Goal: Task Accomplishment & Management: Use online tool/utility

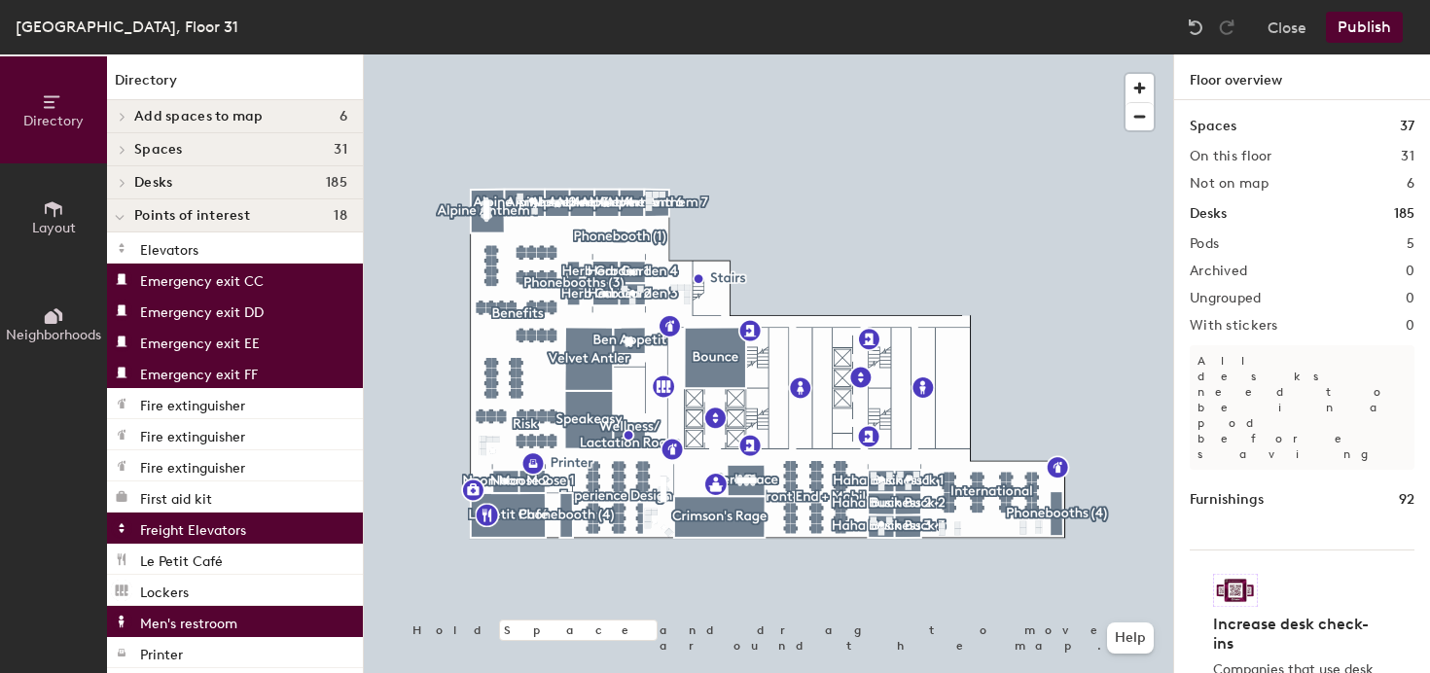
click at [1045, 54] on div at bounding box center [769, 54] width 810 height 0
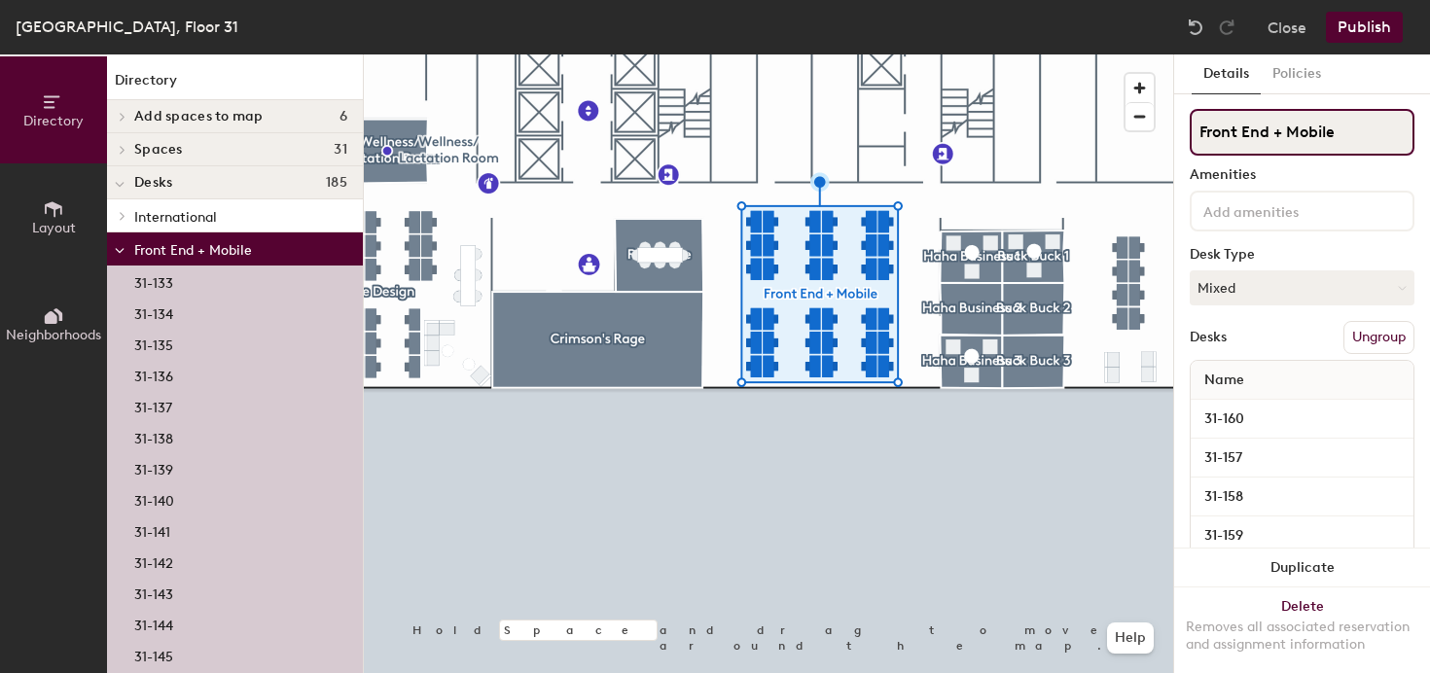
click at [1352, 130] on input "Front End + Mobile" at bounding box center [1302, 132] width 225 height 47
type input "Front End"
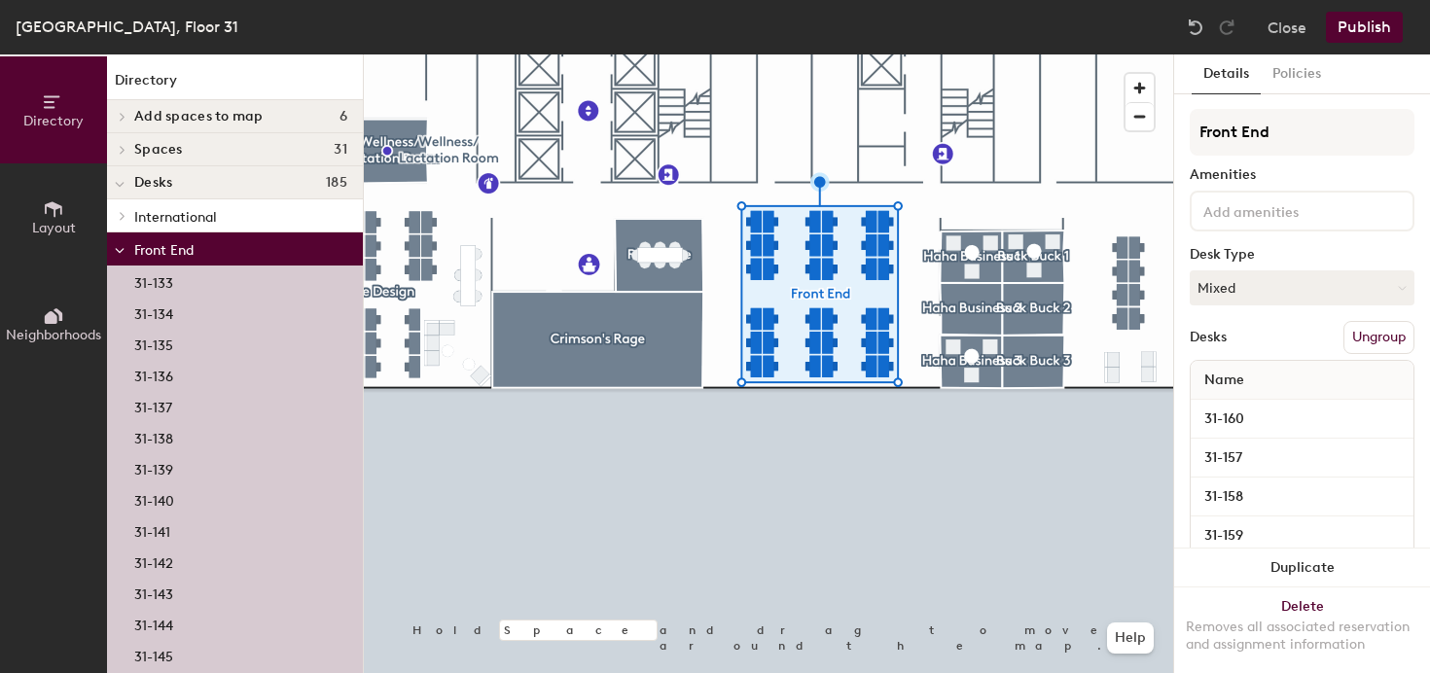
click at [560, 54] on div at bounding box center [769, 54] width 810 height 0
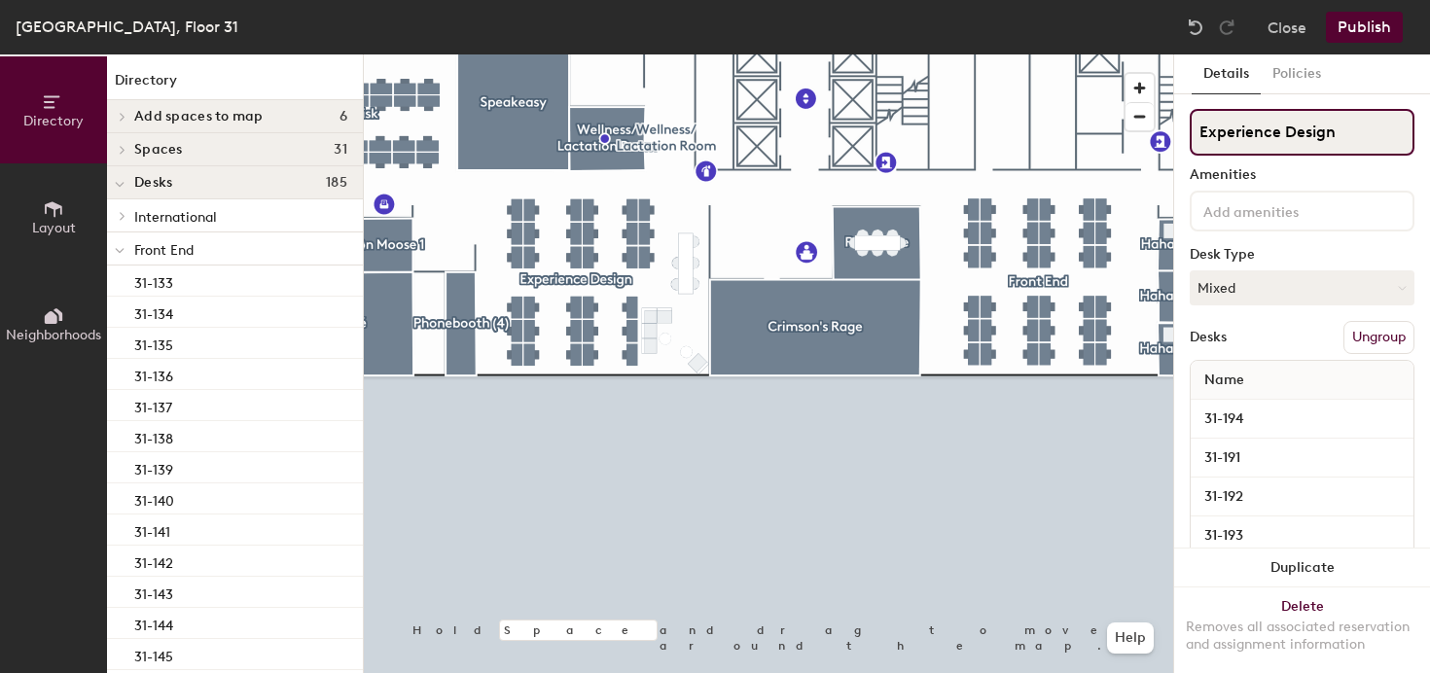
click at [1285, 121] on input "Experience Design" at bounding box center [1302, 132] width 225 height 47
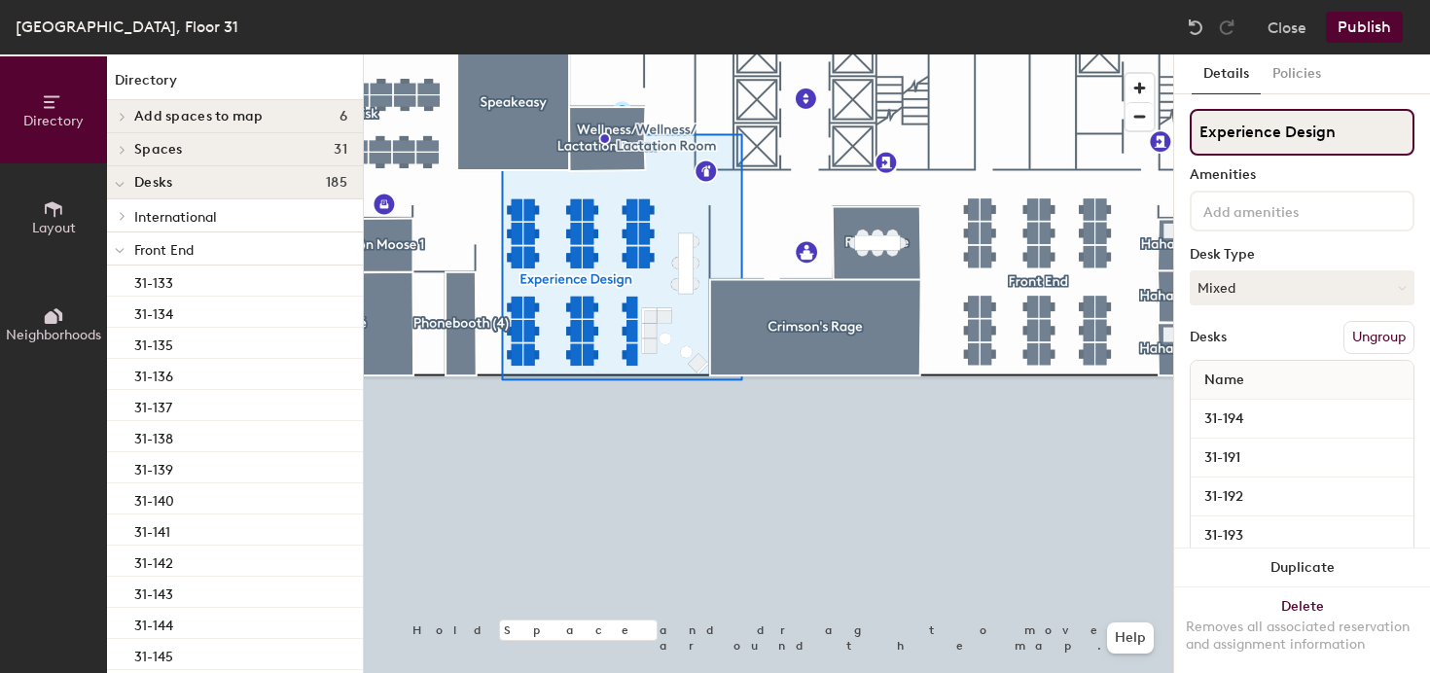
drag, startPoint x: 1285, startPoint y: 121, endPoint x: 1302, endPoint y: 120, distance: 16.6
click at [1308, 120] on input "Experience Design" at bounding box center [1302, 132] width 225 height 47
click at [1287, 126] on input "Experience Design" at bounding box center [1302, 132] width 225 height 47
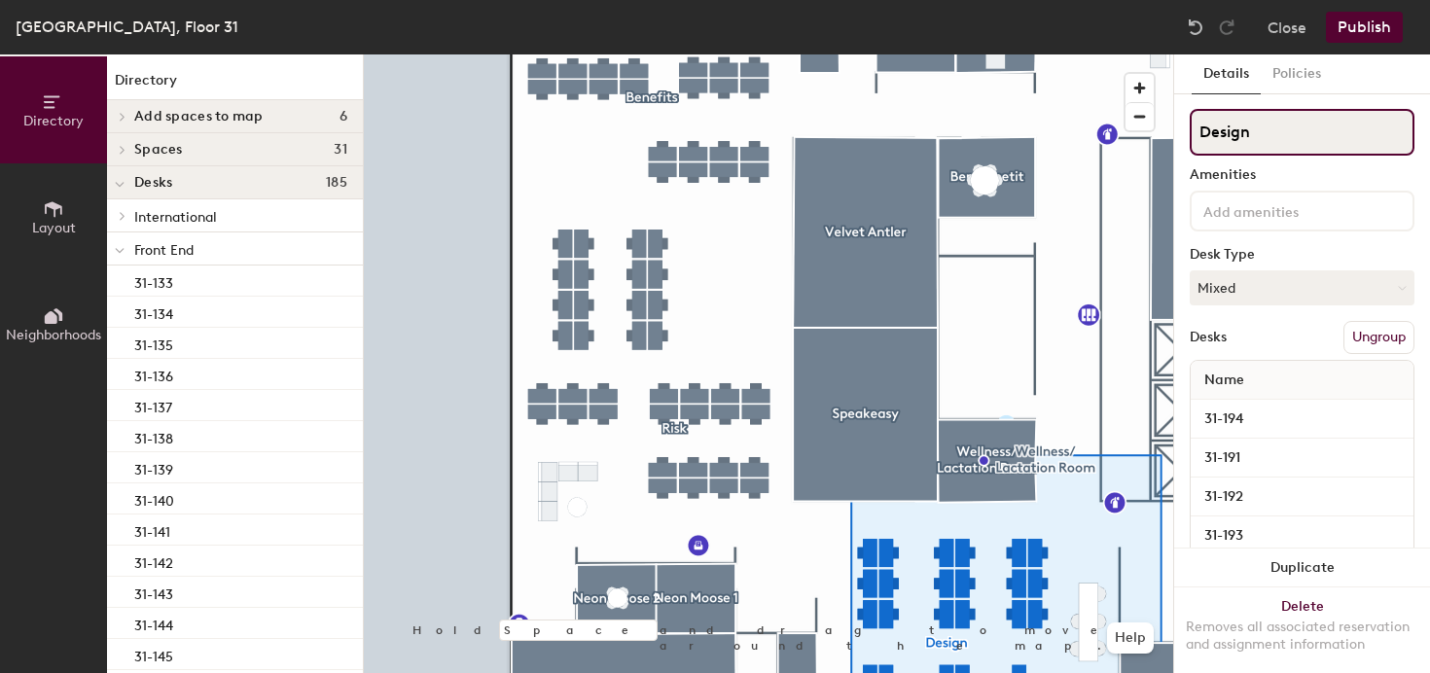
type input "Design"
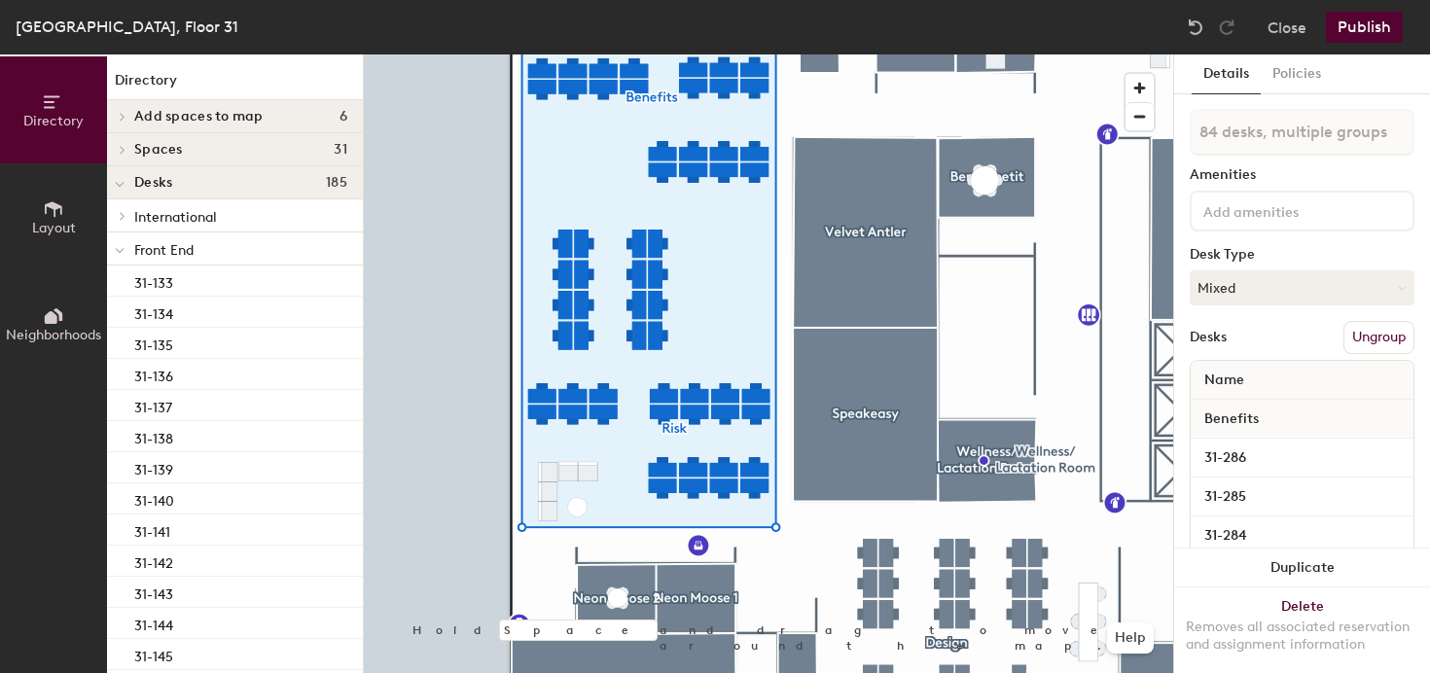
click at [1391, 334] on button "Ungroup" at bounding box center [1379, 337] width 71 height 33
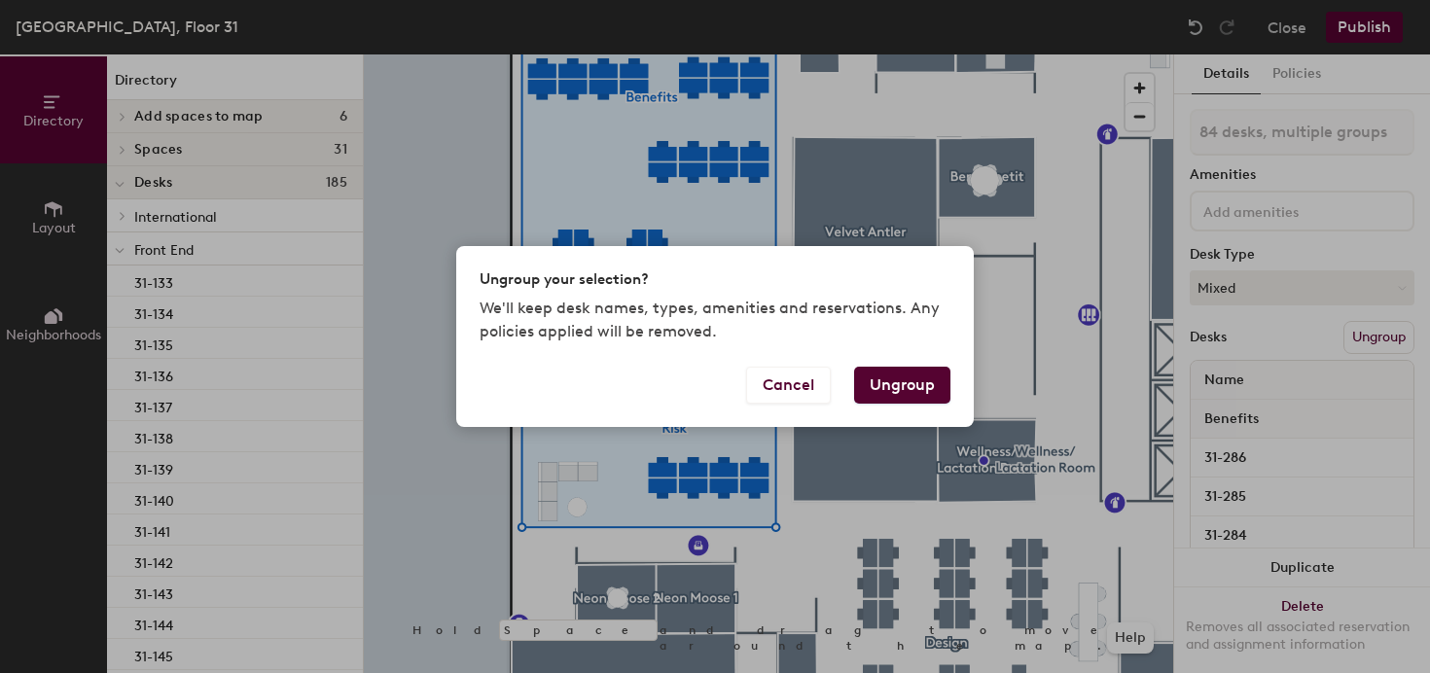
click at [901, 379] on button "Ungroup" at bounding box center [902, 385] width 96 height 37
type input "84 desks"
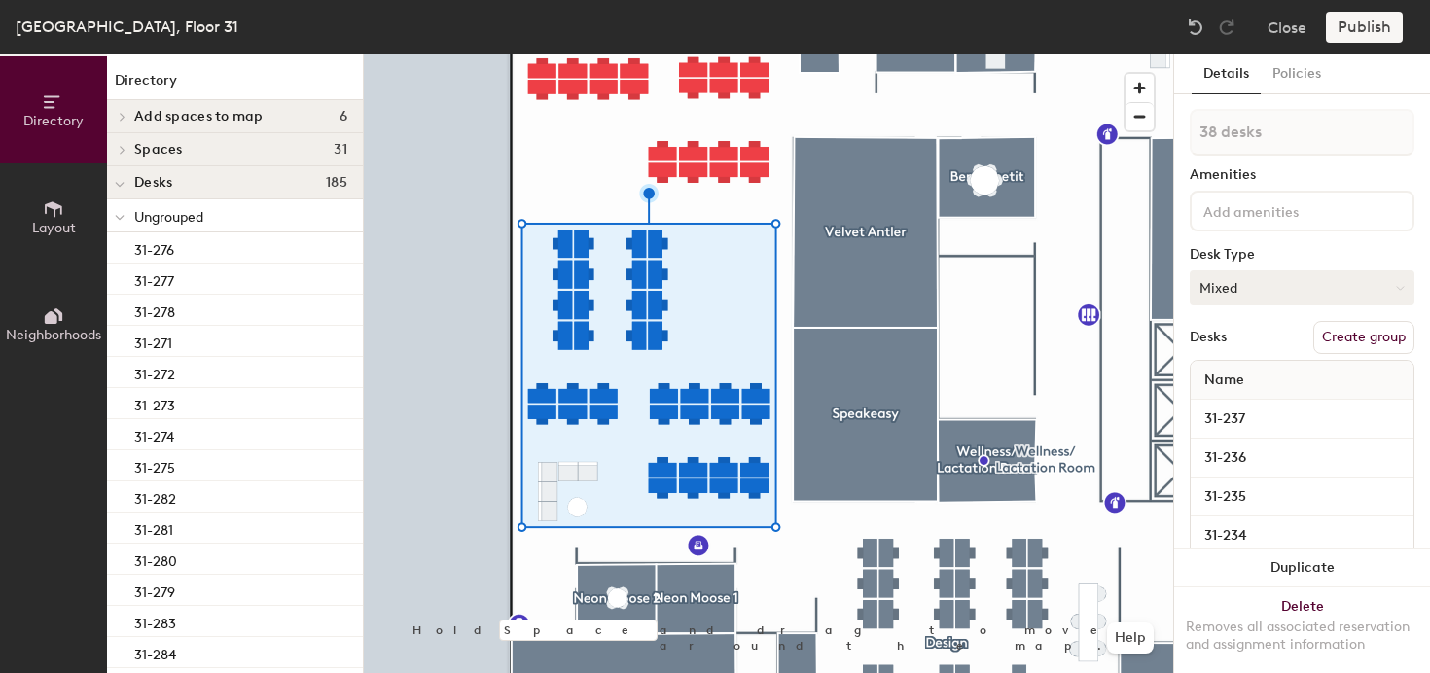
click at [1323, 285] on button "Mixed" at bounding box center [1302, 287] width 225 height 35
click at [1236, 352] on div "Assigned" at bounding box center [1288, 348] width 195 height 29
click at [1338, 333] on button "Create group" at bounding box center [1364, 337] width 101 height 33
click at [1274, 128] on input "Pod 4" at bounding box center [1302, 132] width 225 height 47
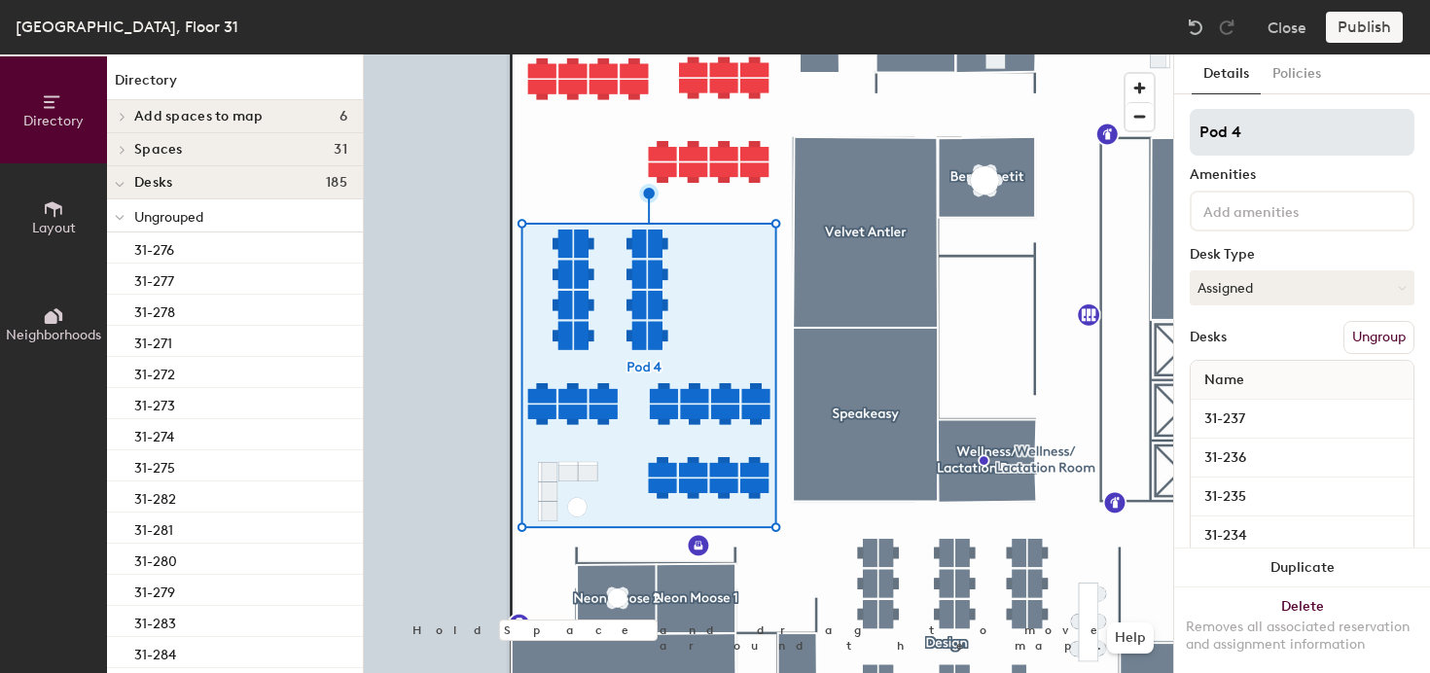
click at [1274, 128] on input "Pod 4" at bounding box center [1302, 132] width 225 height 47
type input "Benefits + Risk"
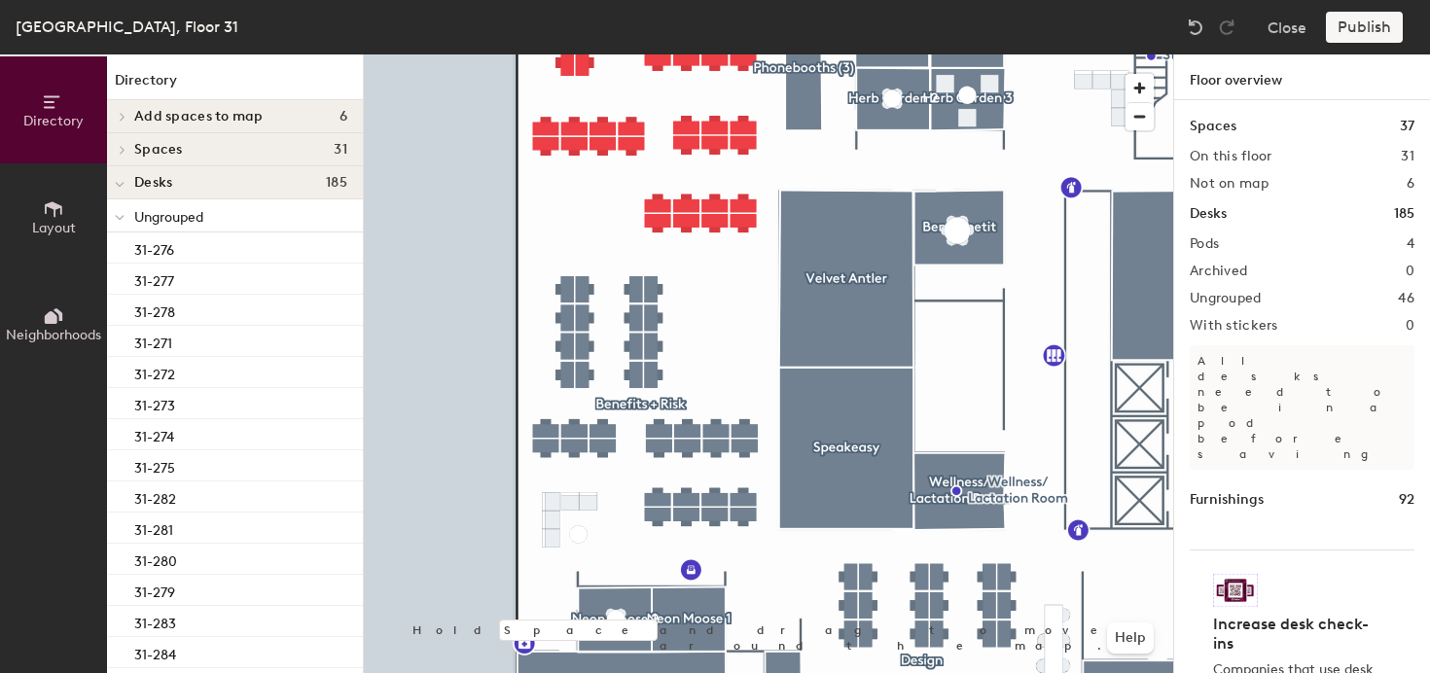
click at [761, 54] on div at bounding box center [769, 54] width 810 height 0
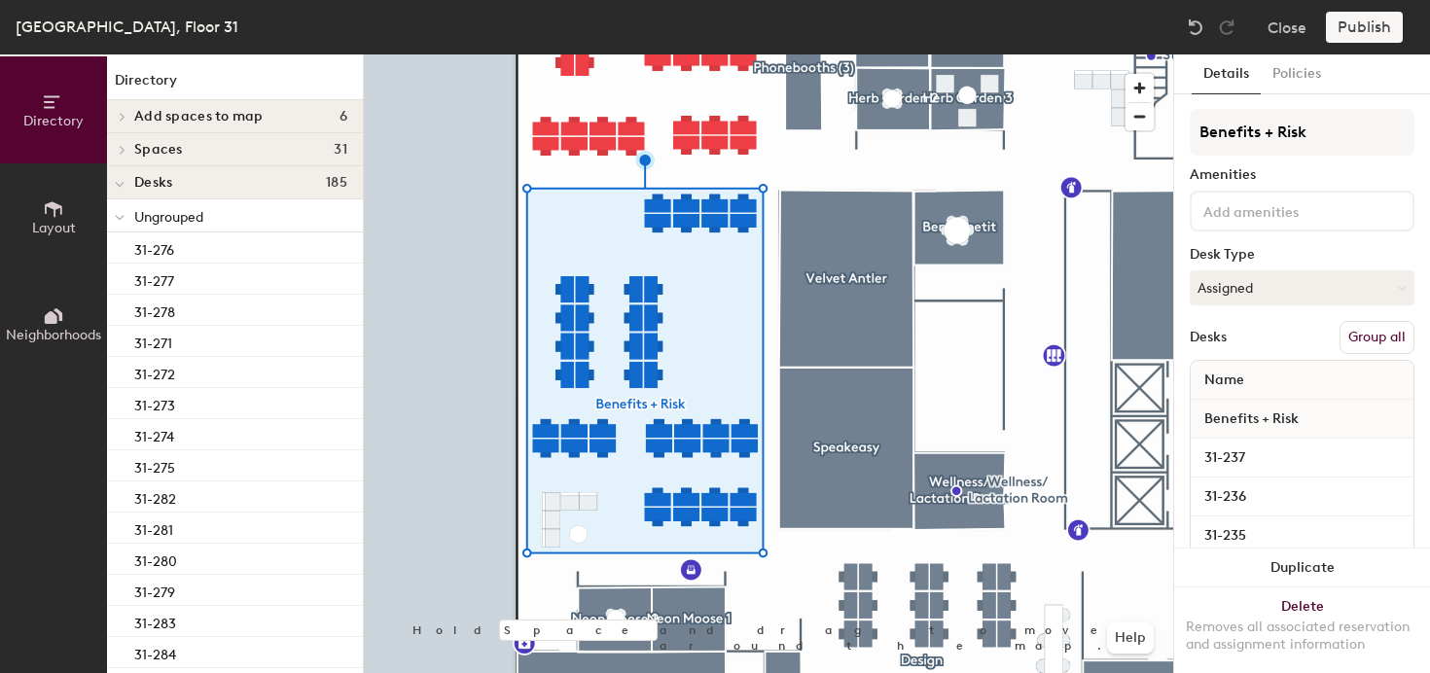
click at [1389, 325] on button "Group all" at bounding box center [1377, 337] width 75 height 33
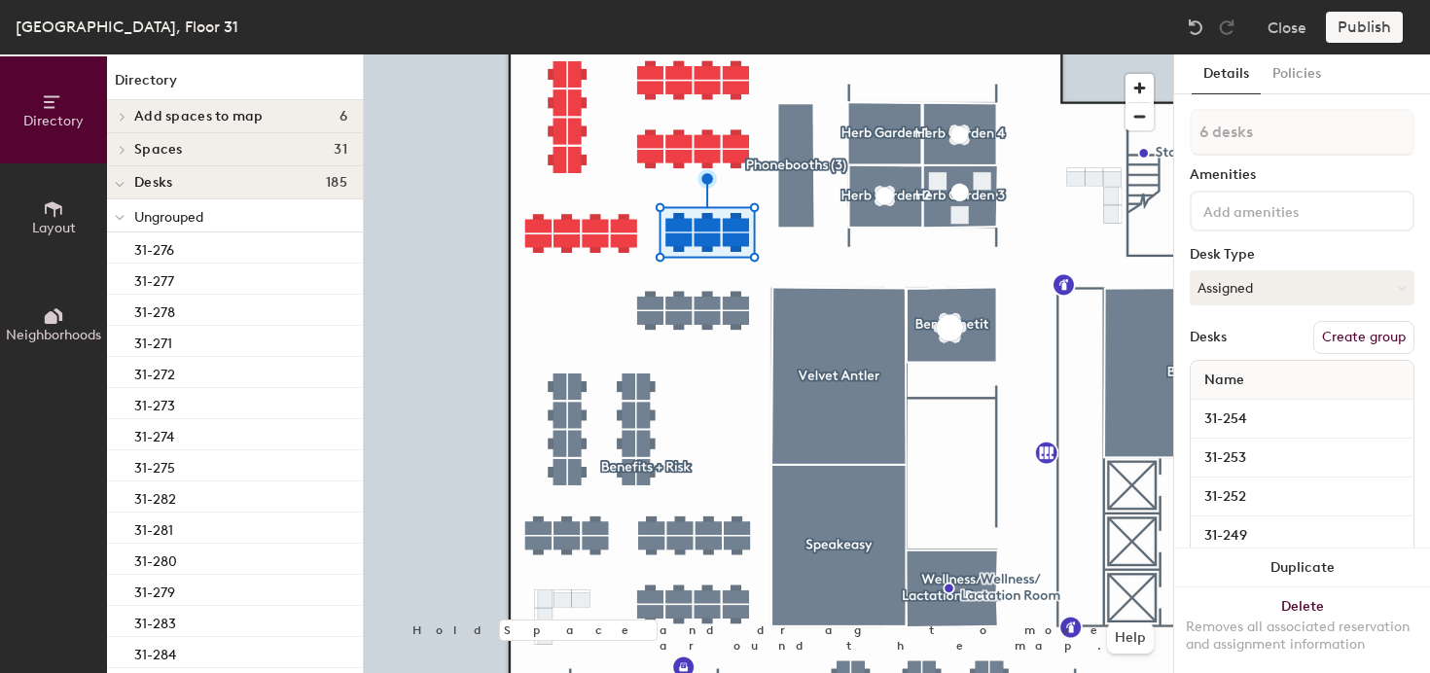
click at [1365, 332] on button "Create group" at bounding box center [1364, 337] width 101 height 33
click at [1305, 113] on input "Pod 5" at bounding box center [1302, 132] width 225 height 47
type input "P"
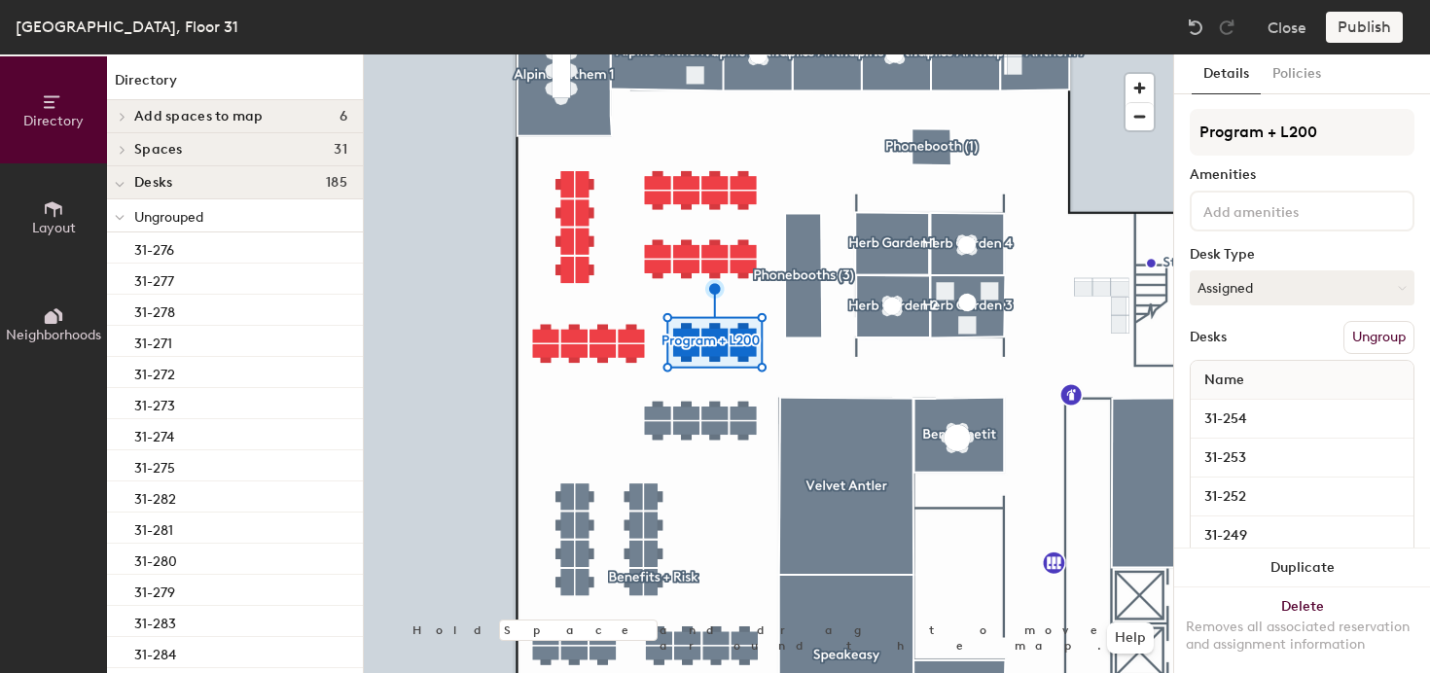
type input "Program + L200"
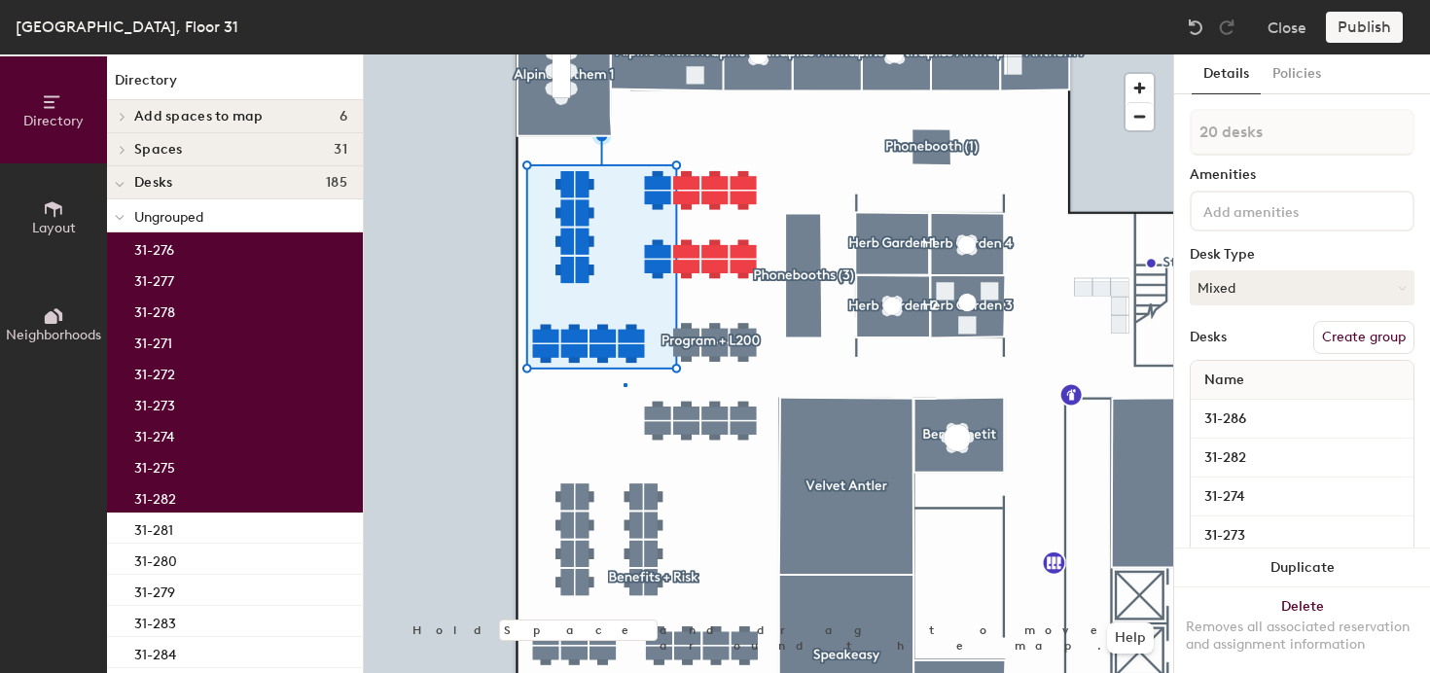
click at [624, 54] on div at bounding box center [769, 54] width 810 height 0
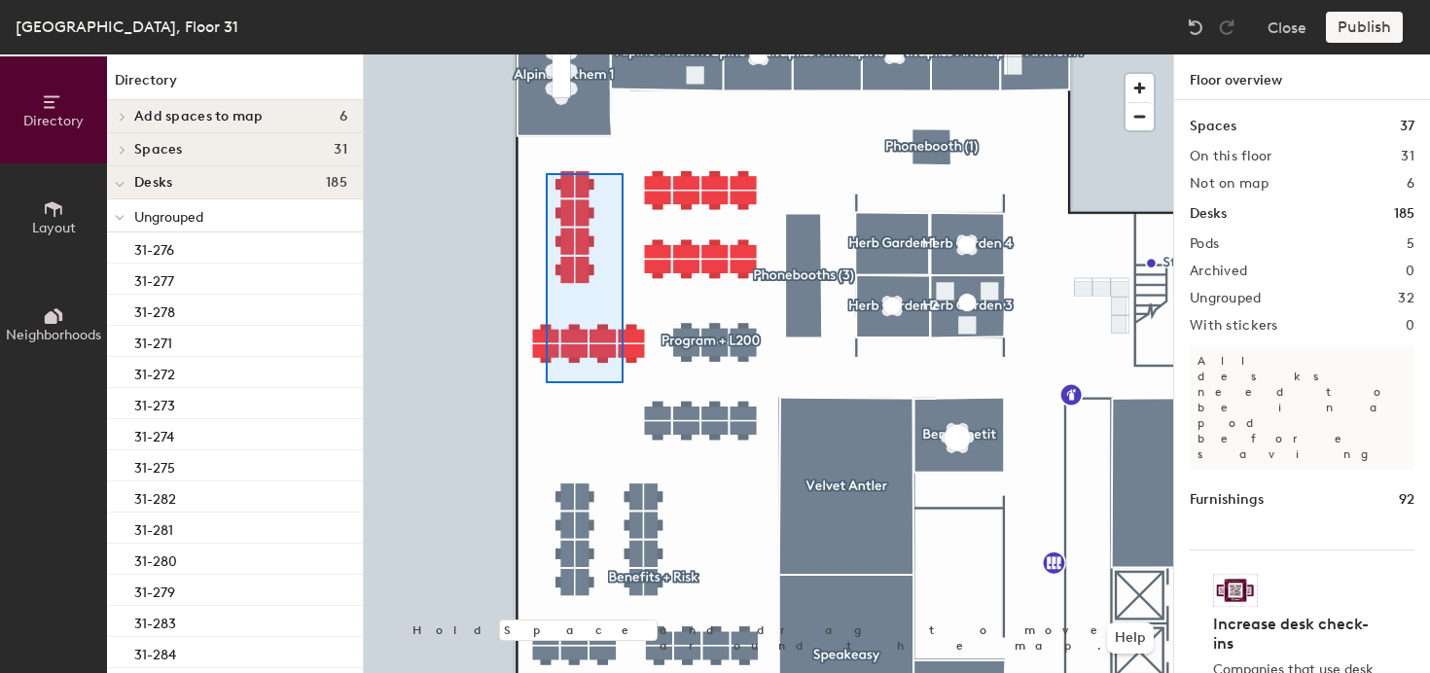
click at [546, 54] on div at bounding box center [769, 54] width 810 height 0
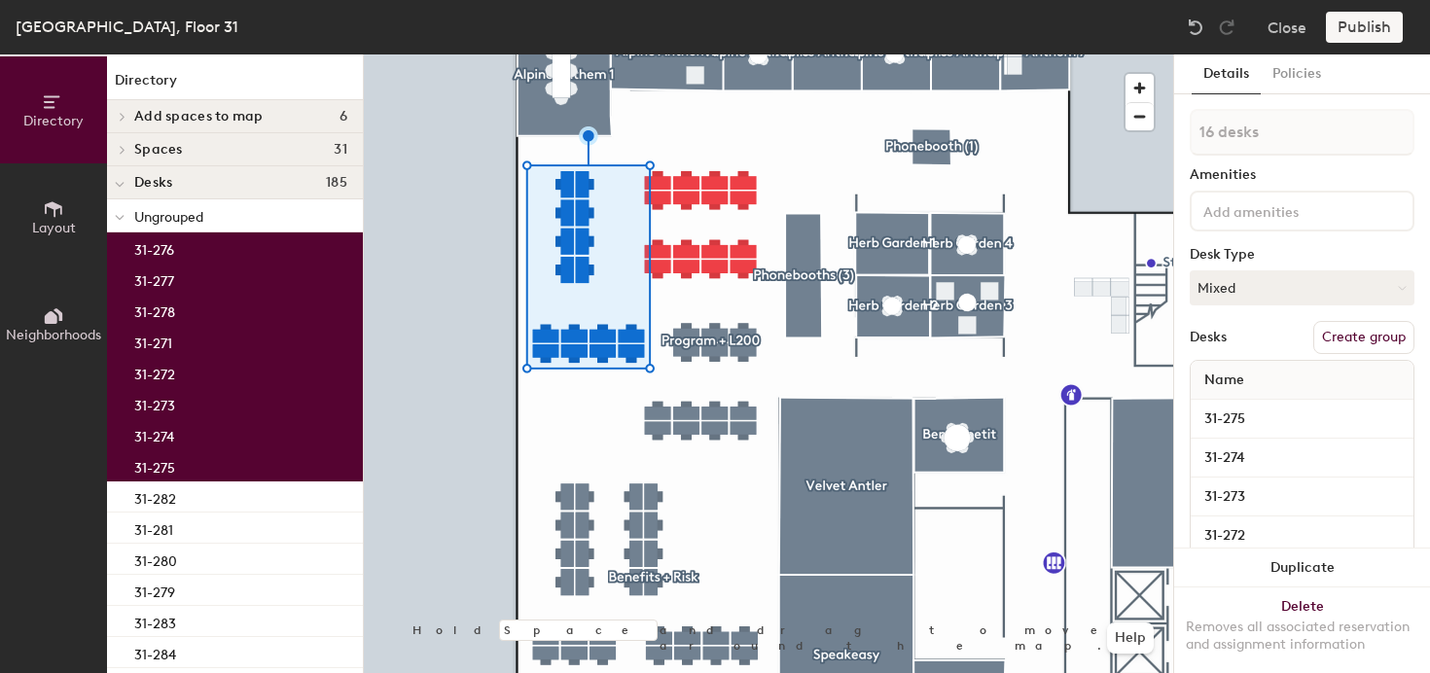
click at [1369, 345] on button "Create group" at bounding box center [1364, 337] width 101 height 33
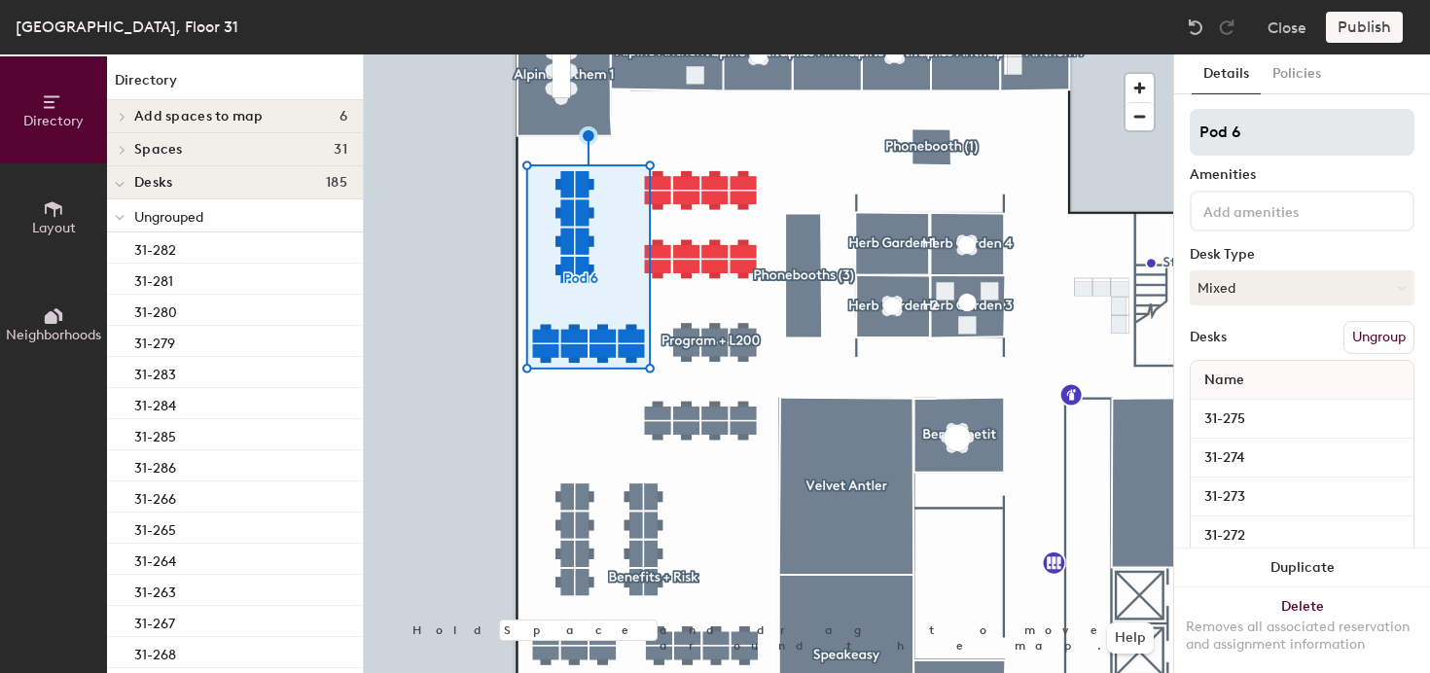
click at [1288, 143] on input "Pod 6" at bounding box center [1302, 132] width 225 height 47
type input "L200"
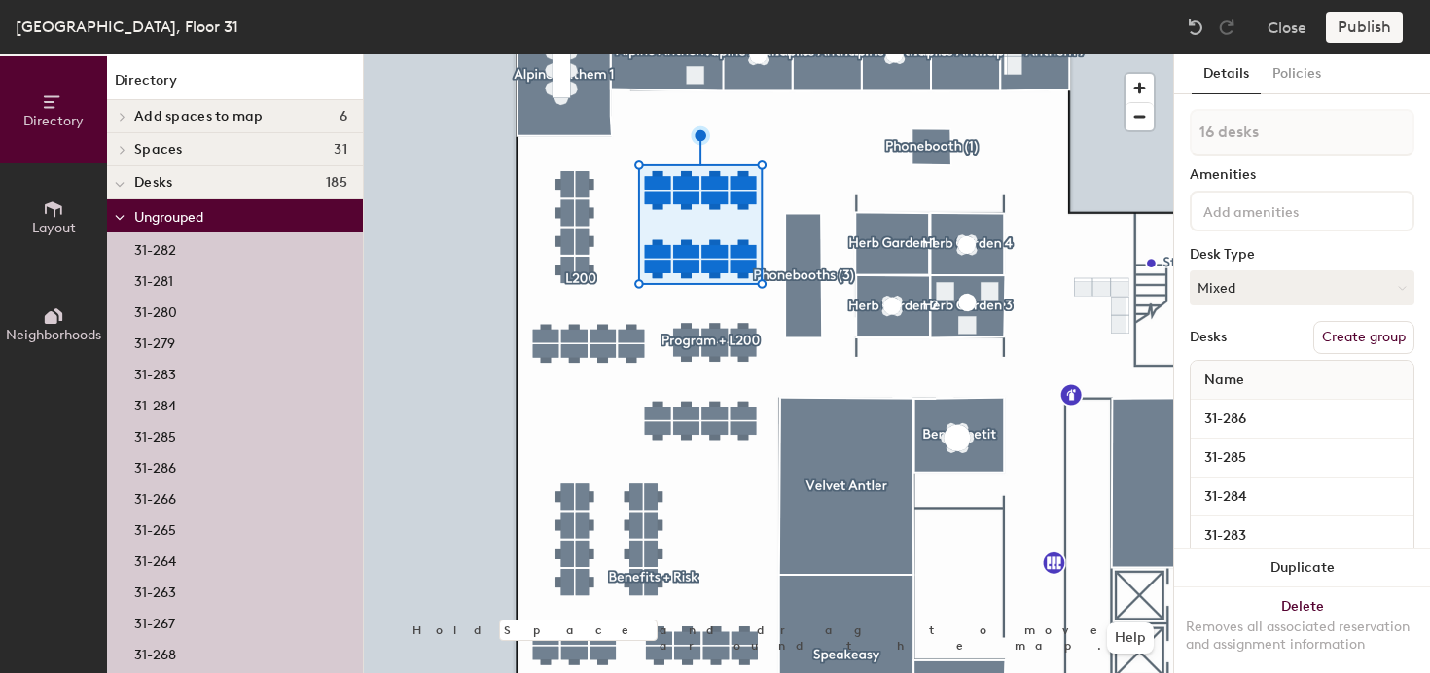
click at [1398, 334] on button "Create group" at bounding box center [1364, 337] width 101 height 33
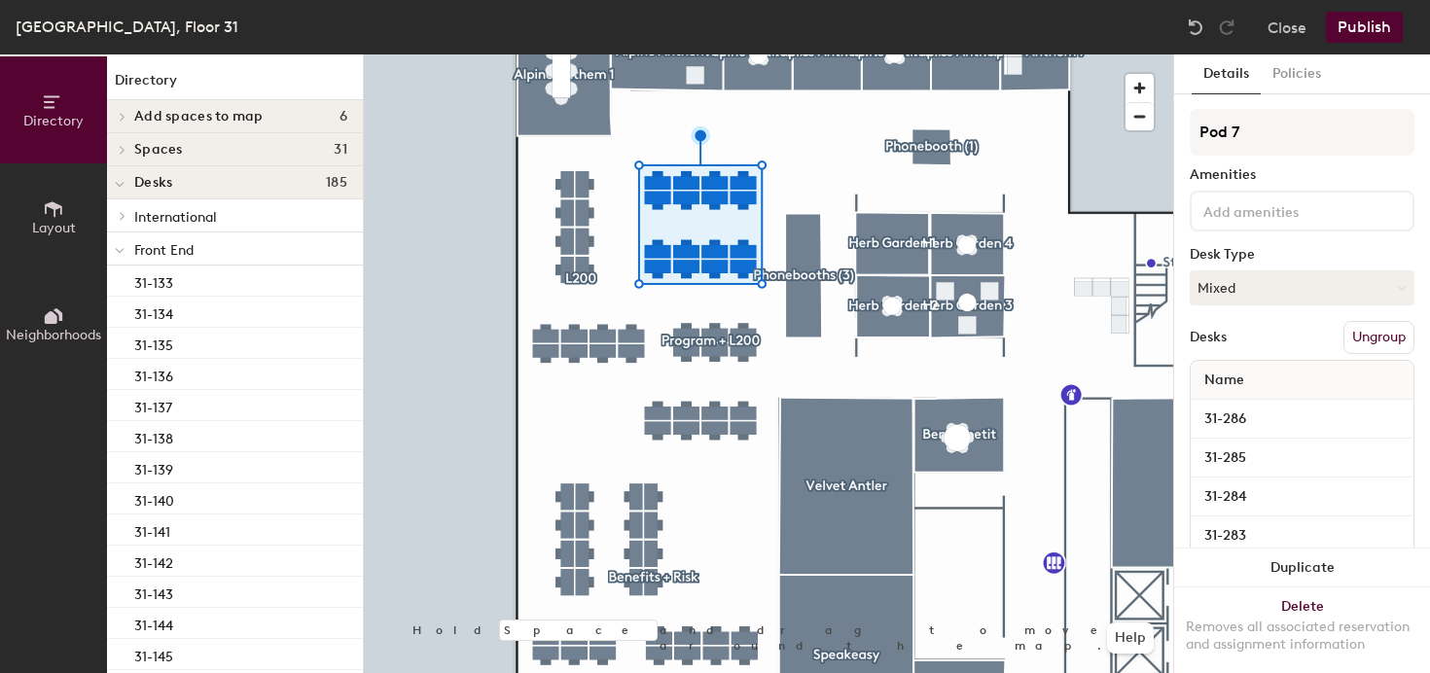
click at [1298, 103] on div "Details Policies Pod 7 Amenities Desk Type Mixed Desks Ungroup Name 31-286 31-2…" at bounding box center [1302, 363] width 256 height 619
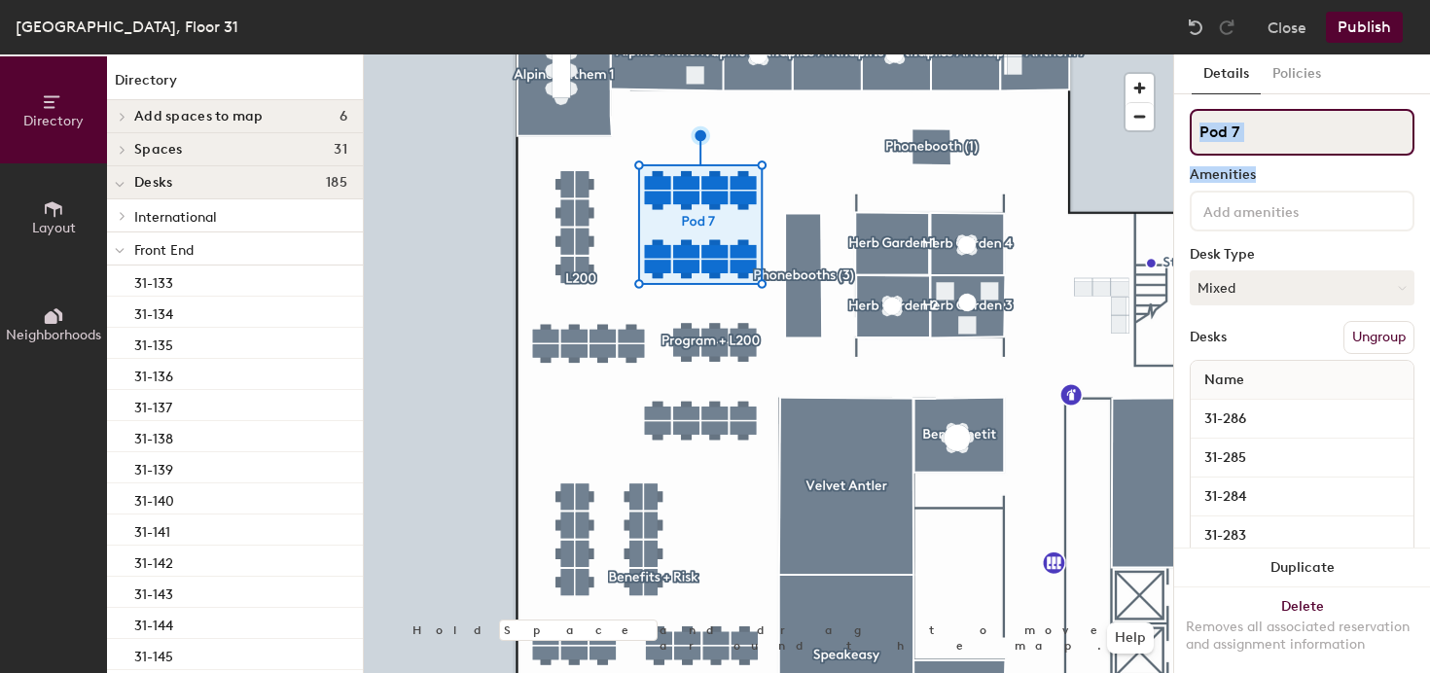
click at [1286, 129] on input "Pod 7" at bounding box center [1302, 132] width 225 height 47
type input "Infra/Platform"
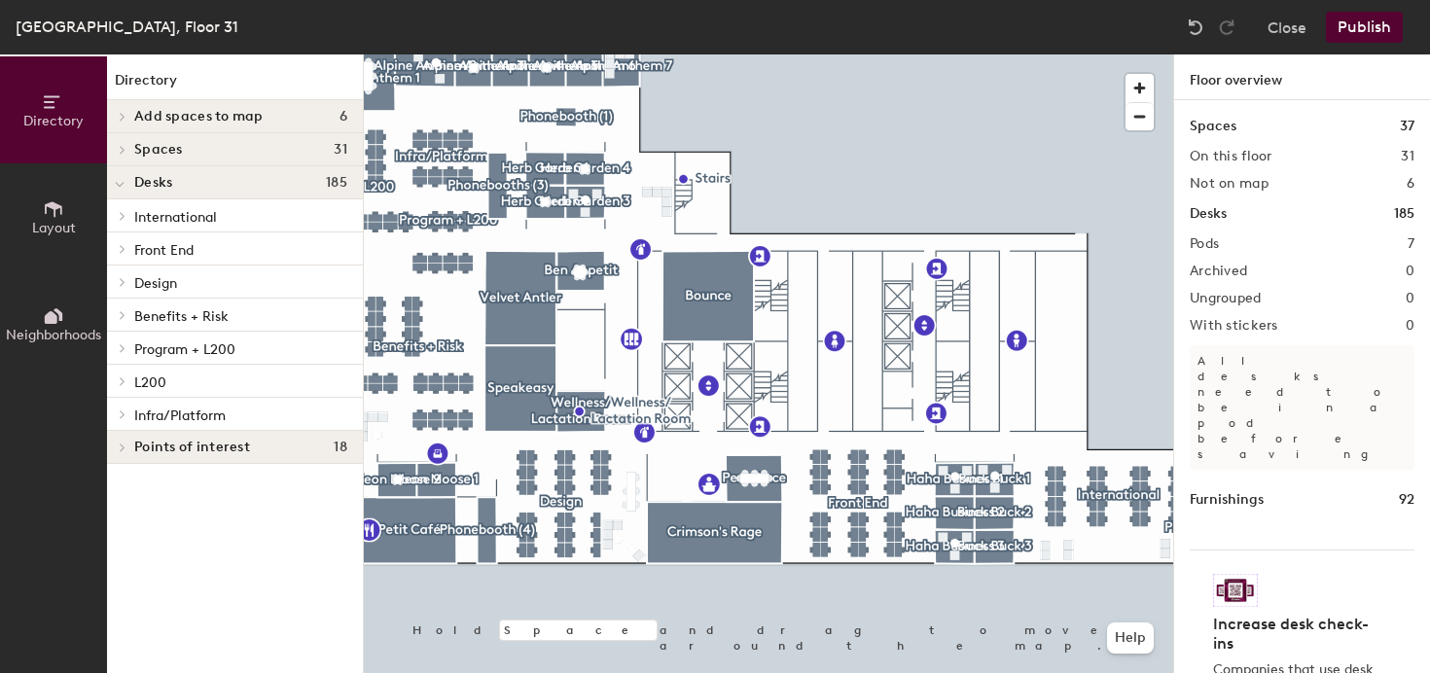
click at [1370, 27] on button "Publish" at bounding box center [1364, 27] width 77 height 31
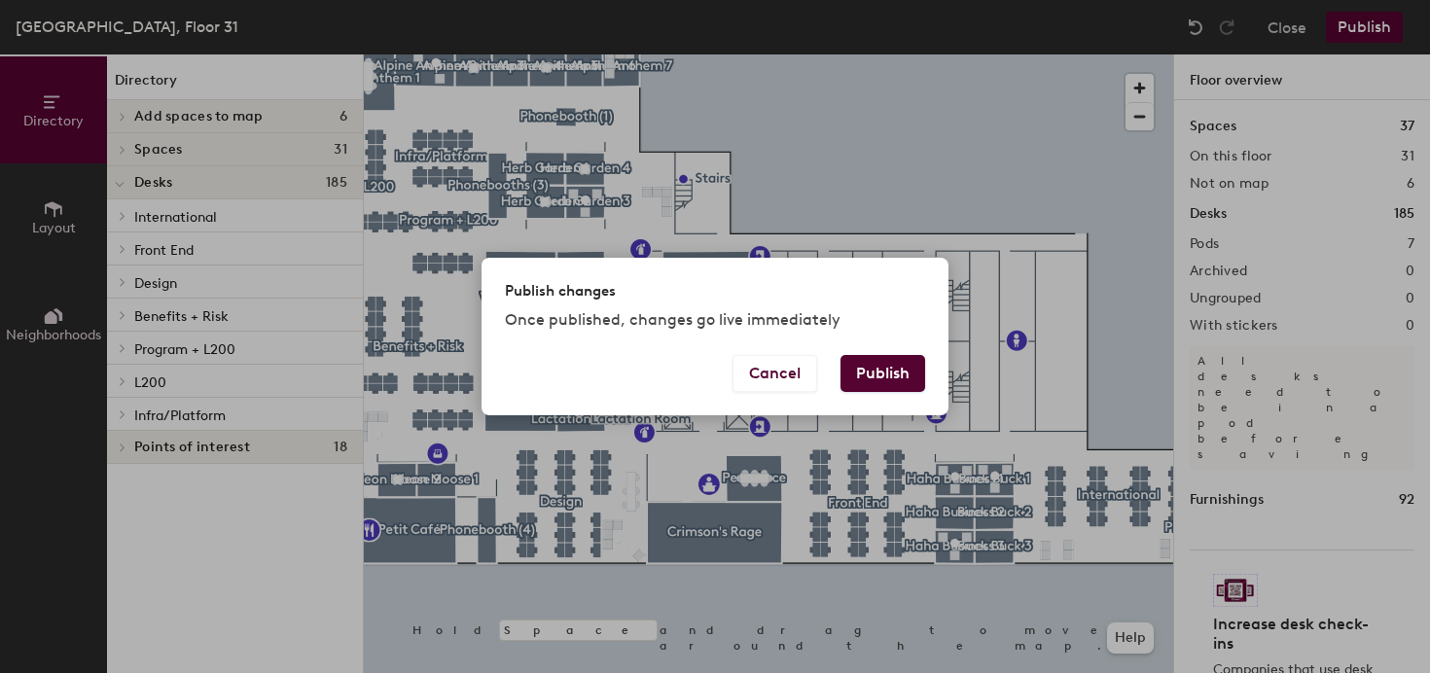
click at [899, 370] on button "Publish" at bounding box center [883, 373] width 85 height 37
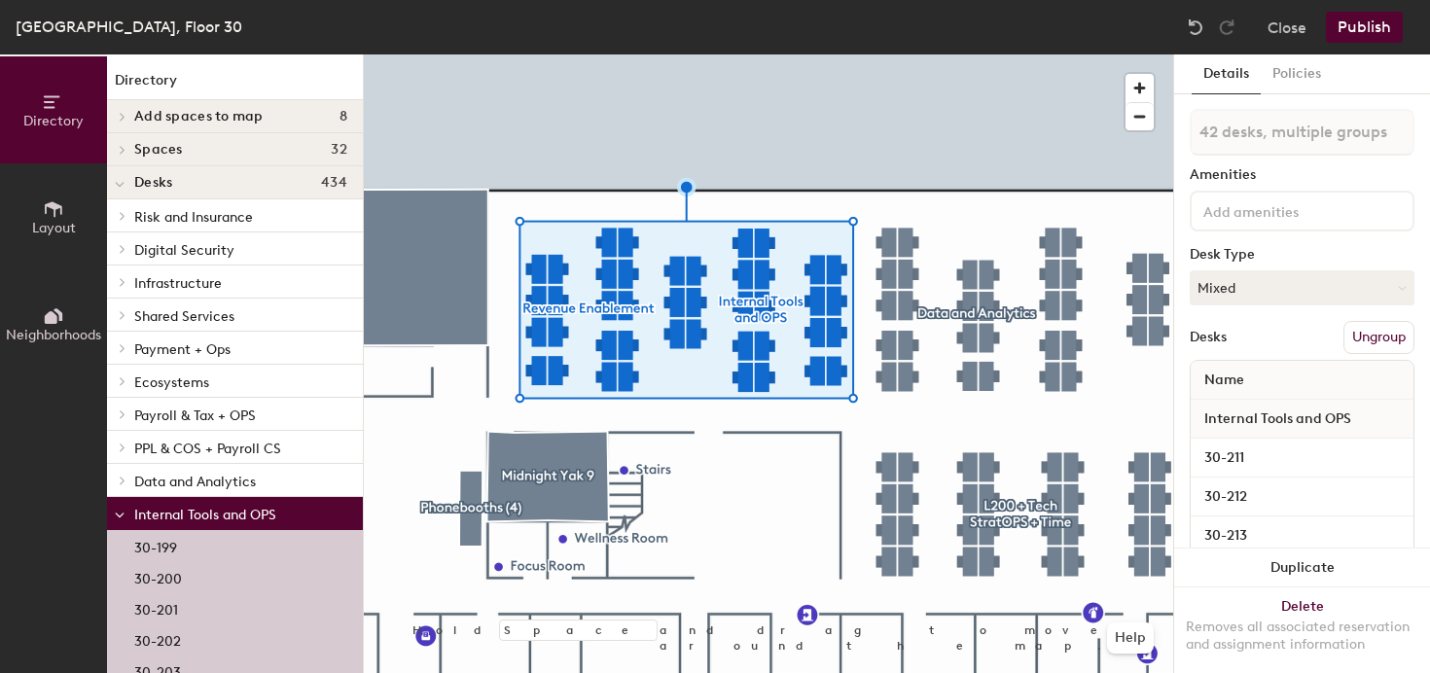
click at [1380, 333] on button "Ungroup" at bounding box center [1379, 337] width 71 height 33
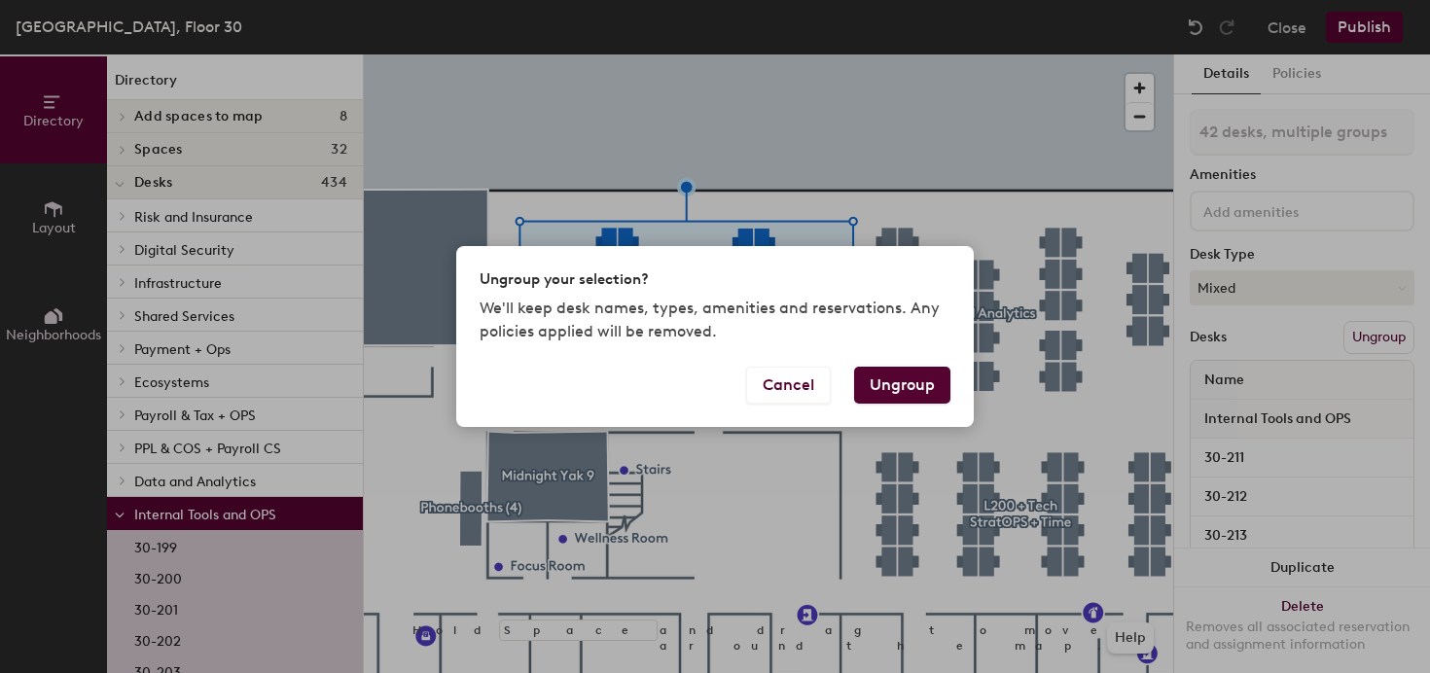
click at [921, 386] on button "Ungroup" at bounding box center [902, 385] width 96 height 37
type input "42 desks"
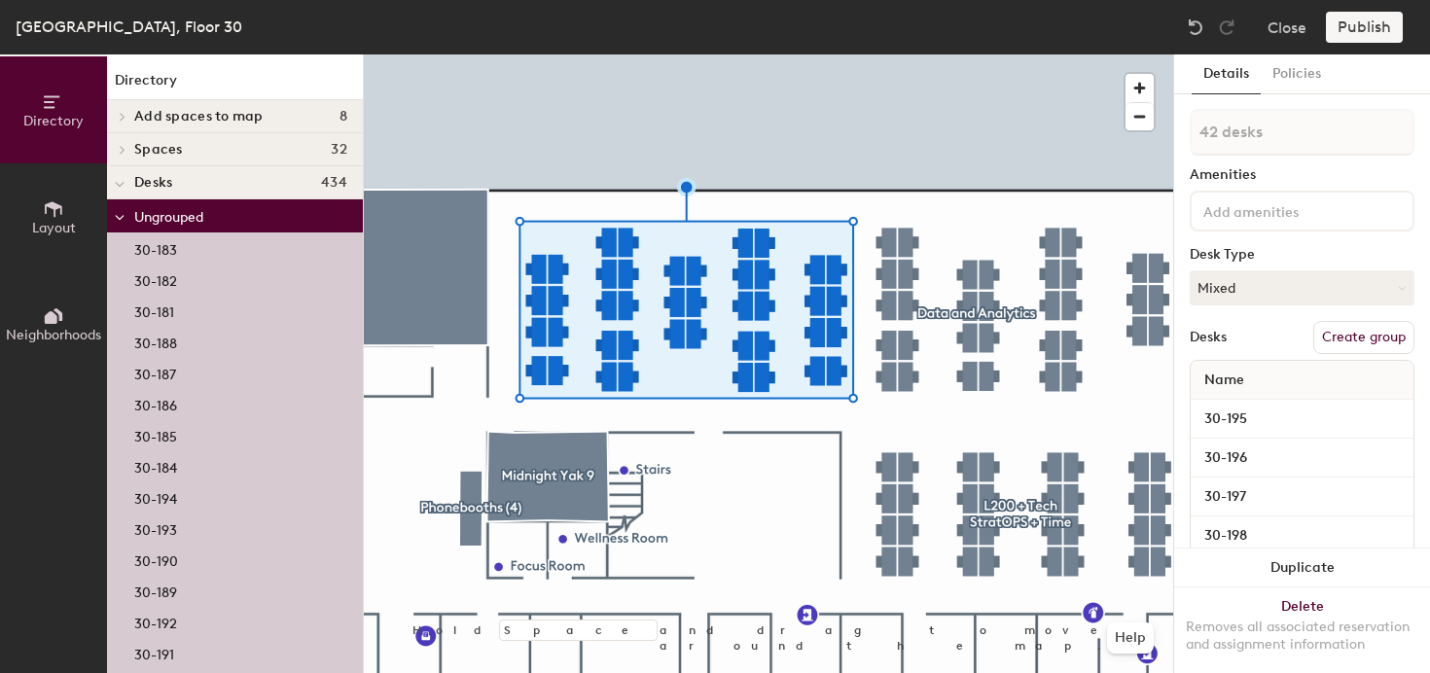
click at [773, 54] on div at bounding box center [769, 54] width 810 height 0
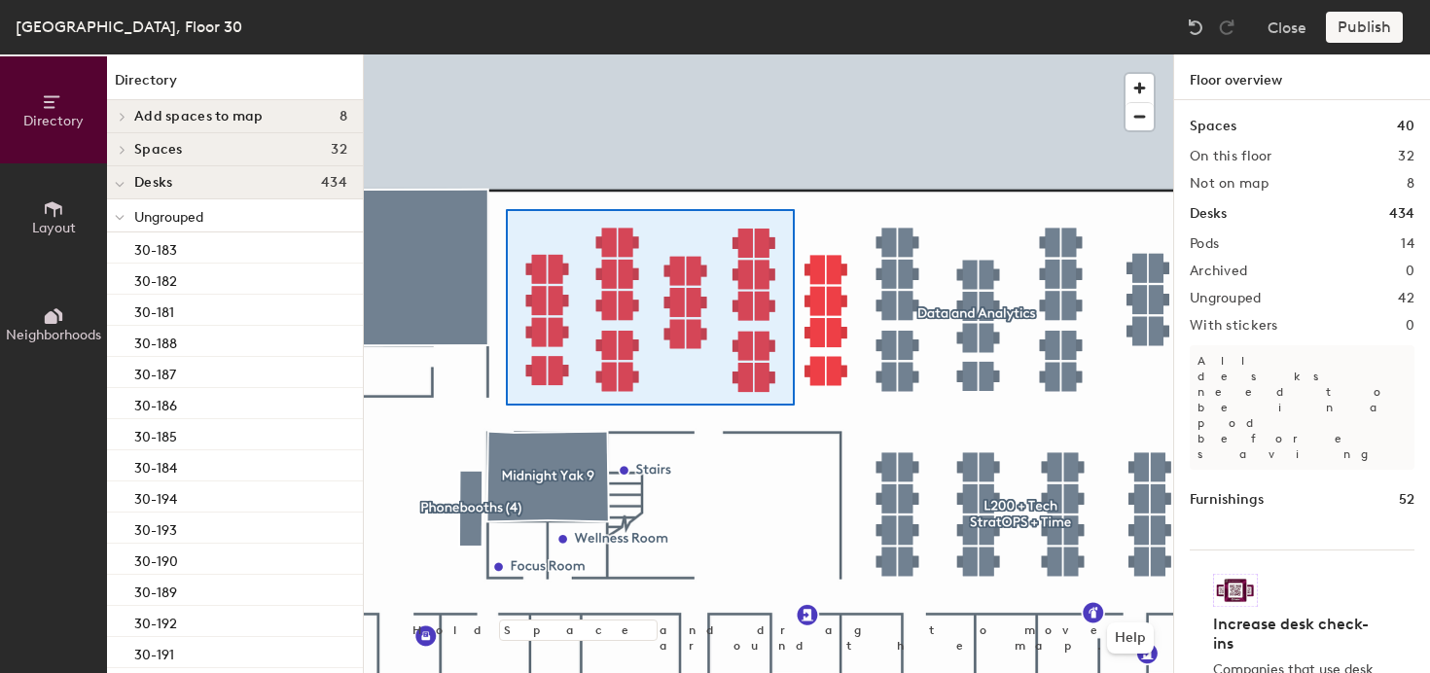
click at [506, 54] on div at bounding box center [769, 54] width 810 height 0
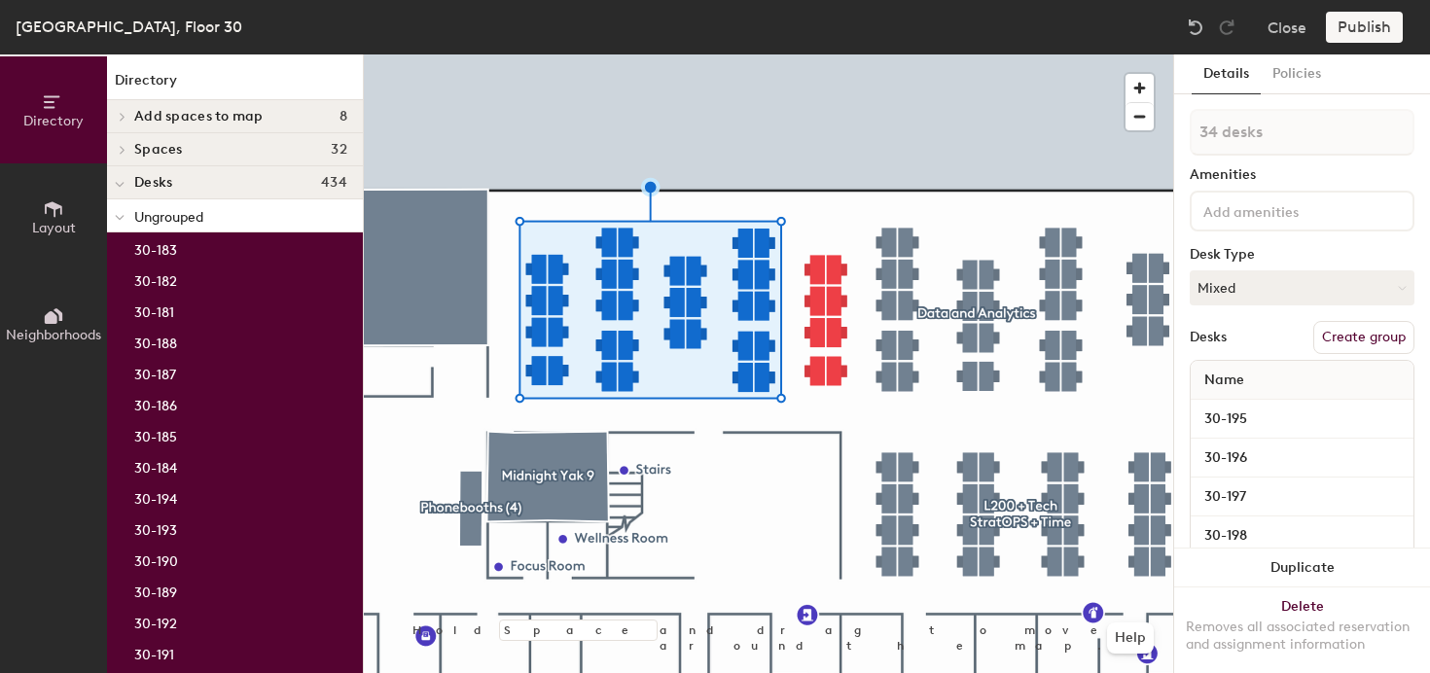
click at [1371, 334] on button "Create group" at bounding box center [1364, 337] width 101 height 33
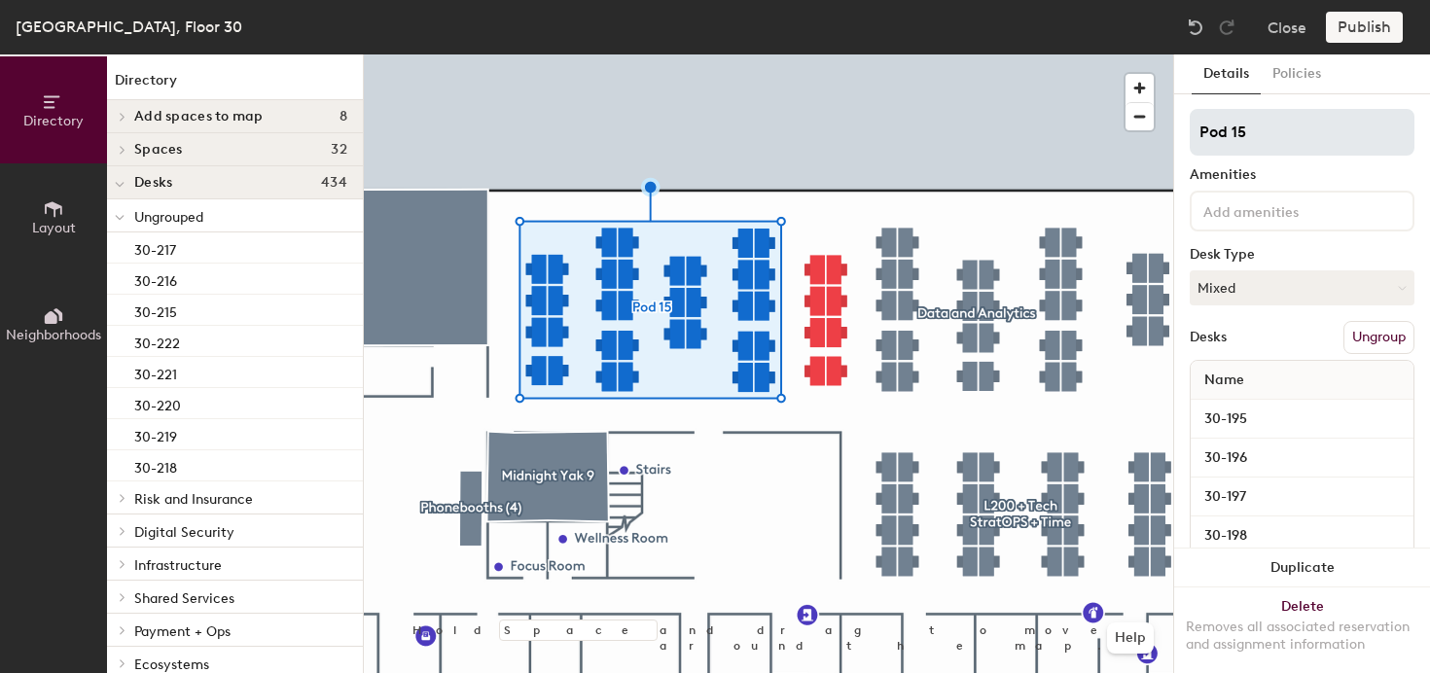
click at [1228, 131] on input "Pod 15" at bounding box center [1302, 132] width 225 height 47
type input "DNA"
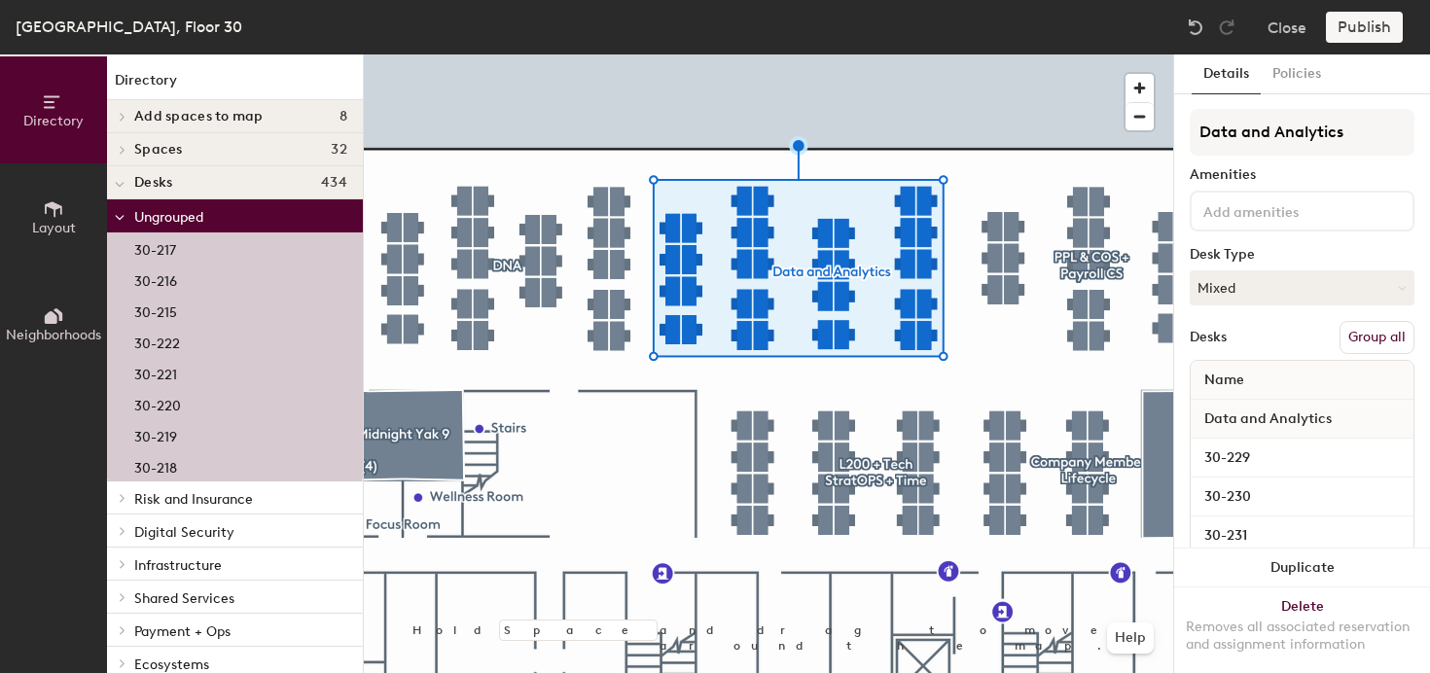
click at [681, 54] on div at bounding box center [769, 54] width 810 height 0
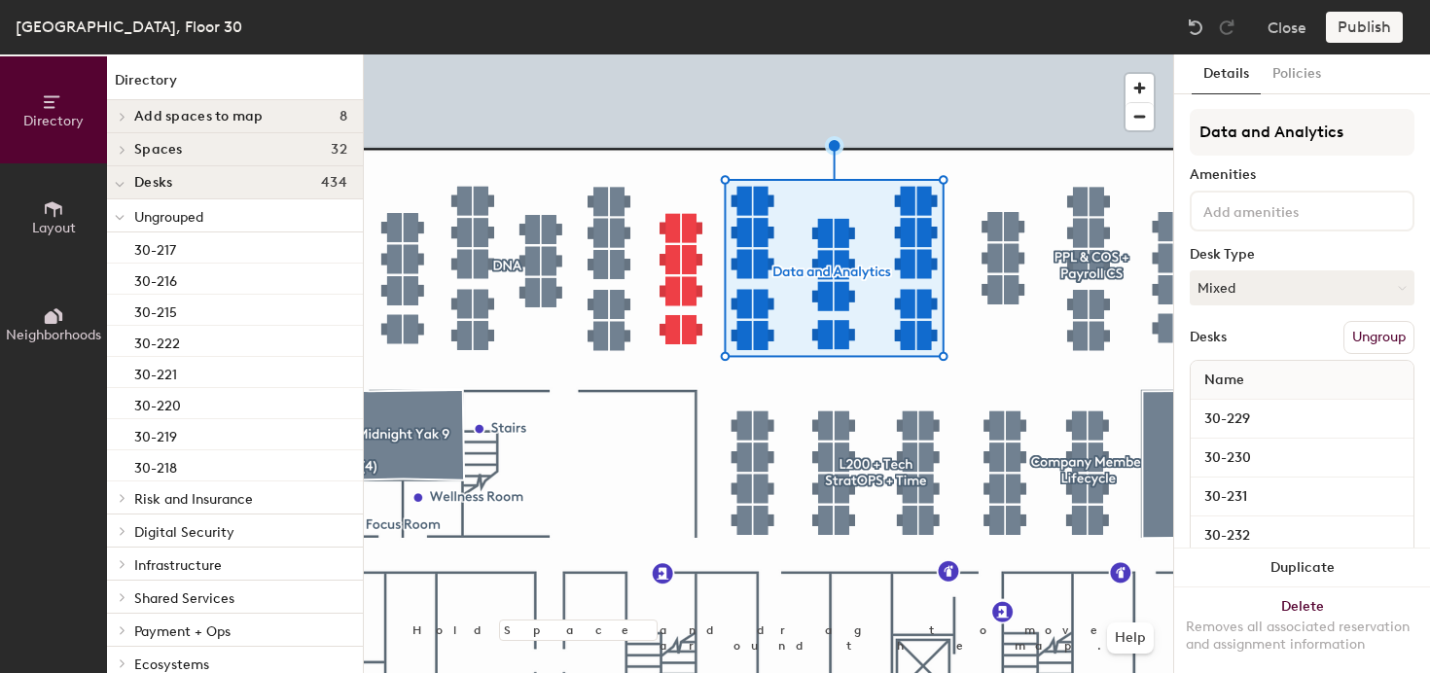
click at [1393, 332] on button "Ungroup" at bounding box center [1379, 337] width 71 height 33
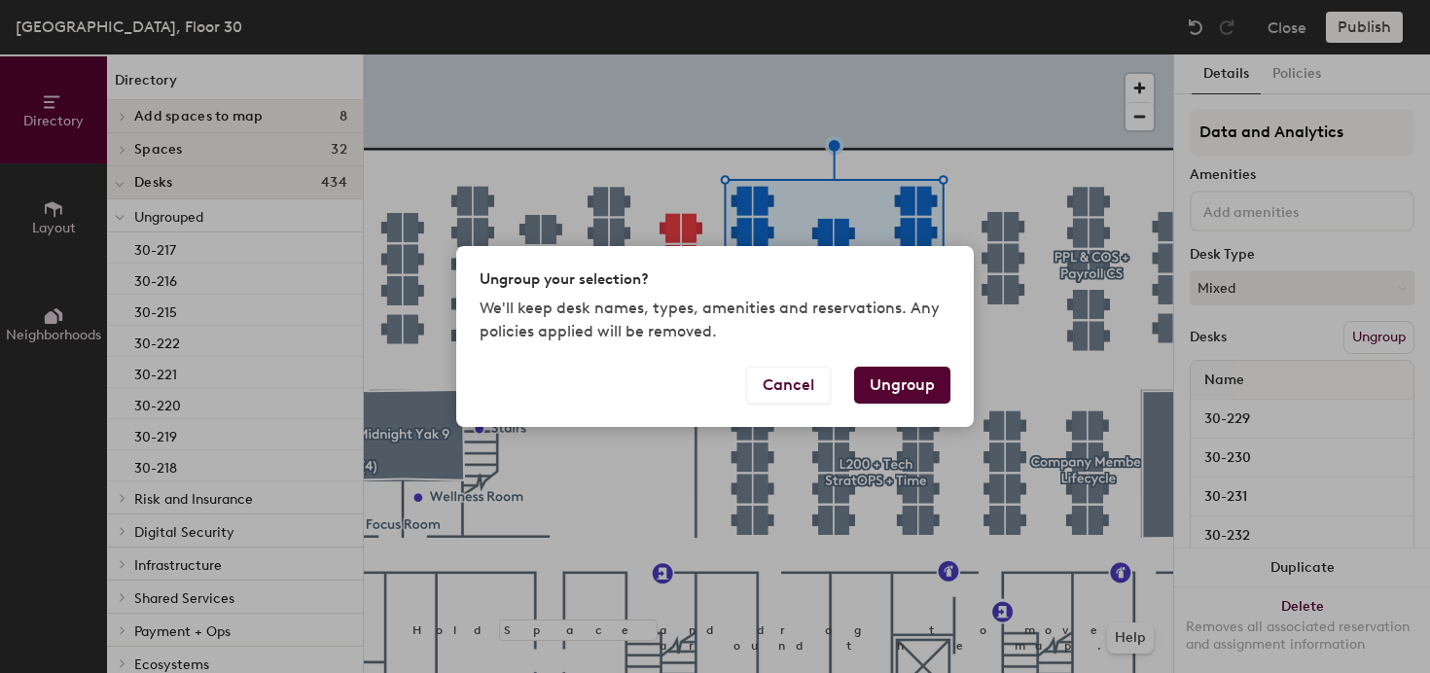
click at [868, 375] on button "Ungroup" at bounding box center [902, 385] width 96 height 37
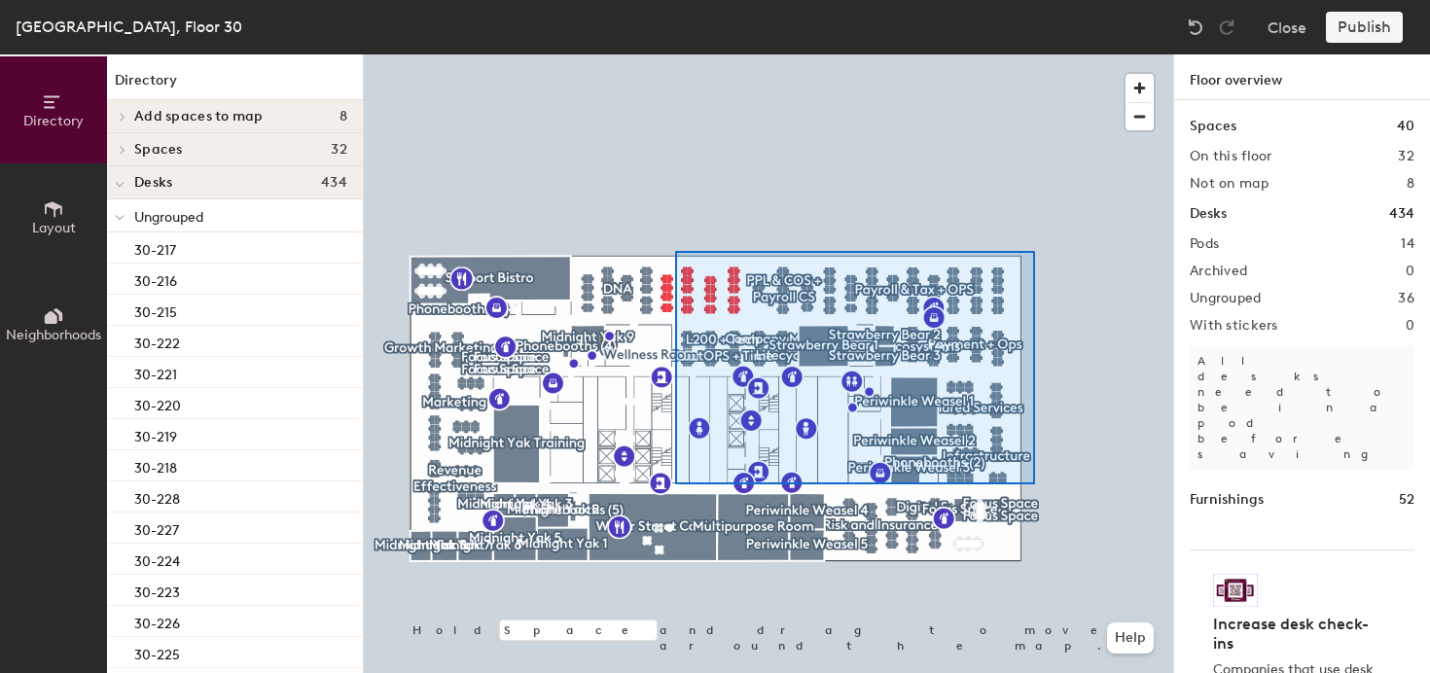
click at [675, 54] on div at bounding box center [769, 54] width 810 height 0
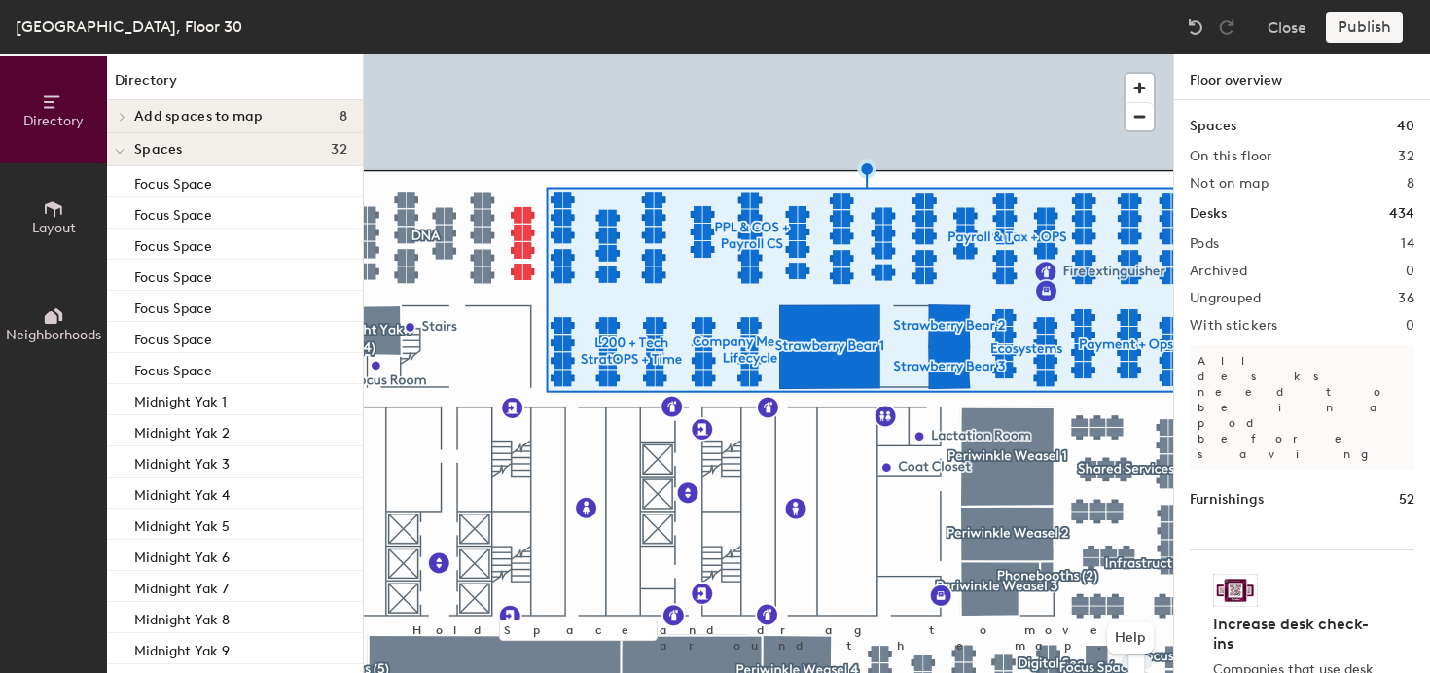
click at [43, 307] on icon at bounding box center [53, 316] width 21 height 21
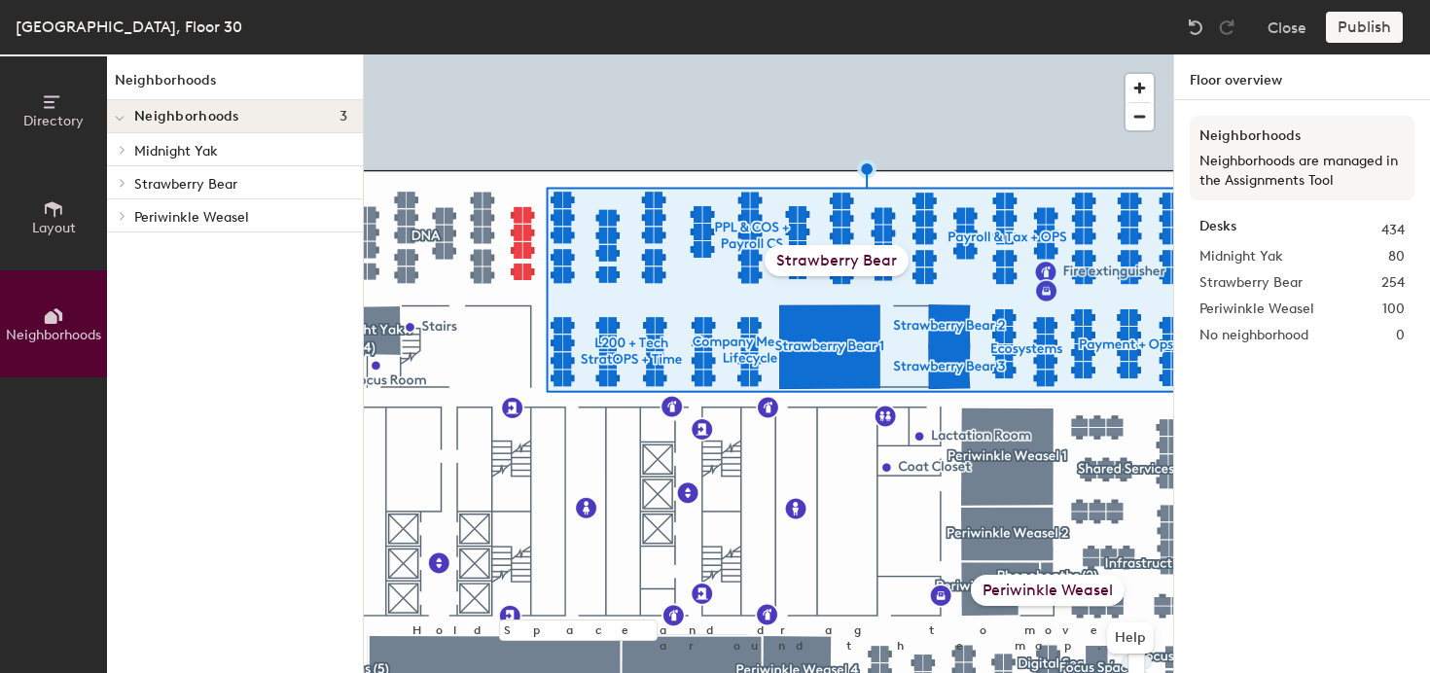
click at [47, 234] on button "Layout" at bounding box center [53, 216] width 107 height 107
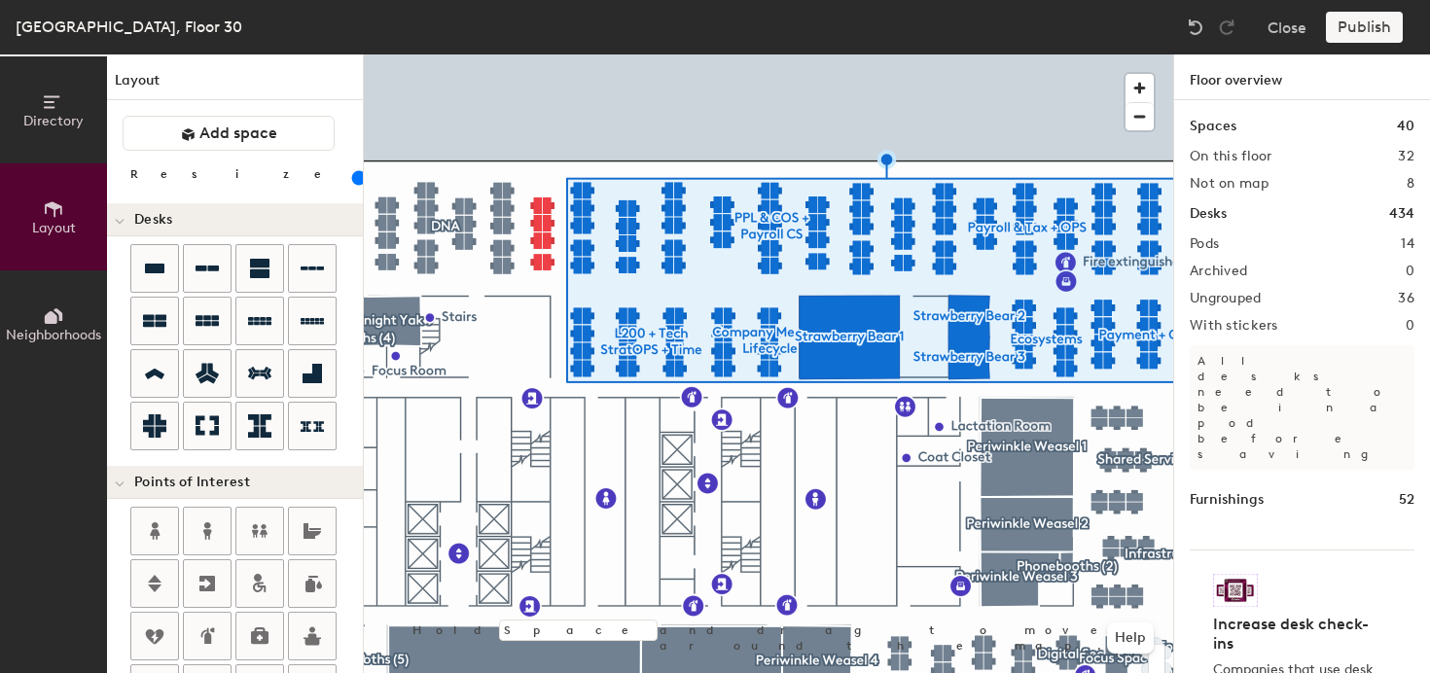
click at [40, 113] on span "Directory" at bounding box center [53, 121] width 60 height 17
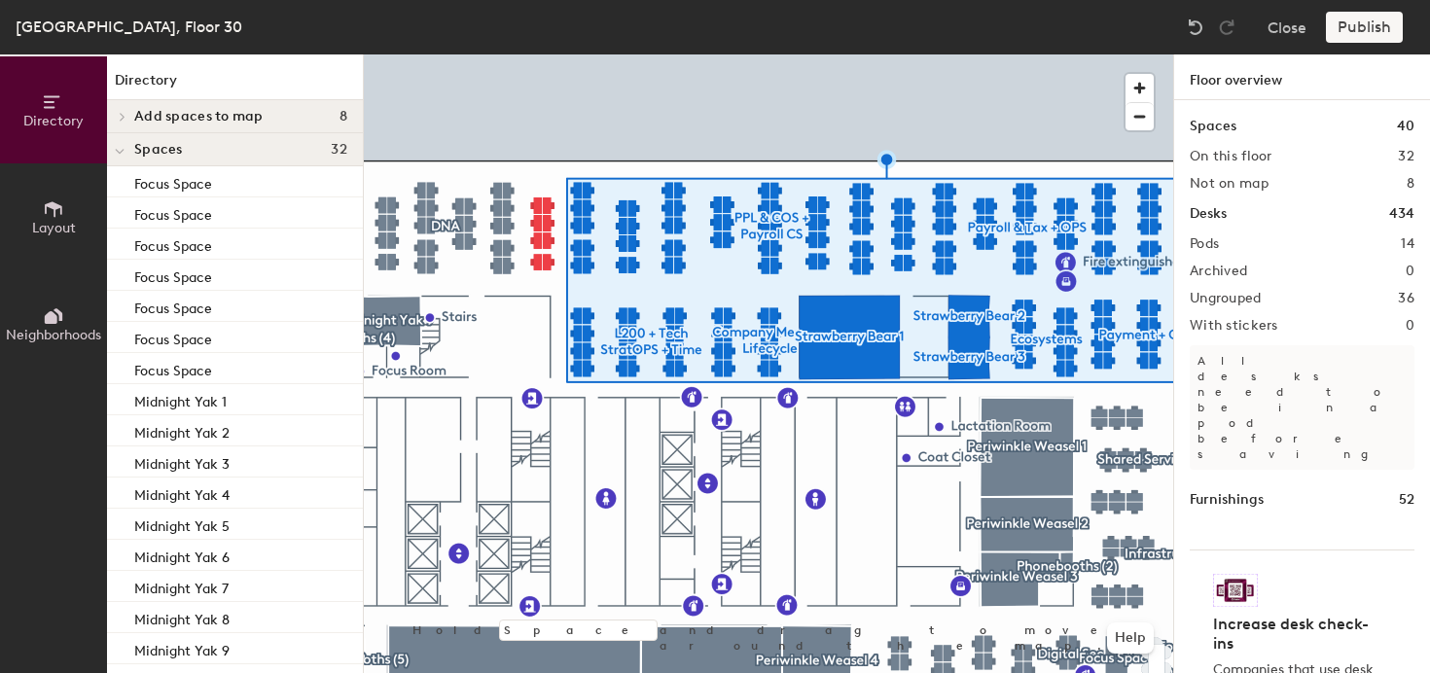
click at [1228, 69] on h1 "Floor overview" at bounding box center [1302, 77] width 256 height 46
click at [440, 54] on div at bounding box center [769, 54] width 810 height 0
click at [523, 54] on div at bounding box center [769, 54] width 810 height 0
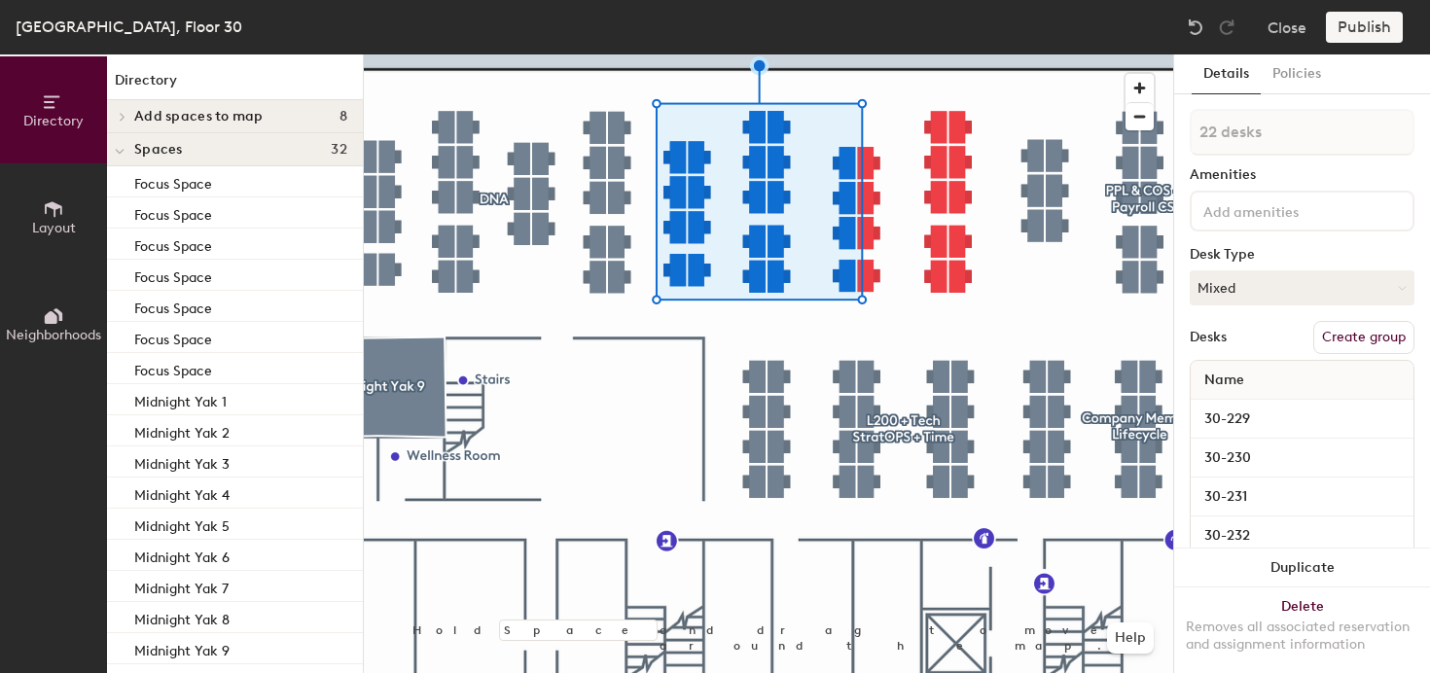
click at [1378, 334] on button "Create group" at bounding box center [1364, 337] width 101 height 33
click at [1297, 125] on input "Pod 15" at bounding box center [1302, 132] width 225 height 47
type input "Internal Tools/Salesforce"
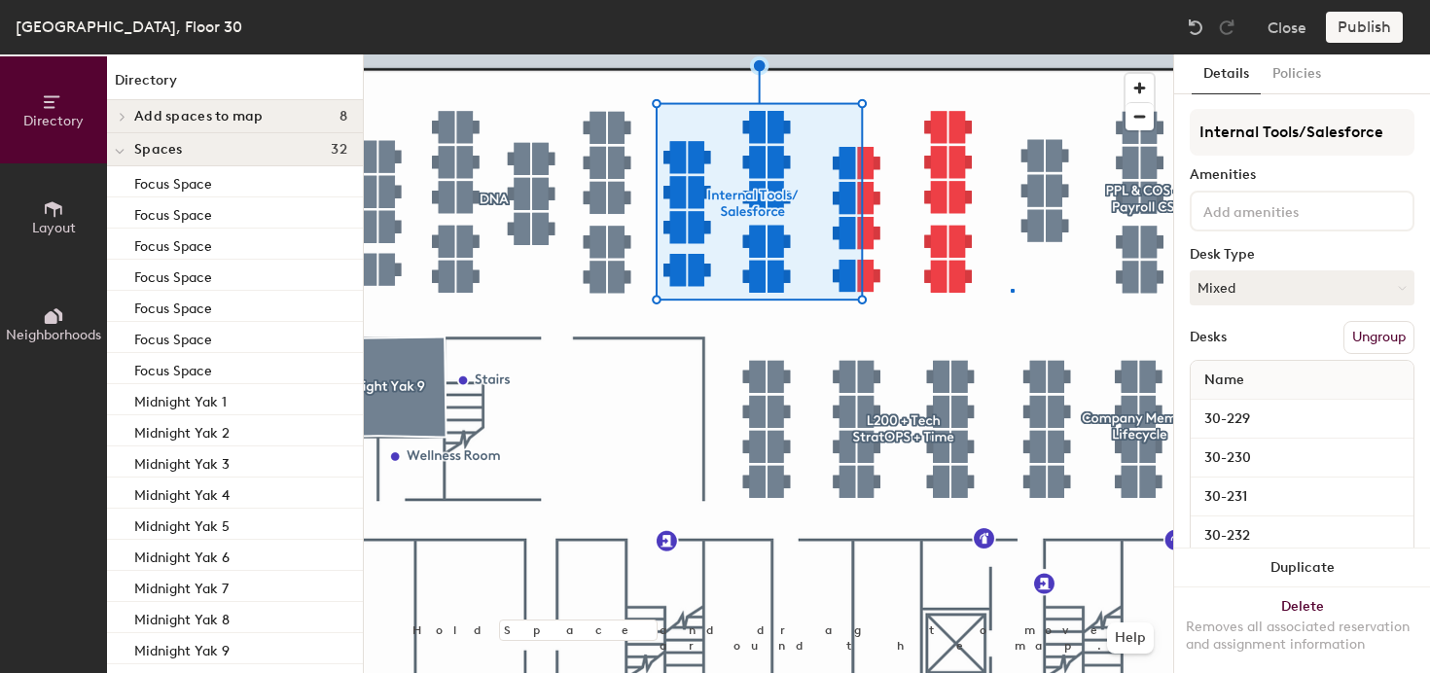
click at [1012, 54] on div at bounding box center [769, 54] width 810 height 0
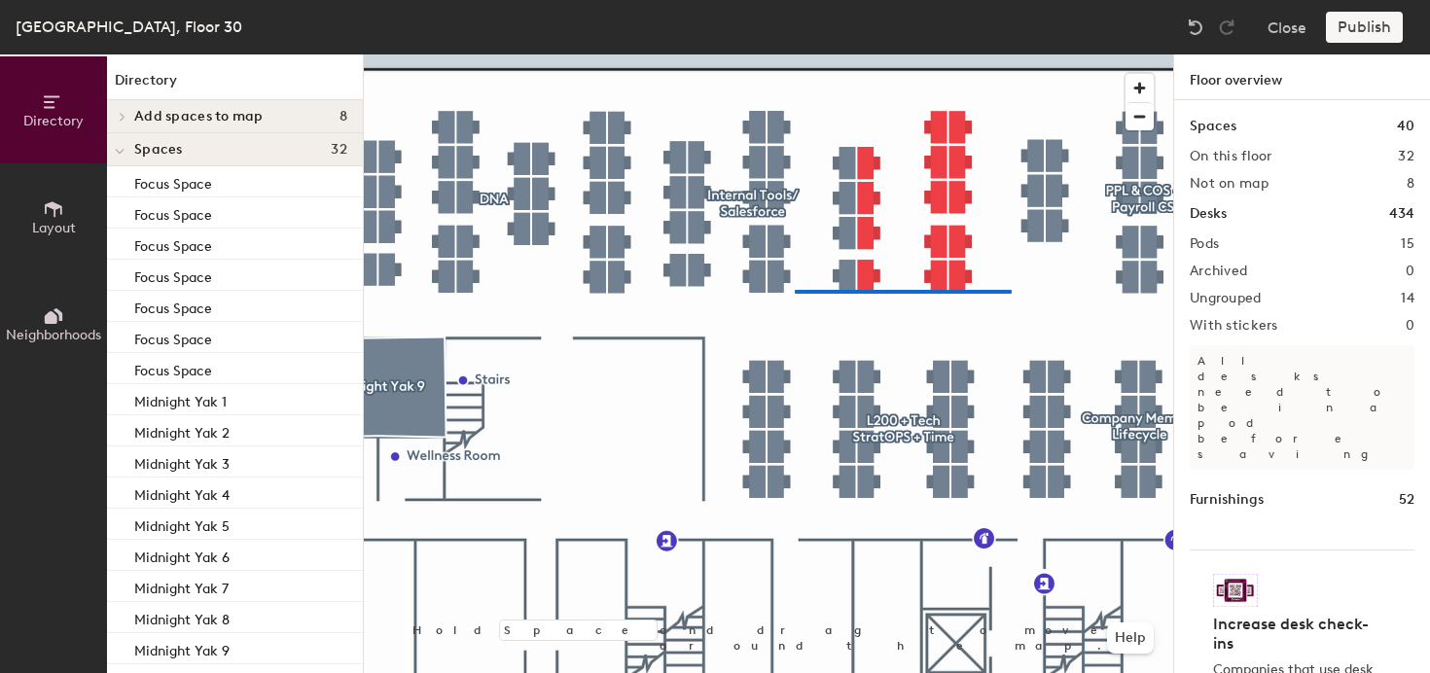
click at [791, 54] on div at bounding box center [769, 54] width 810 height 0
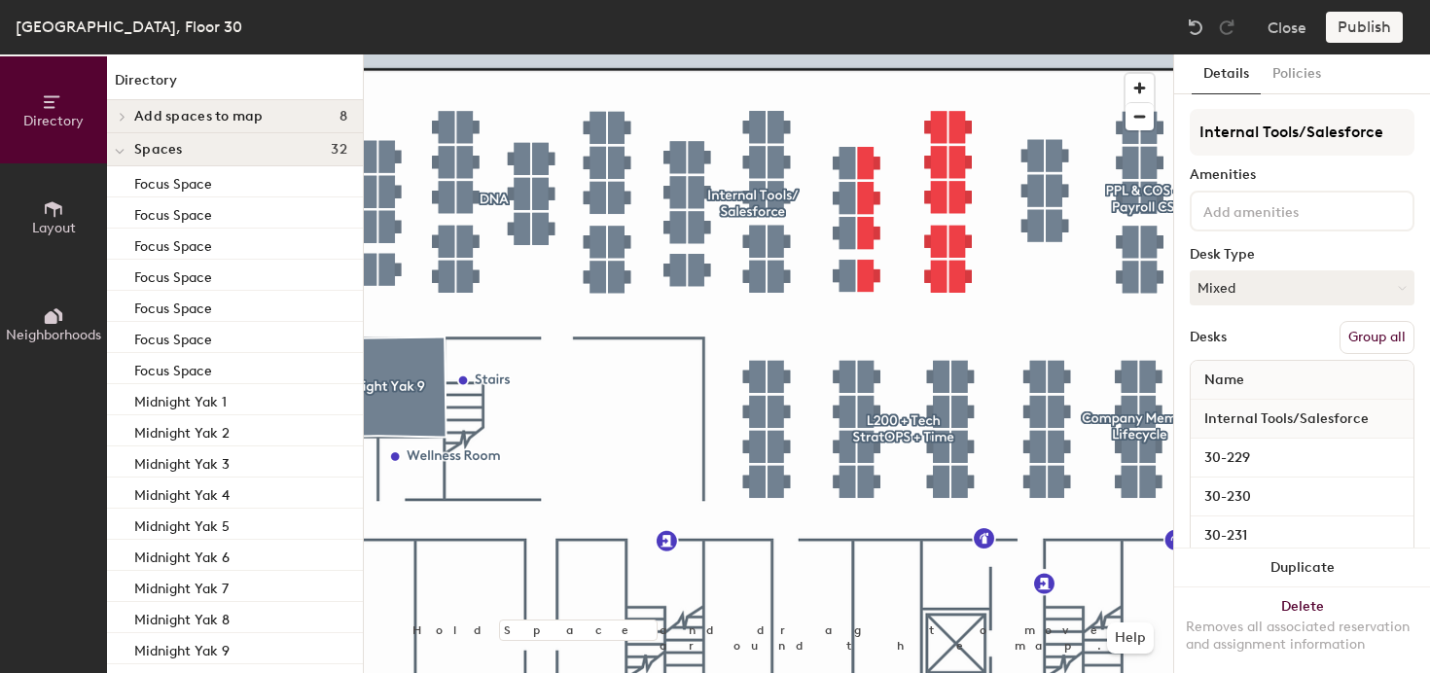
click at [671, 54] on div at bounding box center [769, 54] width 810 height 0
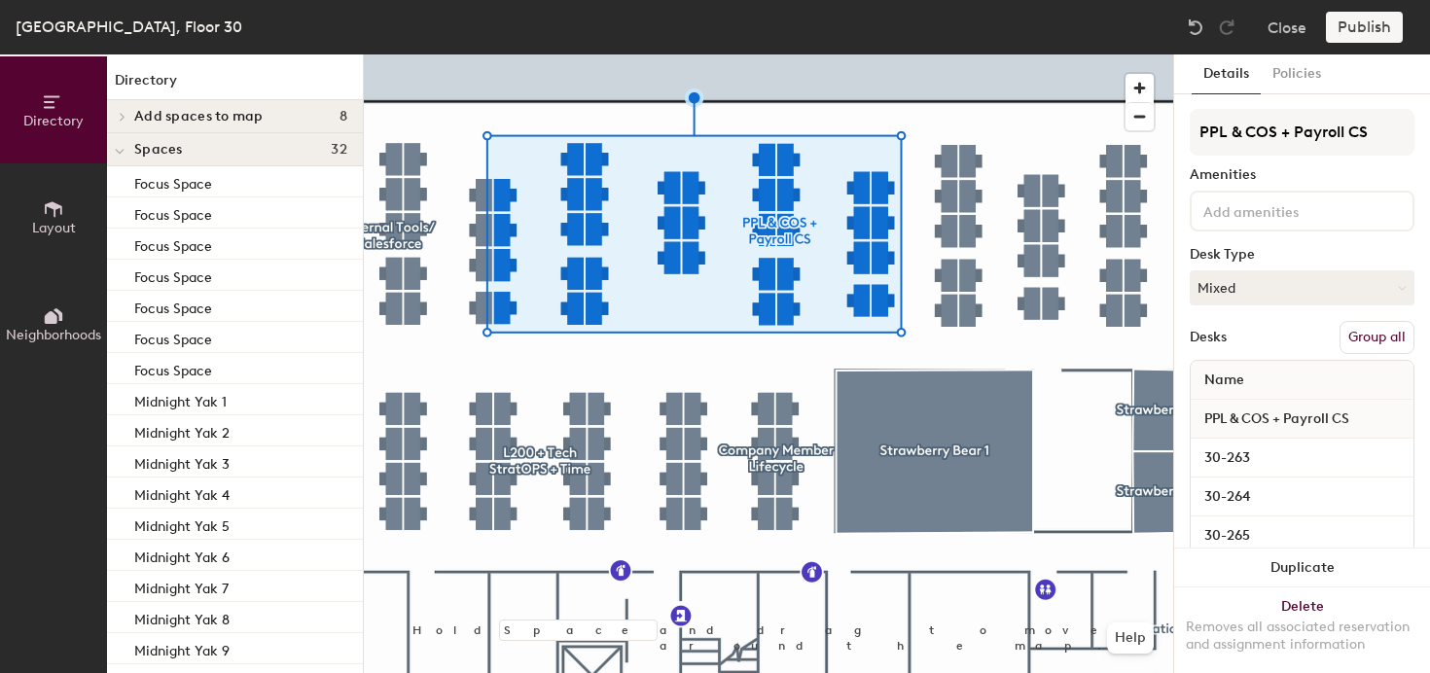
click at [1386, 329] on button "Group all" at bounding box center [1377, 337] width 75 height 33
click at [897, 54] on div at bounding box center [769, 54] width 810 height 0
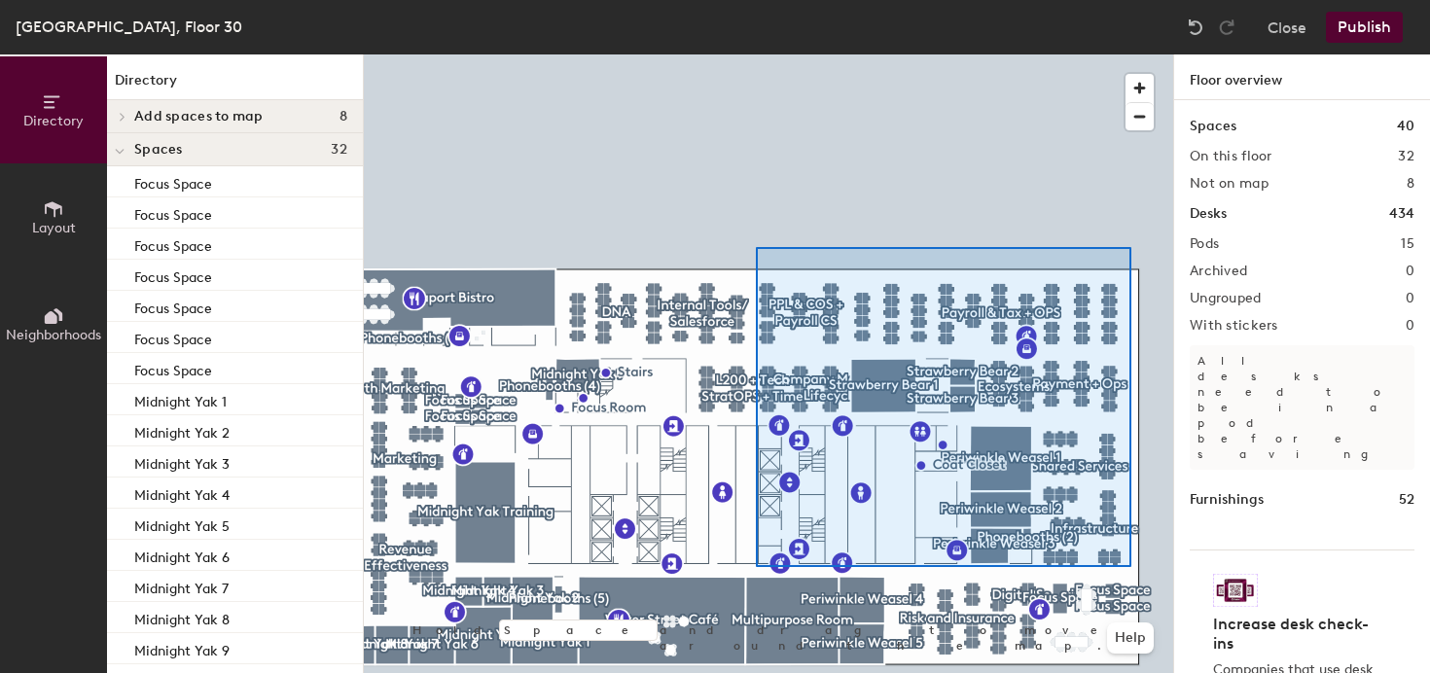
click at [756, 54] on div at bounding box center [769, 54] width 810 height 0
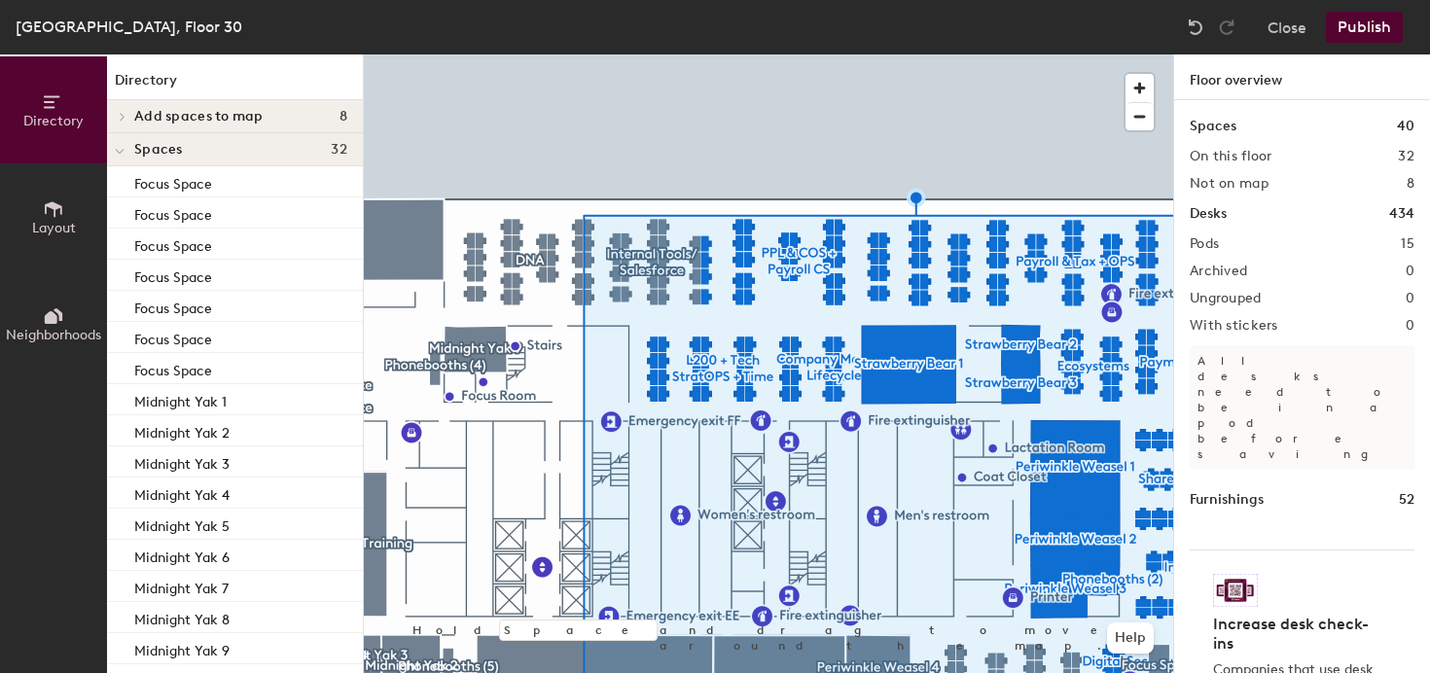
click at [491, 54] on div at bounding box center [769, 54] width 810 height 0
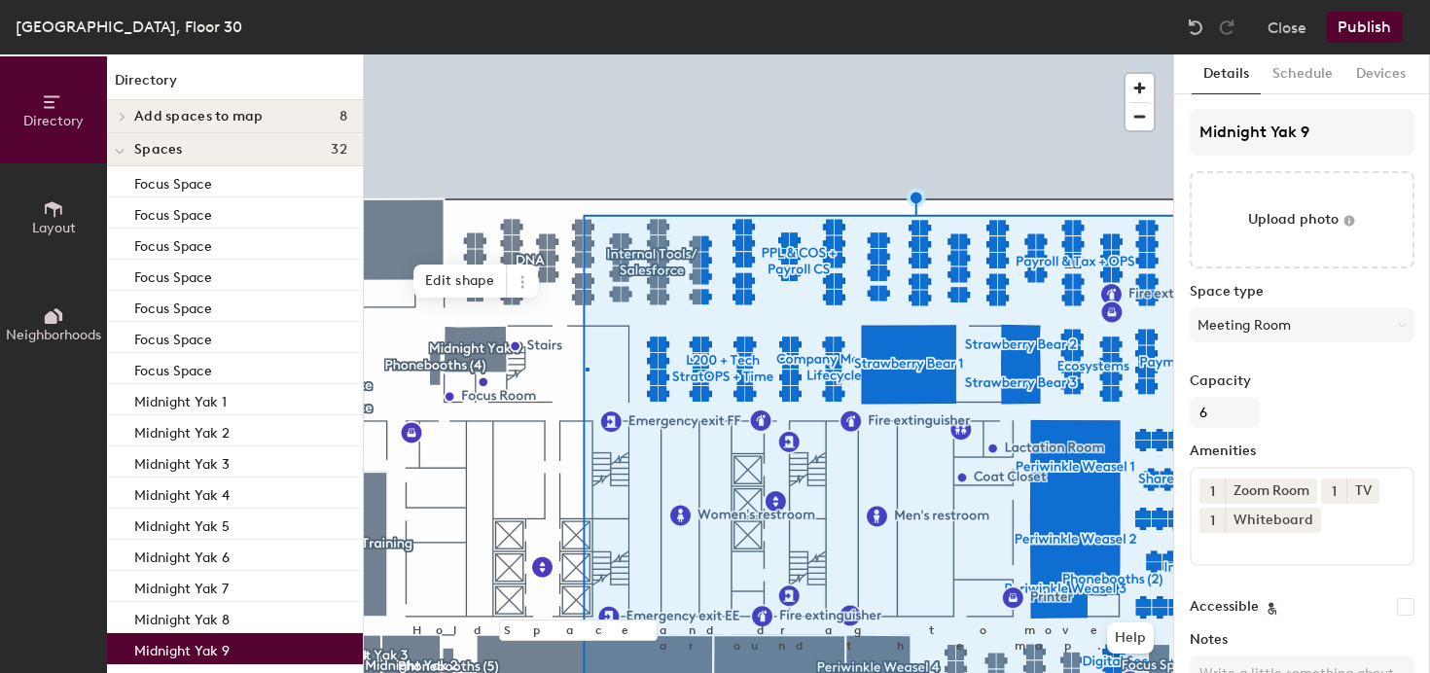
click at [587, 54] on div at bounding box center [769, 54] width 810 height 0
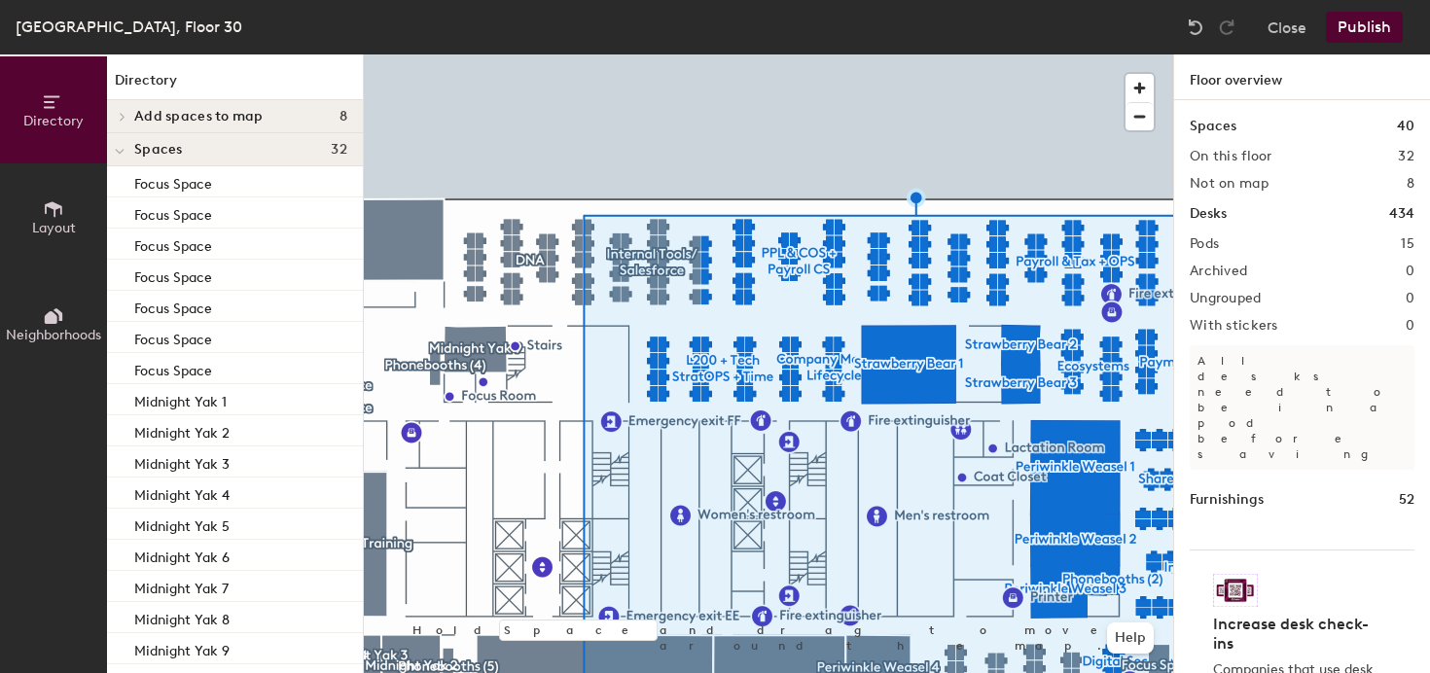
click at [626, 54] on div at bounding box center [769, 54] width 810 height 0
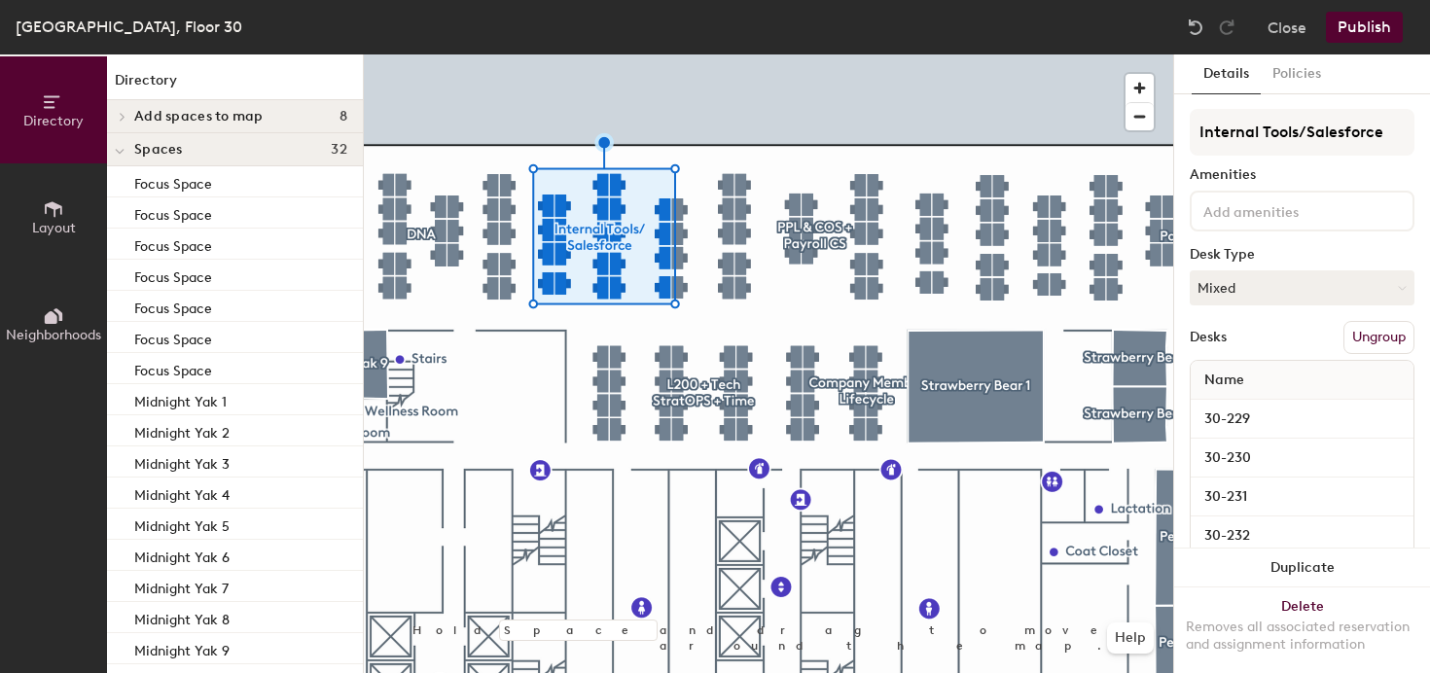
click at [740, 54] on div at bounding box center [769, 54] width 810 height 0
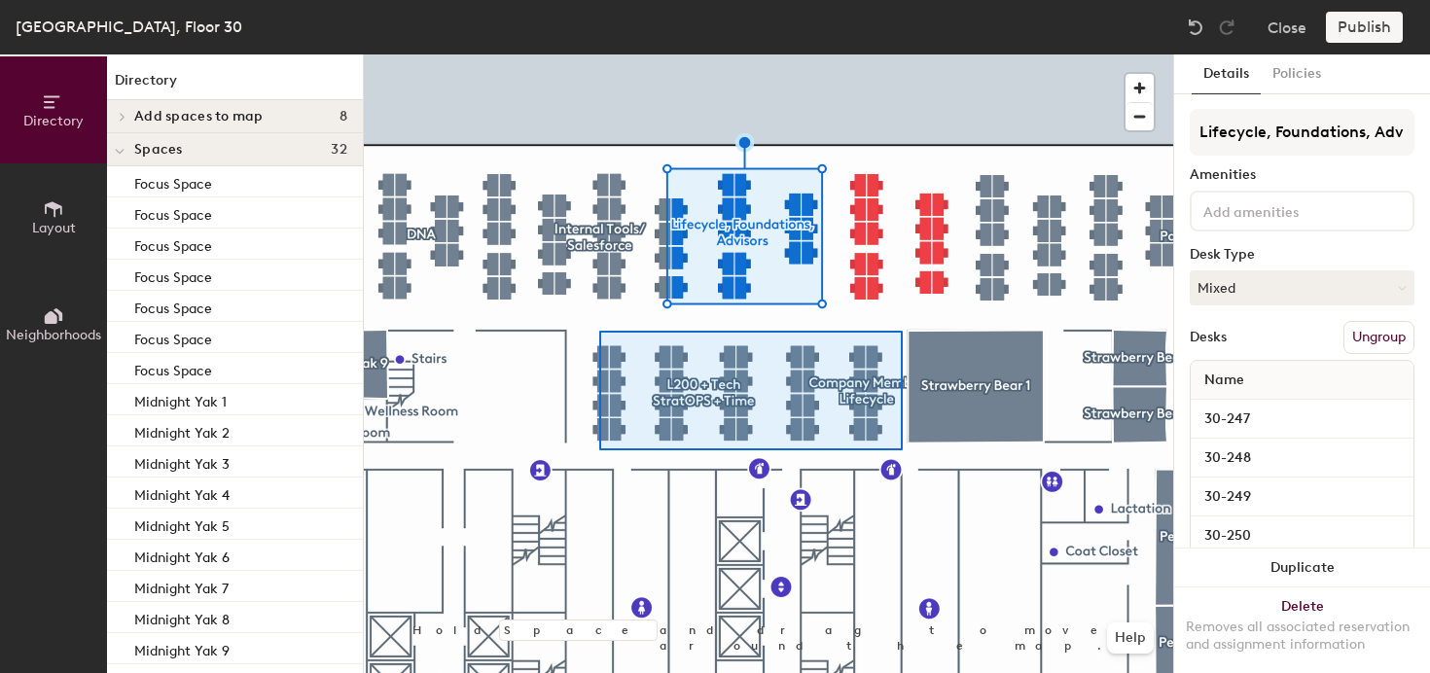
click at [599, 54] on div at bounding box center [769, 54] width 810 height 0
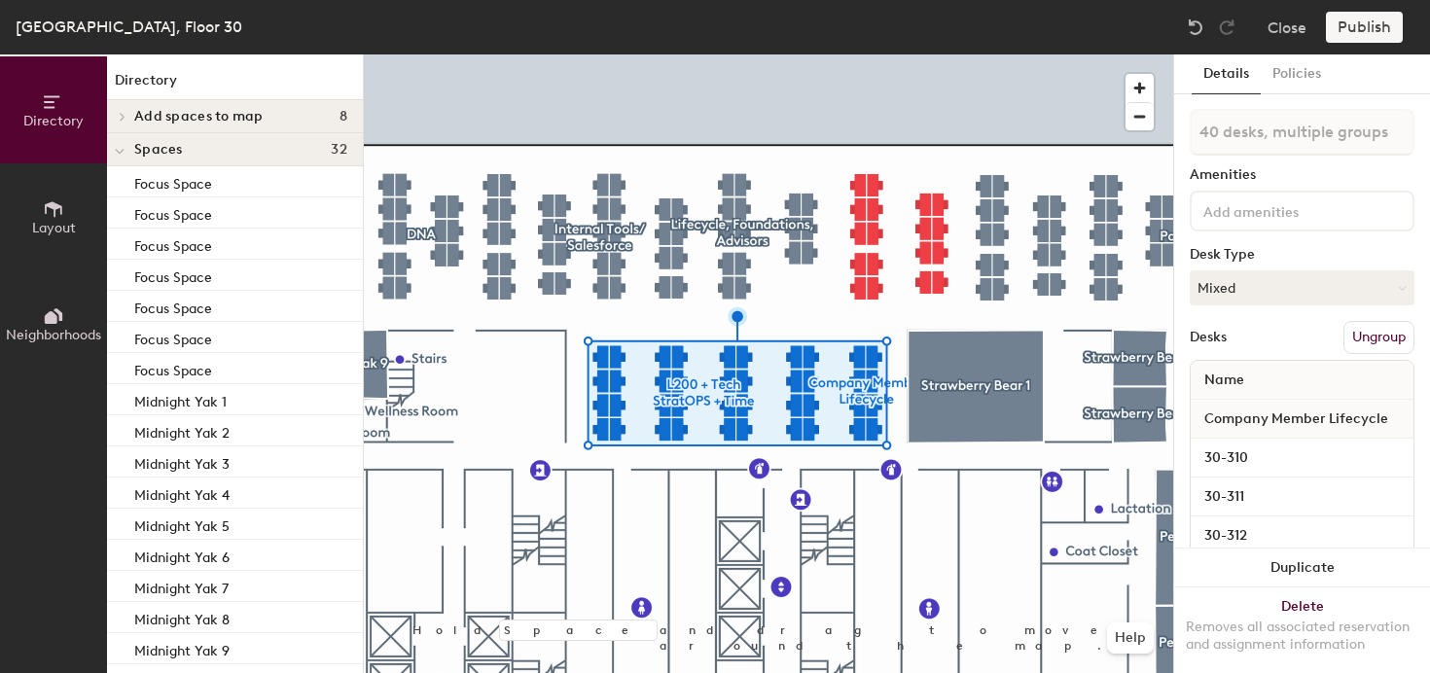
click at [1388, 335] on button "Ungroup" at bounding box center [1379, 337] width 71 height 33
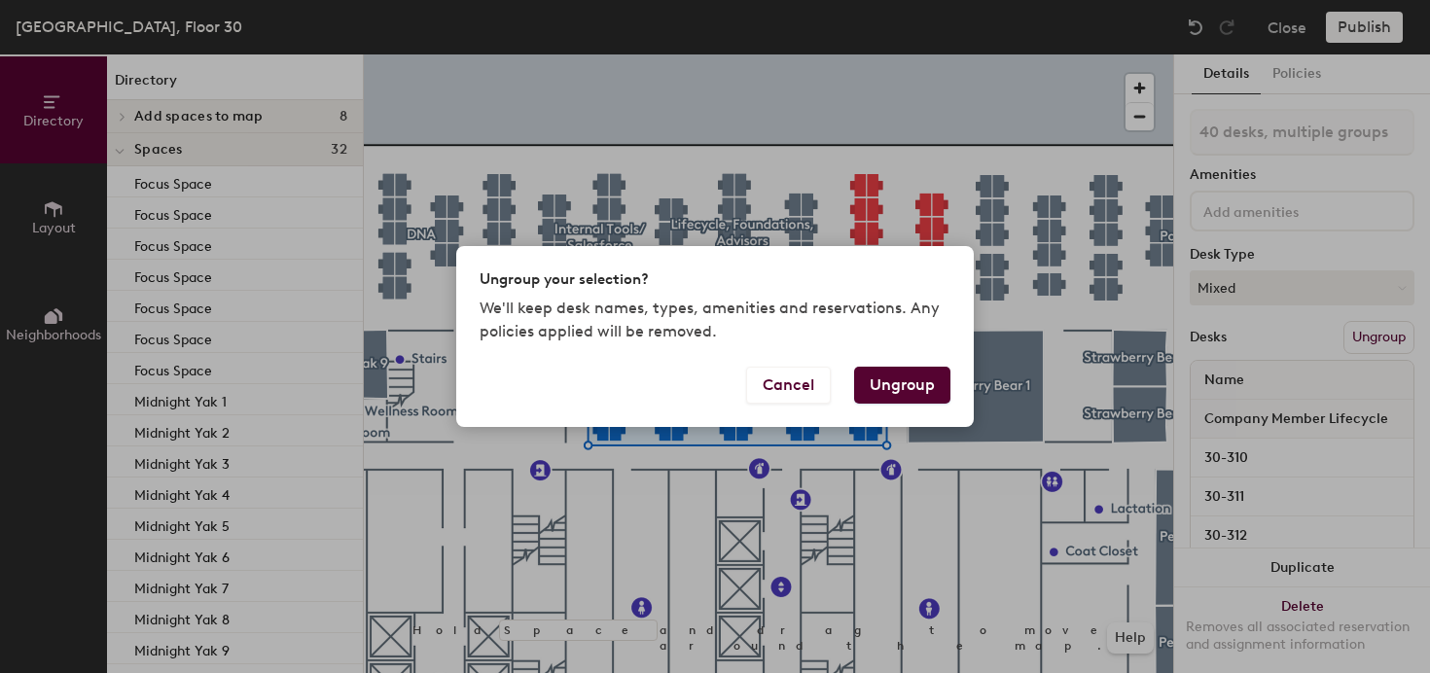
click at [920, 385] on button "Ungroup" at bounding box center [902, 385] width 96 height 37
type input "40 desks"
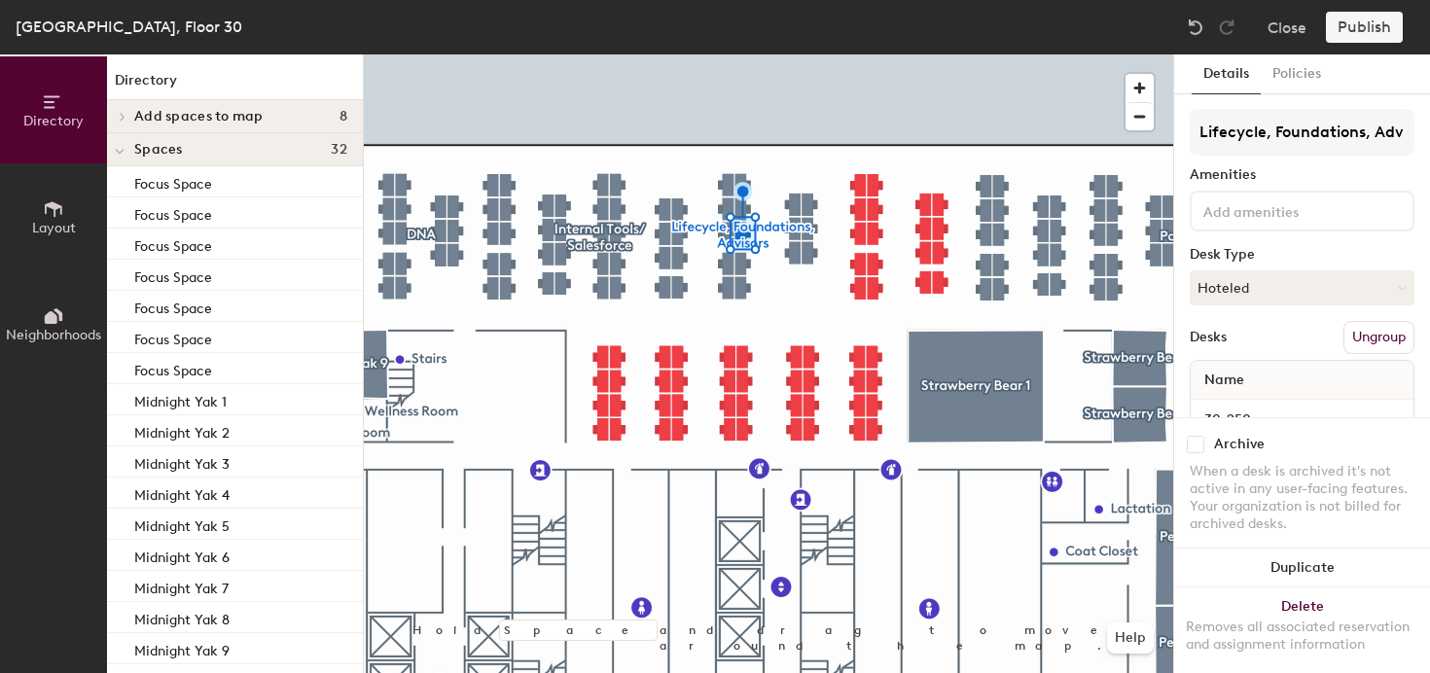
click at [922, 54] on div at bounding box center [769, 54] width 810 height 0
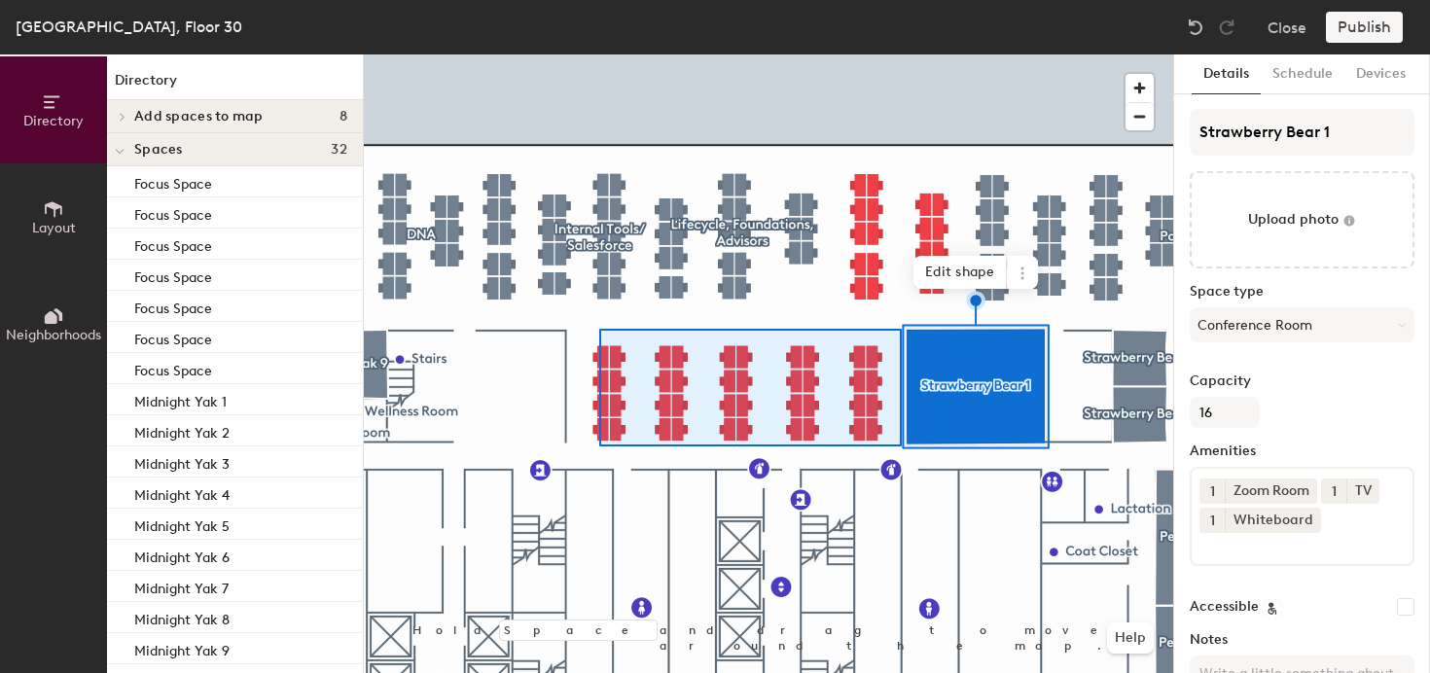
click at [600, 54] on div at bounding box center [769, 54] width 810 height 0
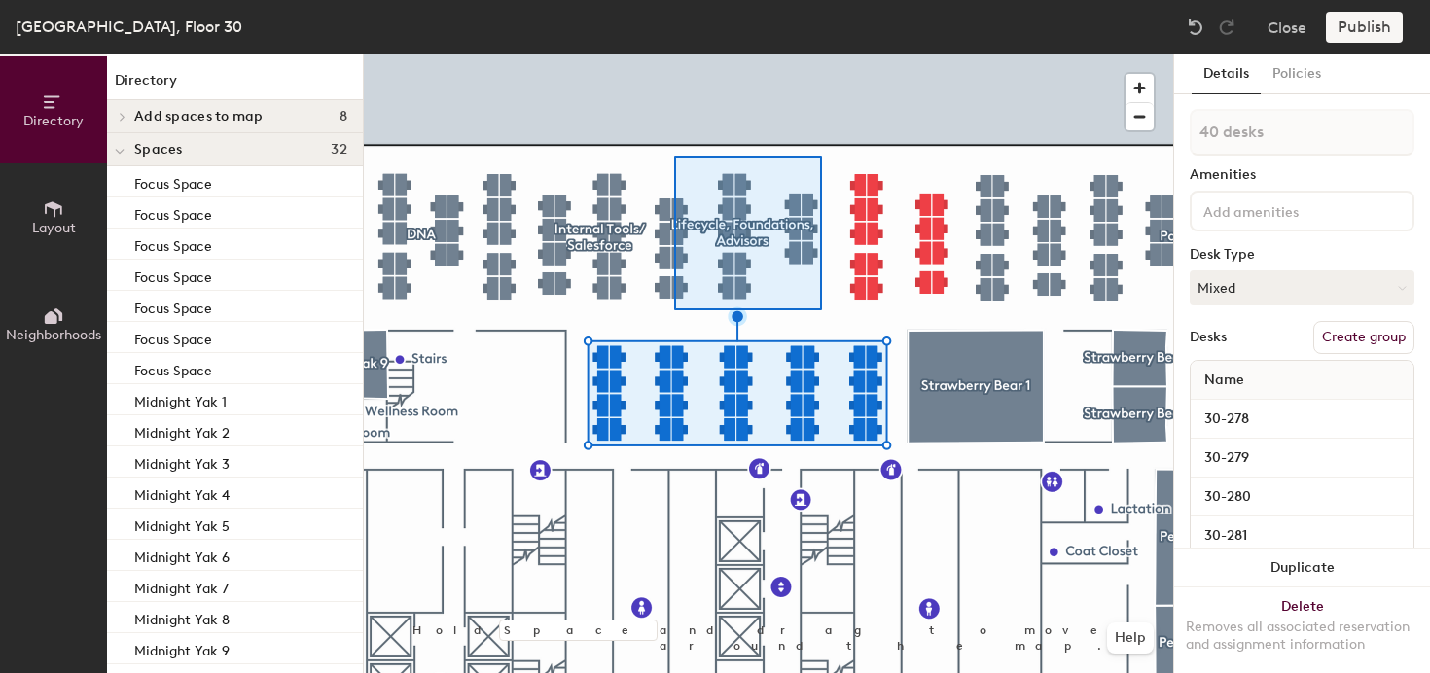
click at [675, 54] on div at bounding box center [769, 54] width 810 height 0
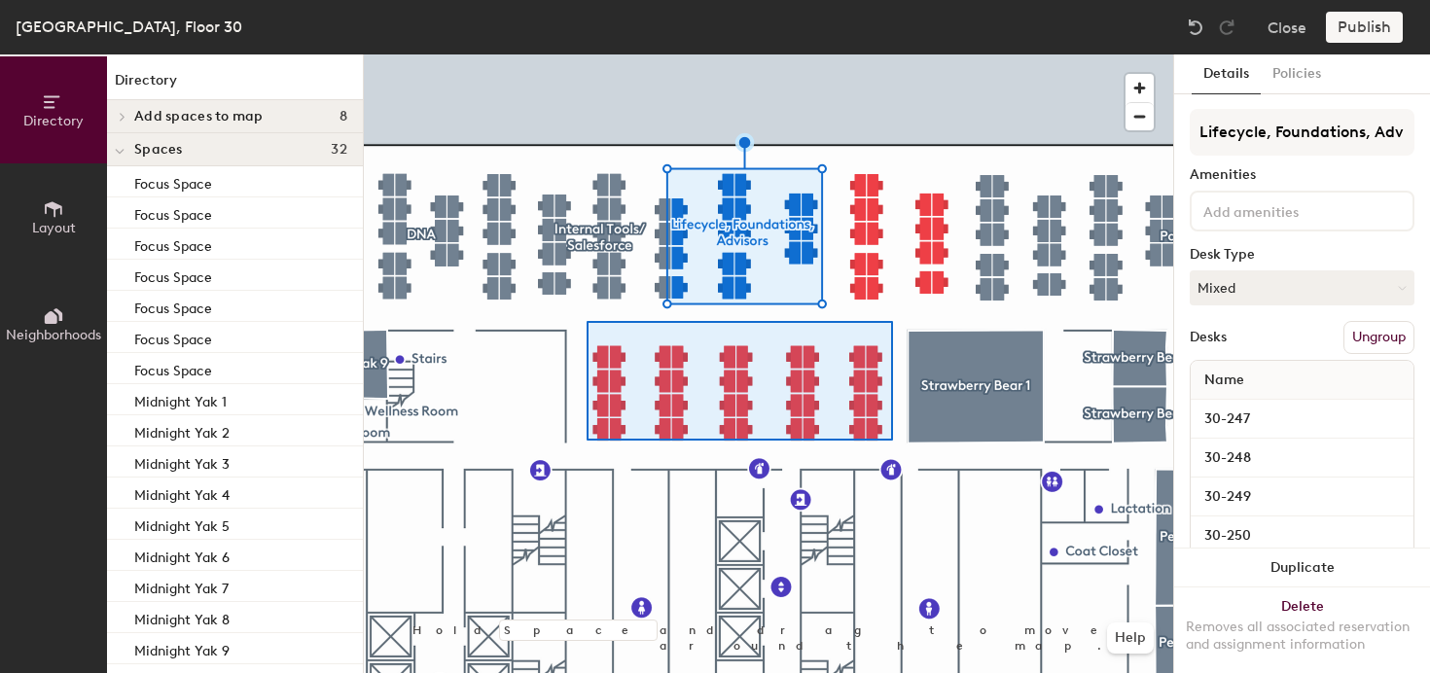
click at [587, 54] on div at bounding box center [769, 54] width 810 height 0
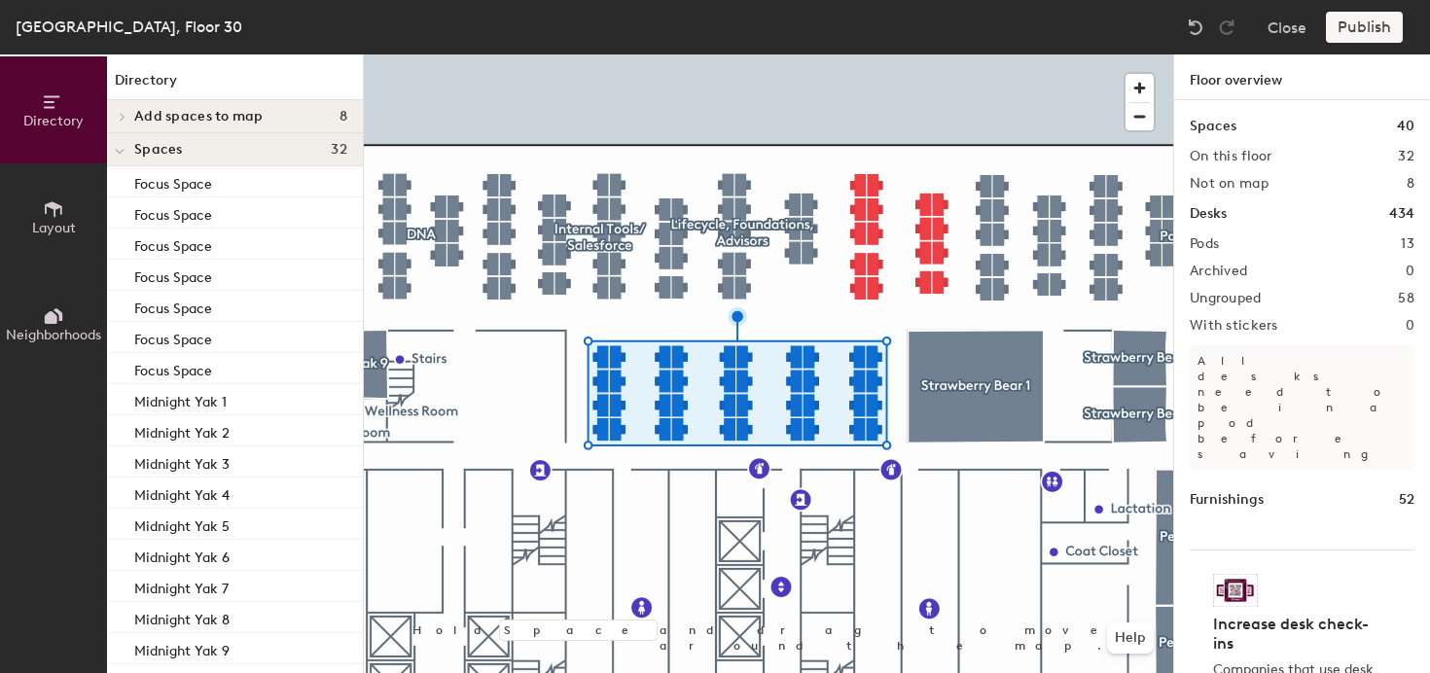
click at [667, 54] on div at bounding box center [769, 54] width 810 height 0
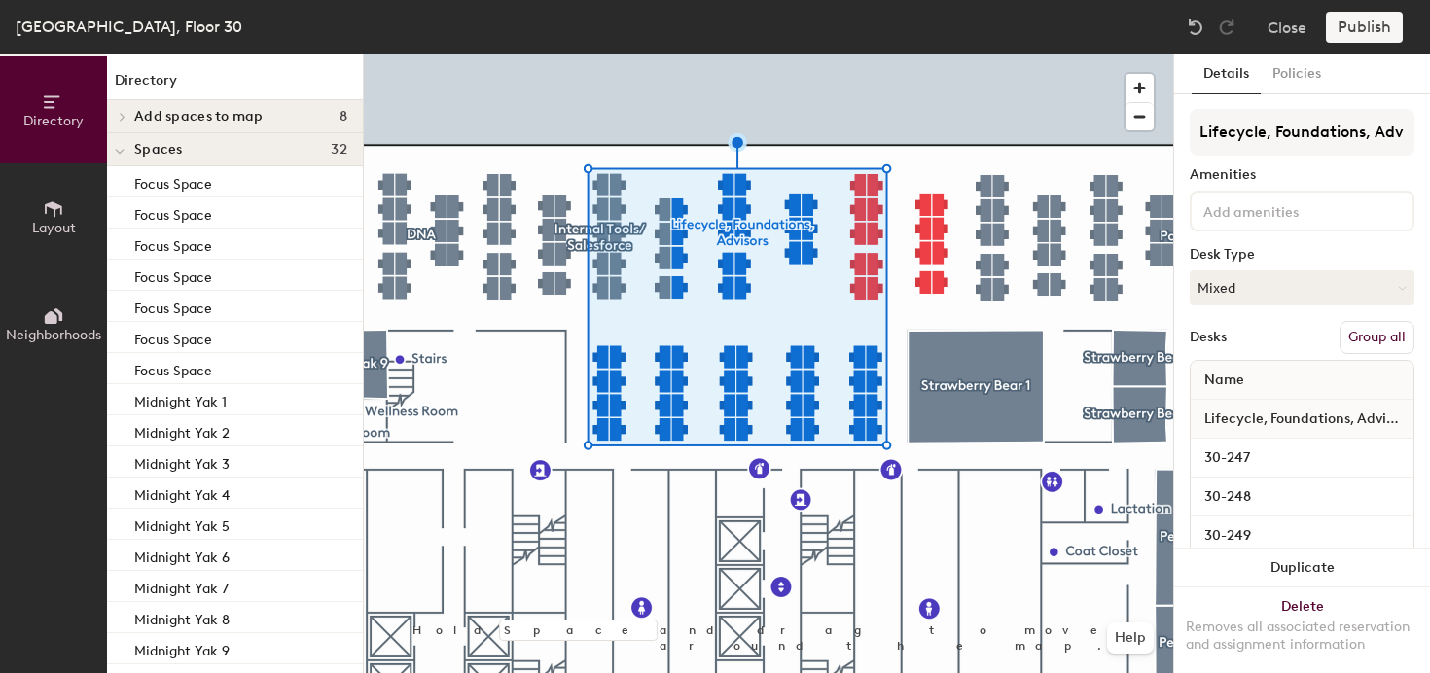
click at [1390, 340] on button "Group all" at bounding box center [1377, 337] width 75 height 33
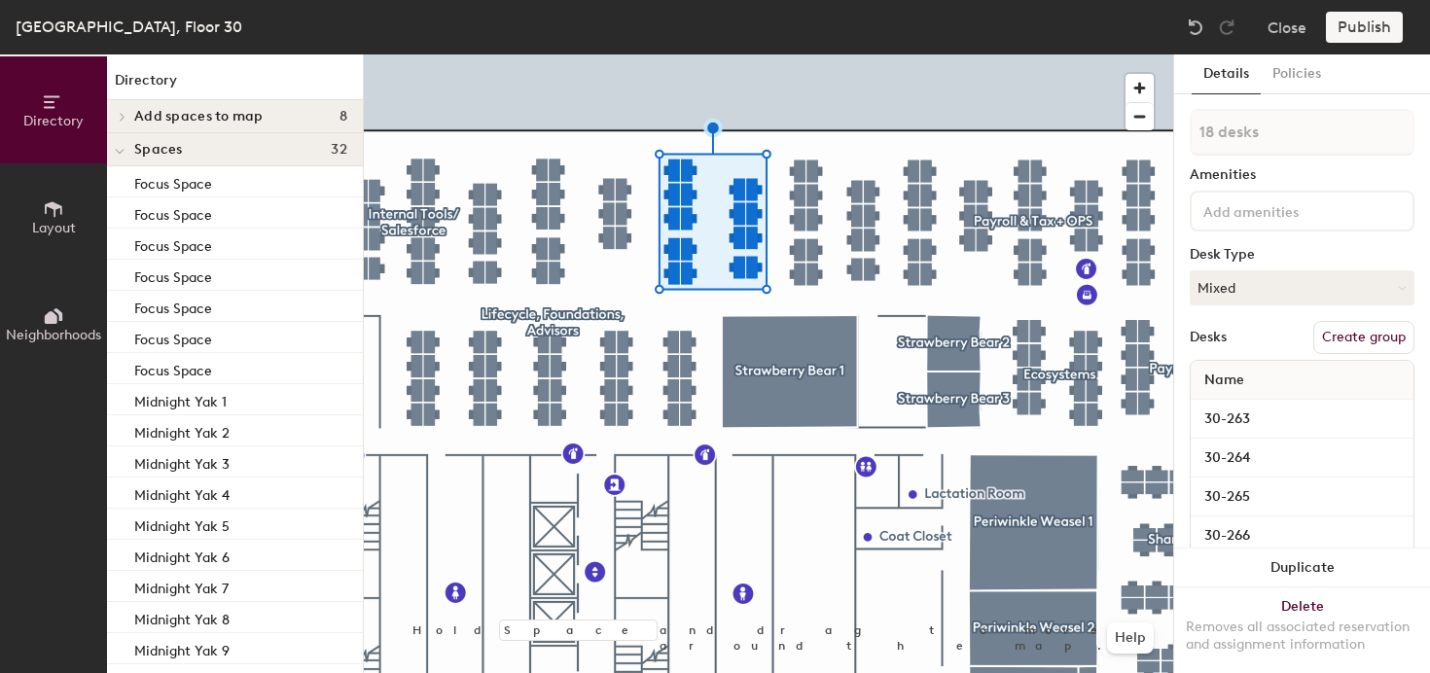
click at [1360, 328] on button "Create group" at bounding box center [1364, 337] width 101 height 33
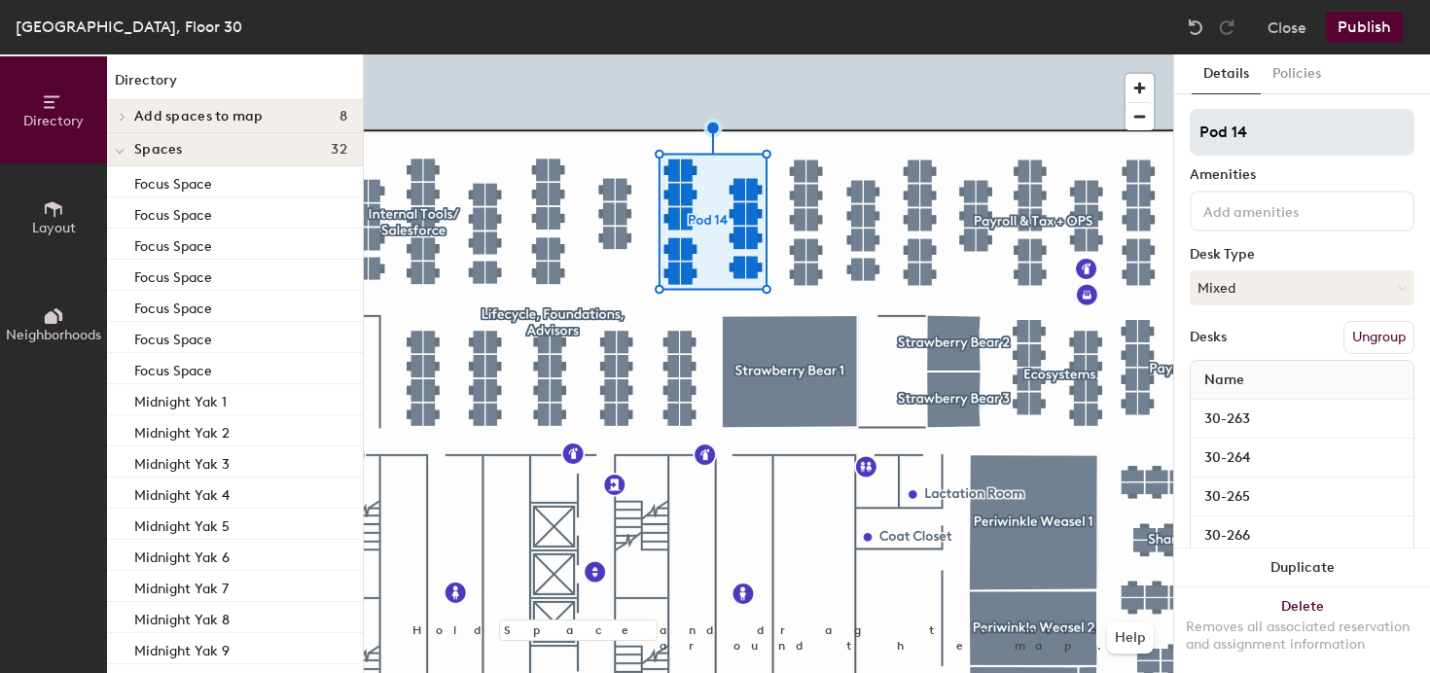
click at [1286, 138] on input "Pod 14" at bounding box center [1302, 132] width 225 height 47
type input "Time"
click at [855, 54] on div at bounding box center [769, 54] width 810 height 0
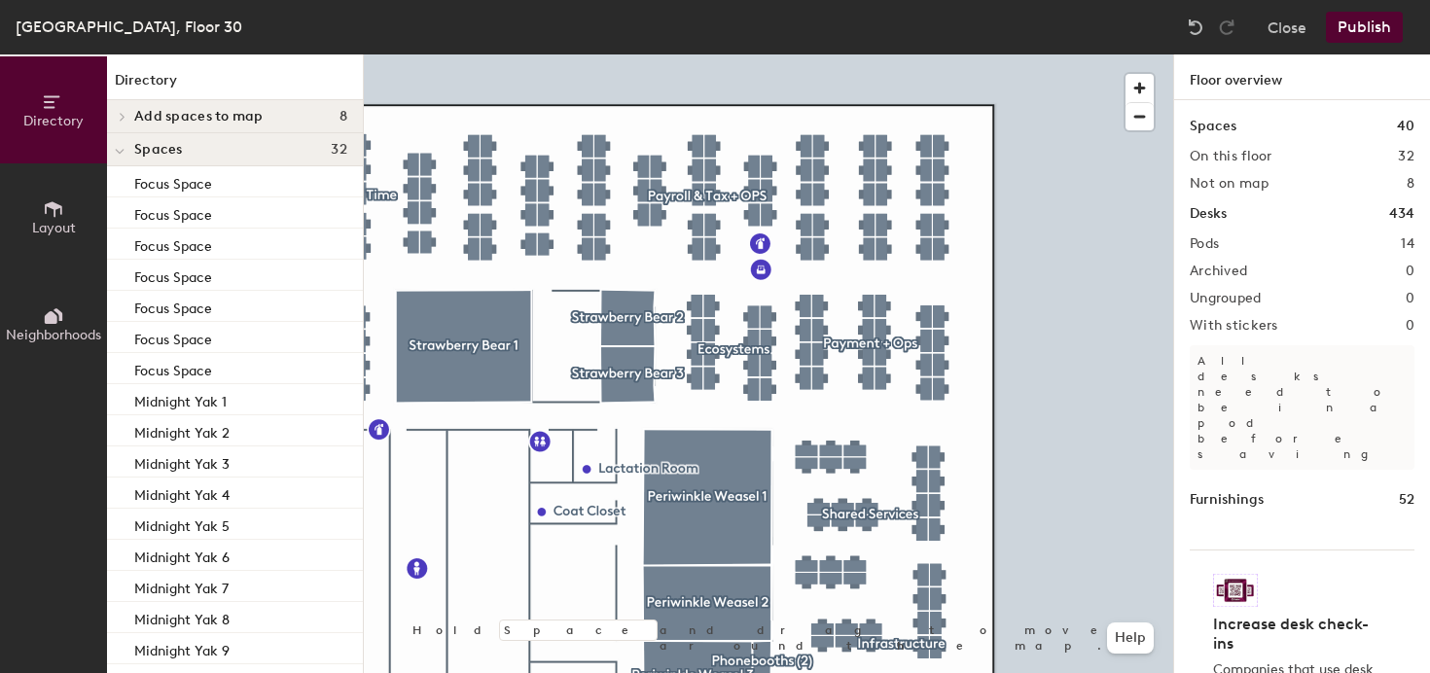
click at [717, 54] on div at bounding box center [769, 54] width 810 height 0
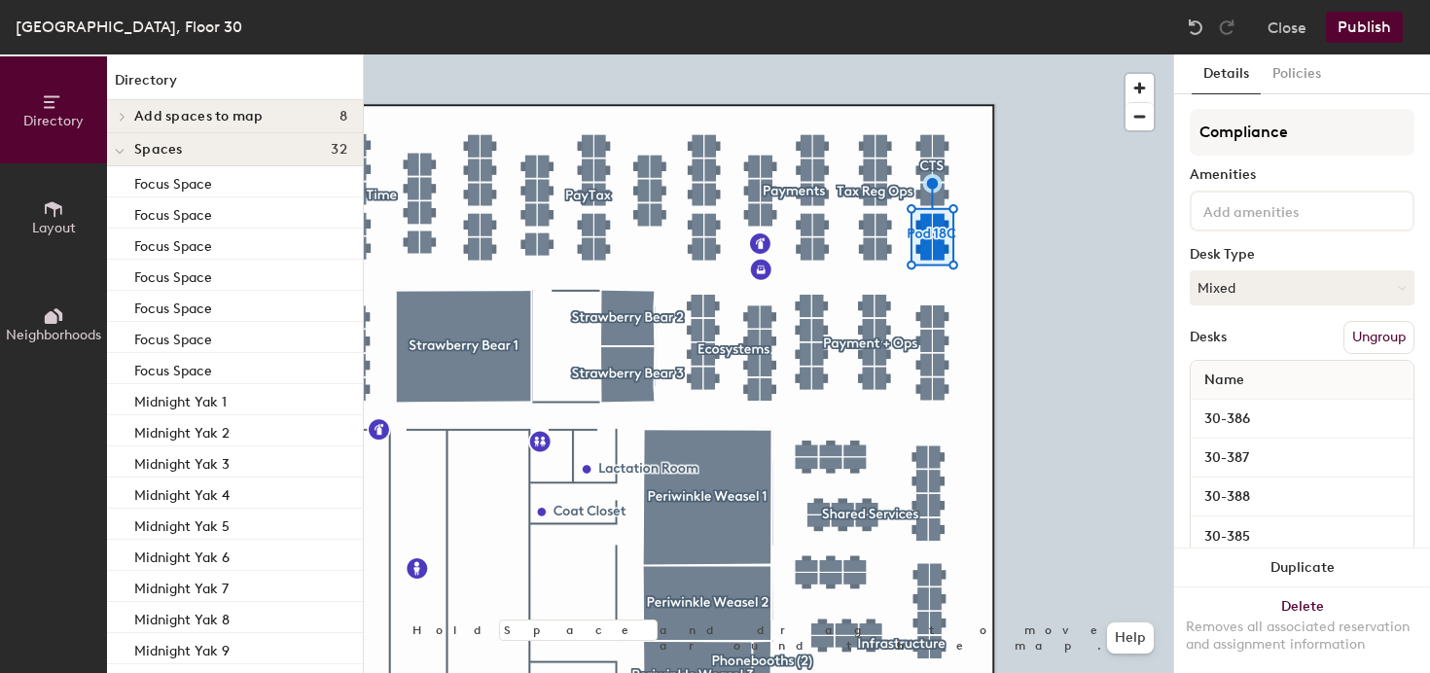
type input "Compliance"
click at [1077, 54] on div at bounding box center [769, 54] width 810 height 0
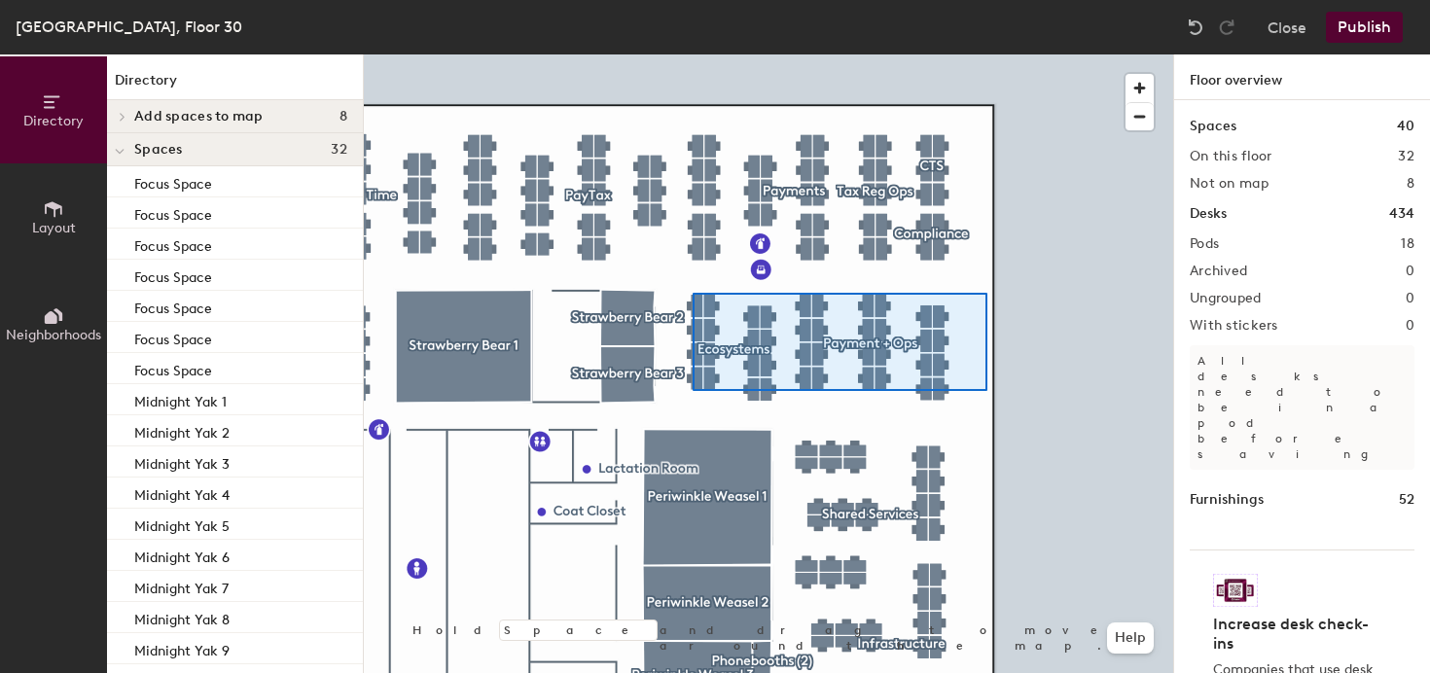
click at [693, 54] on div at bounding box center [769, 54] width 810 height 0
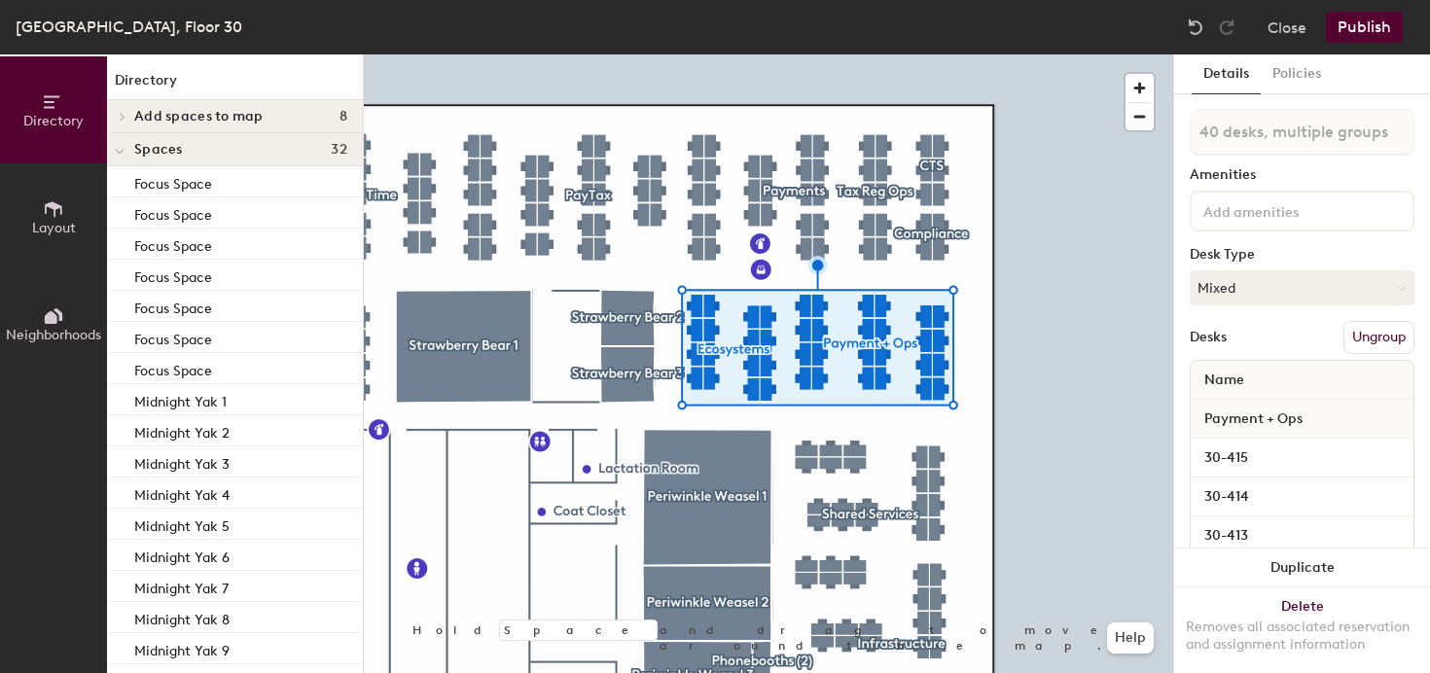
click at [1368, 351] on button "Ungroup" at bounding box center [1379, 337] width 71 height 33
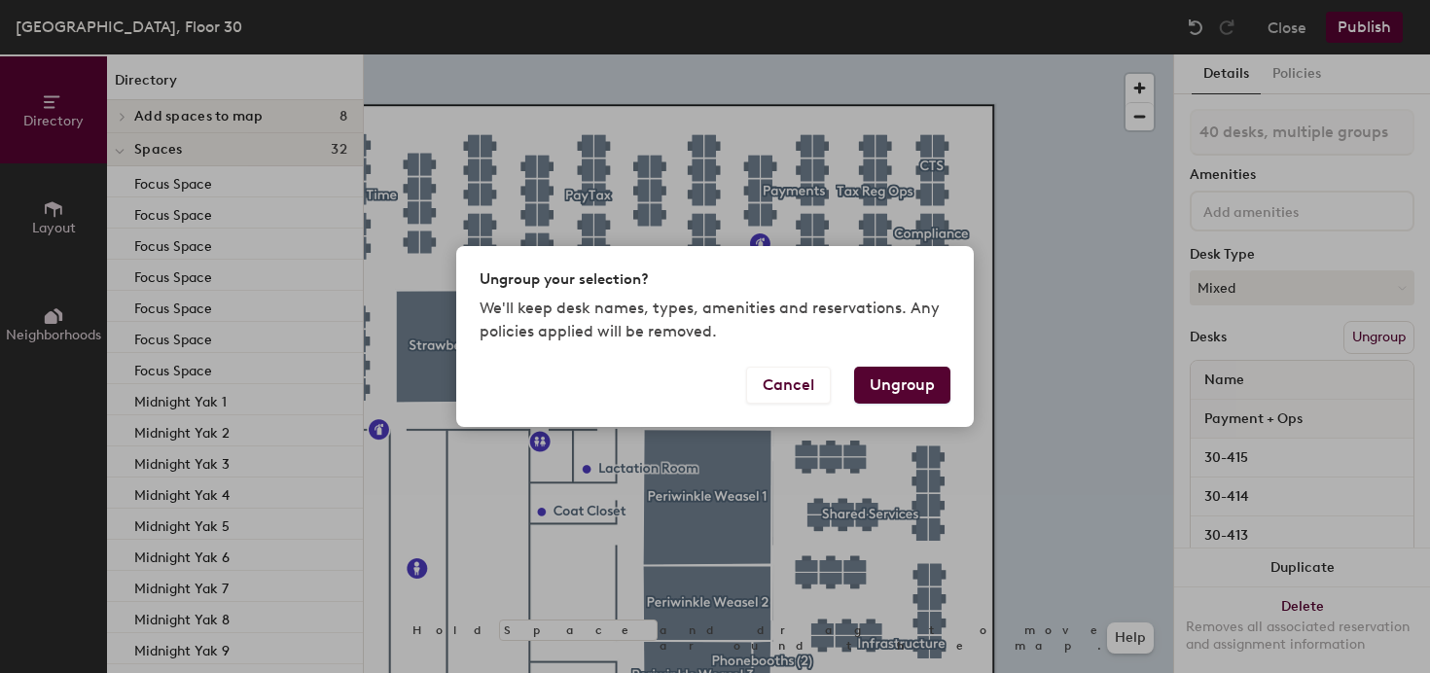
click at [891, 395] on button "Ungroup" at bounding box center [902, 385] width 96 height 37
type input "40 desks"
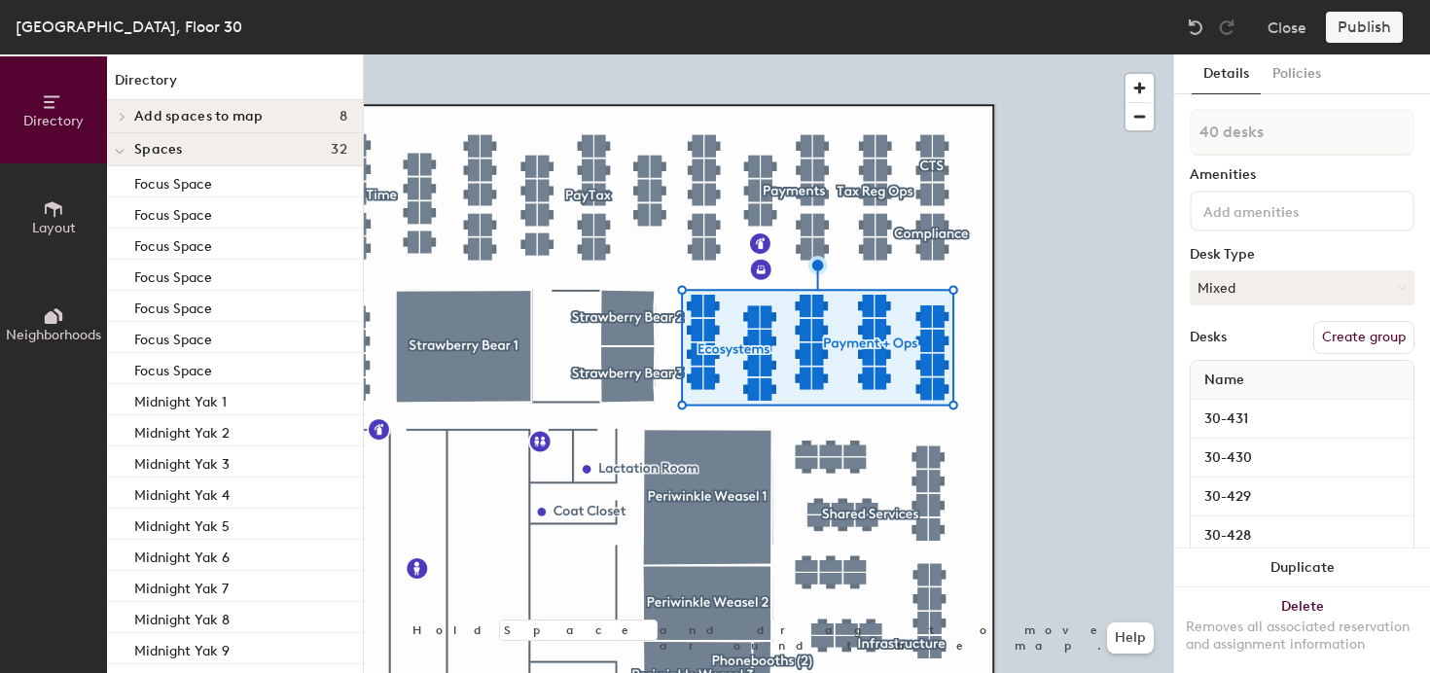
click at [1015, 54] on div at bounding box center [769, 54] width 810 height 0
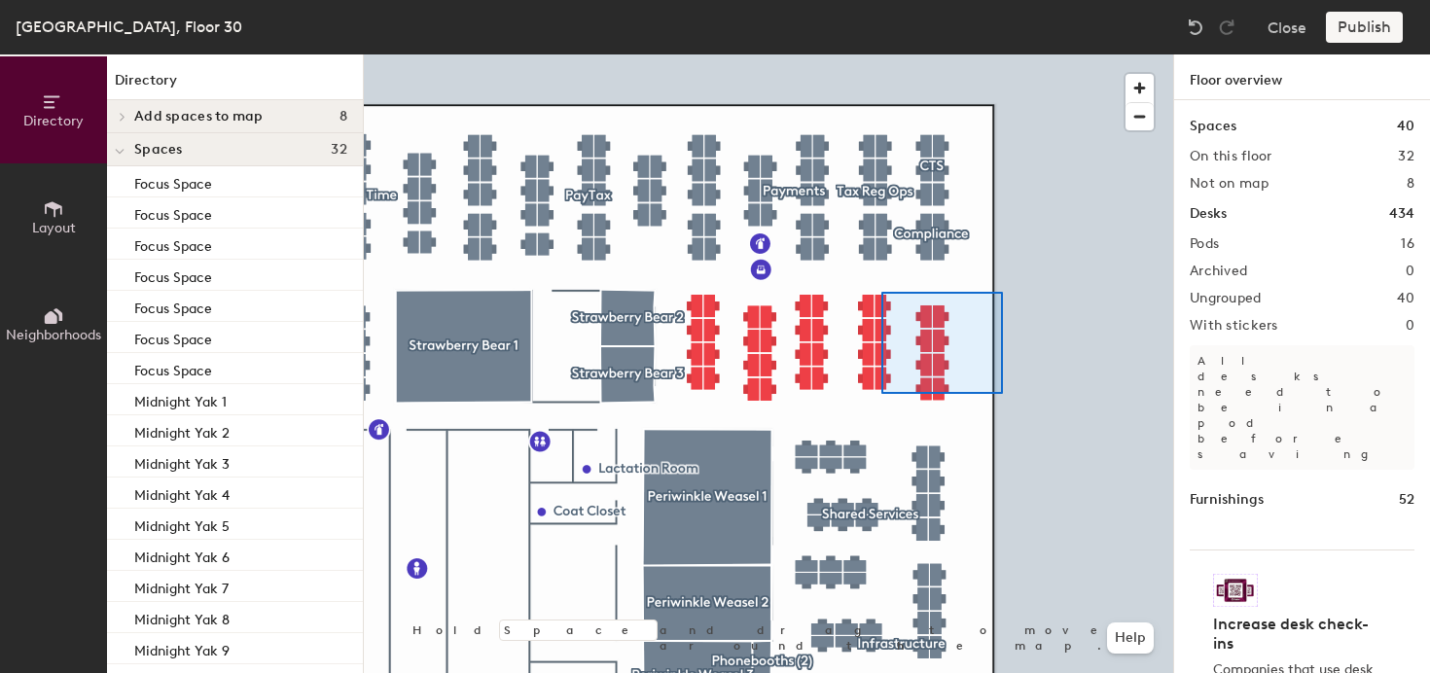
click at [882, 54] on div at bounding box center [769, 54] width 810 height 0
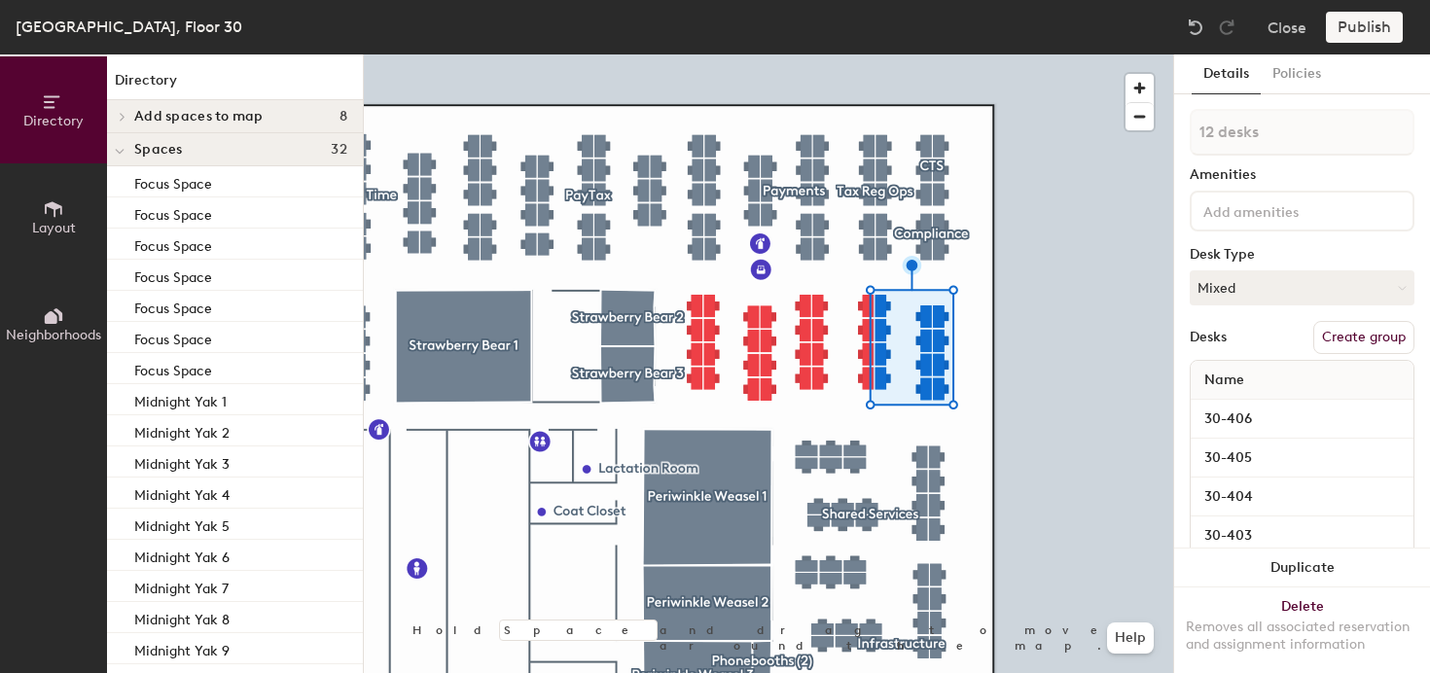
click at [1372, 331] on button "Create group" at bounding box center [1364, 337] width 101 height 33
click at [1277, 119] on input "Pod 17" at bounding box center [1302, 132] width 225 height 47
type input "SUI Ops"
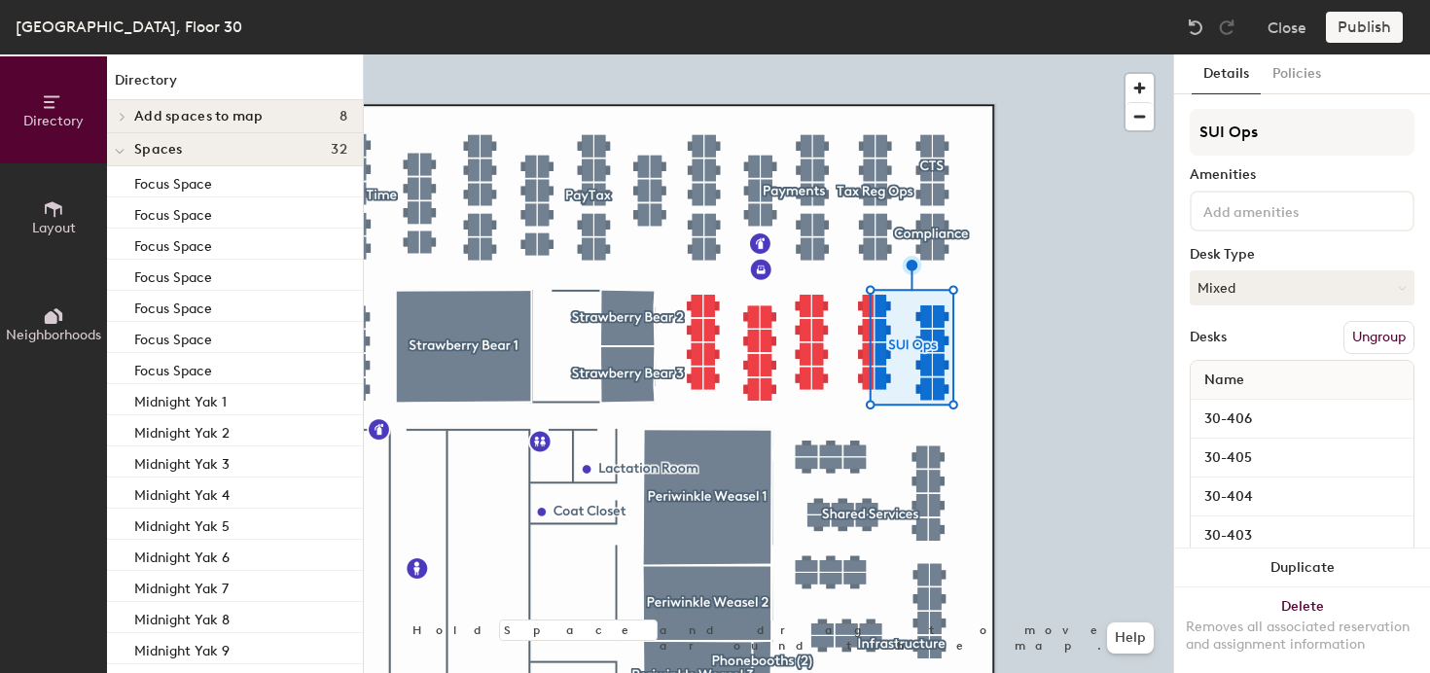
click at [797, 54] on div at bounding box center [769, 54] width 810 height 0
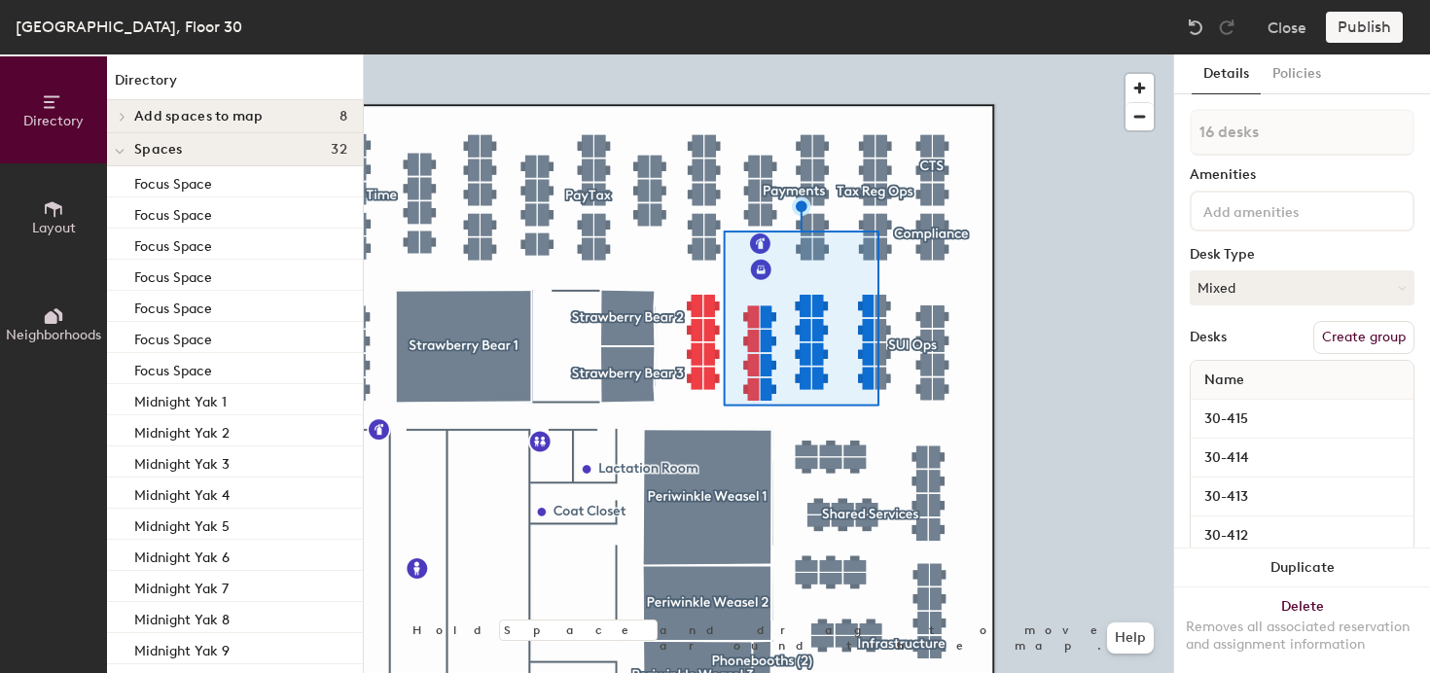
click at [1354, 336] on button "Create group" at bounding box center [1364, 337] width 101 height 33
click at [1315, 144] on input "Pod 18" at bounding box center [1302, 132] width 225 height 47
type input "Payments & Fraud Ops"
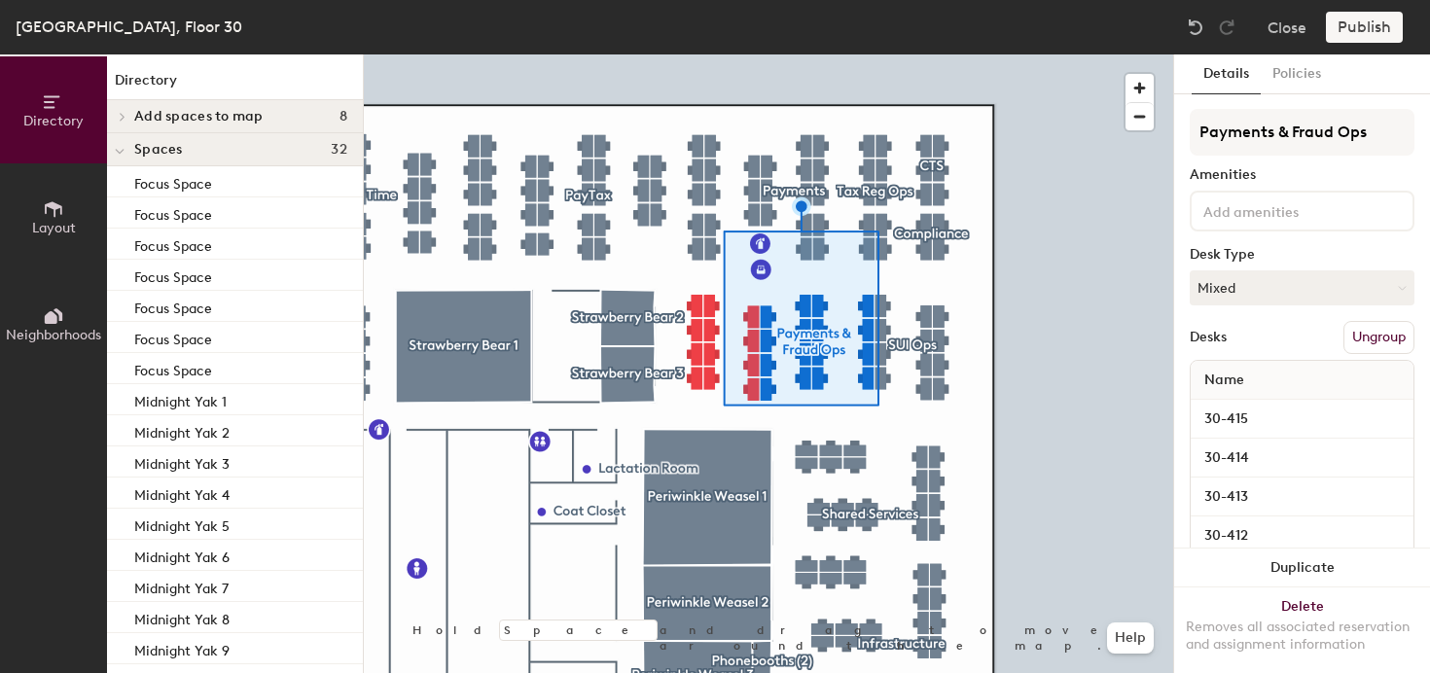
click at [1042, 54] on div at bounding box center [769, 54] width 810 height 0
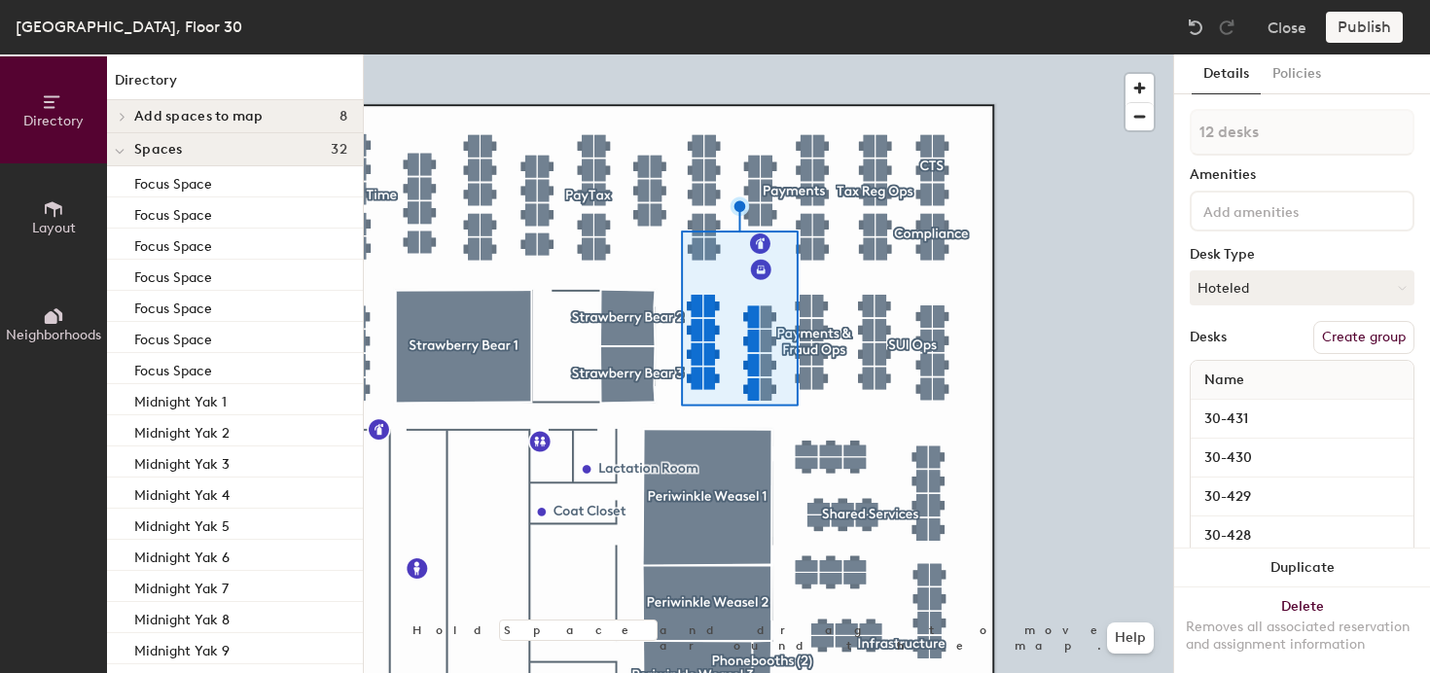
click at [1354, 335] on button "Create group" at bounding box center [1364, 337] width 101 height 33
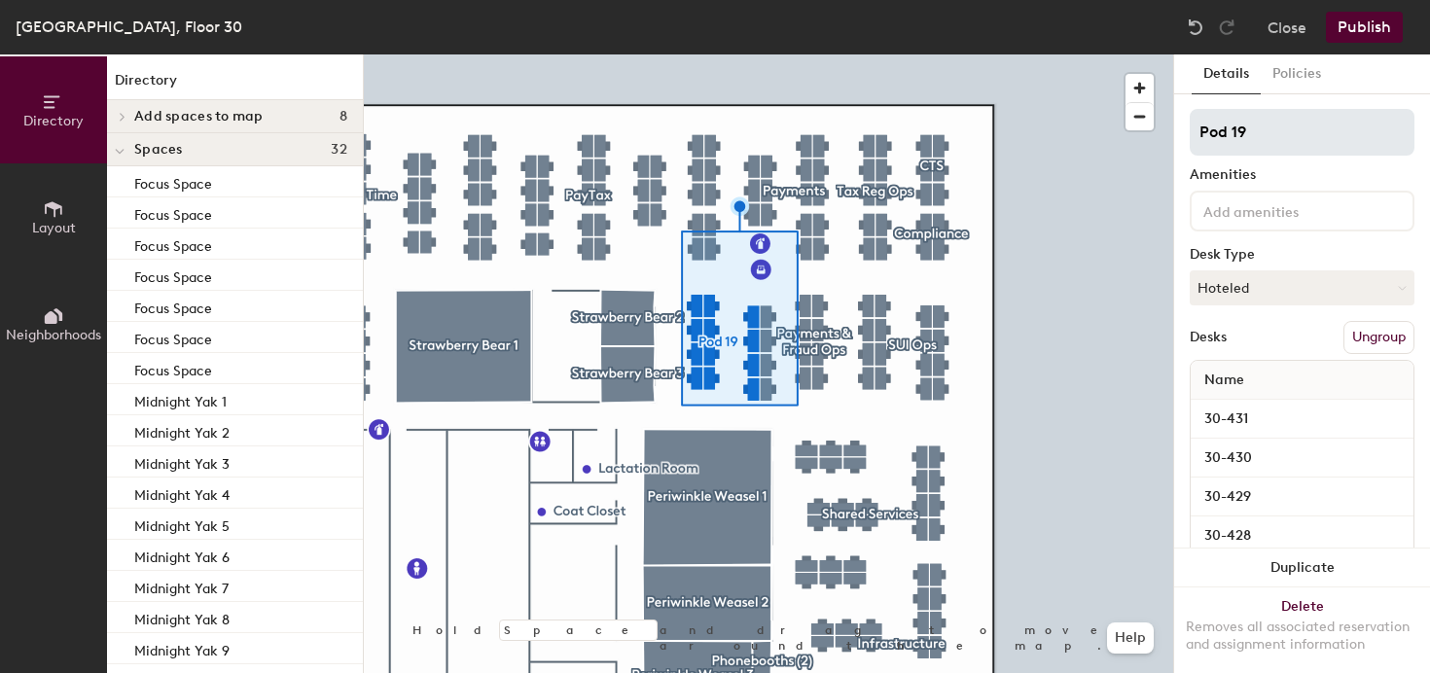
click at [1285, 128] on input "Pod 19" at bounding box center [1302, 132] width 225 height 47
type input "ASO Payroll, Tax, Implementation"
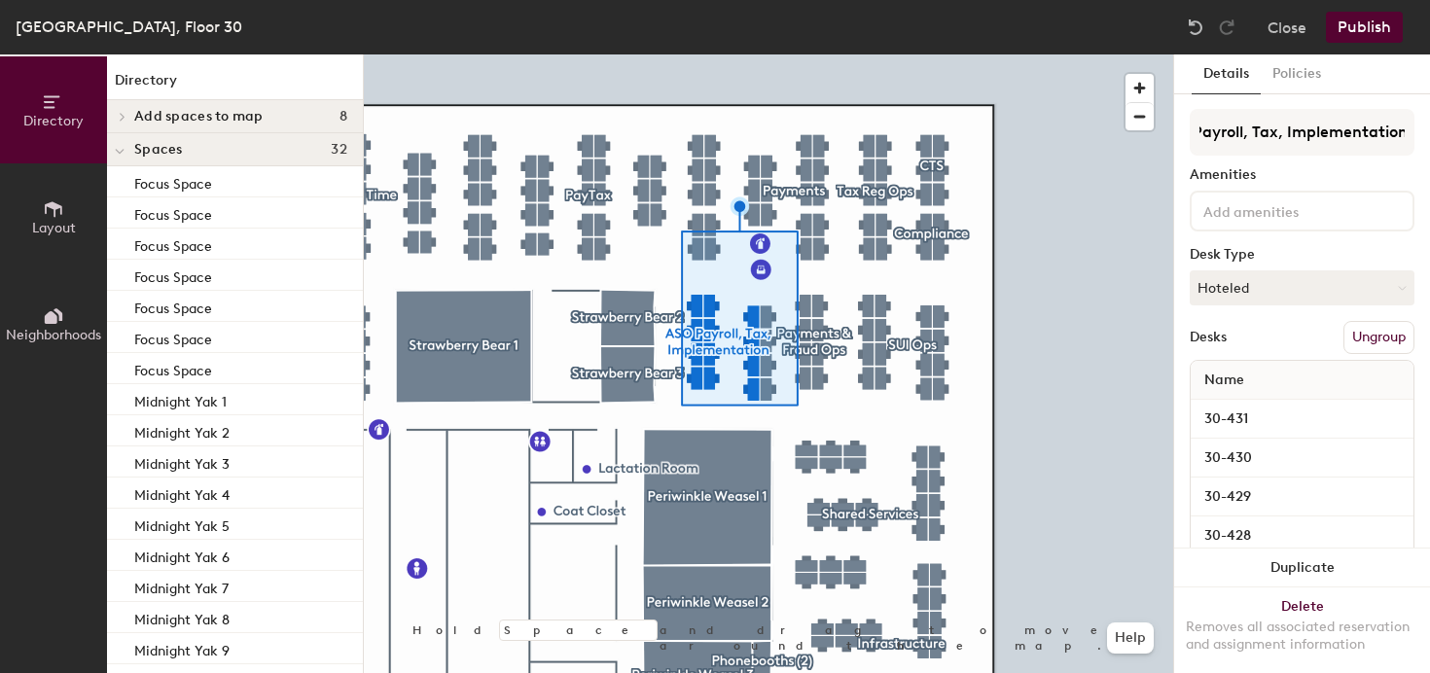
scroll to position [0, 0]
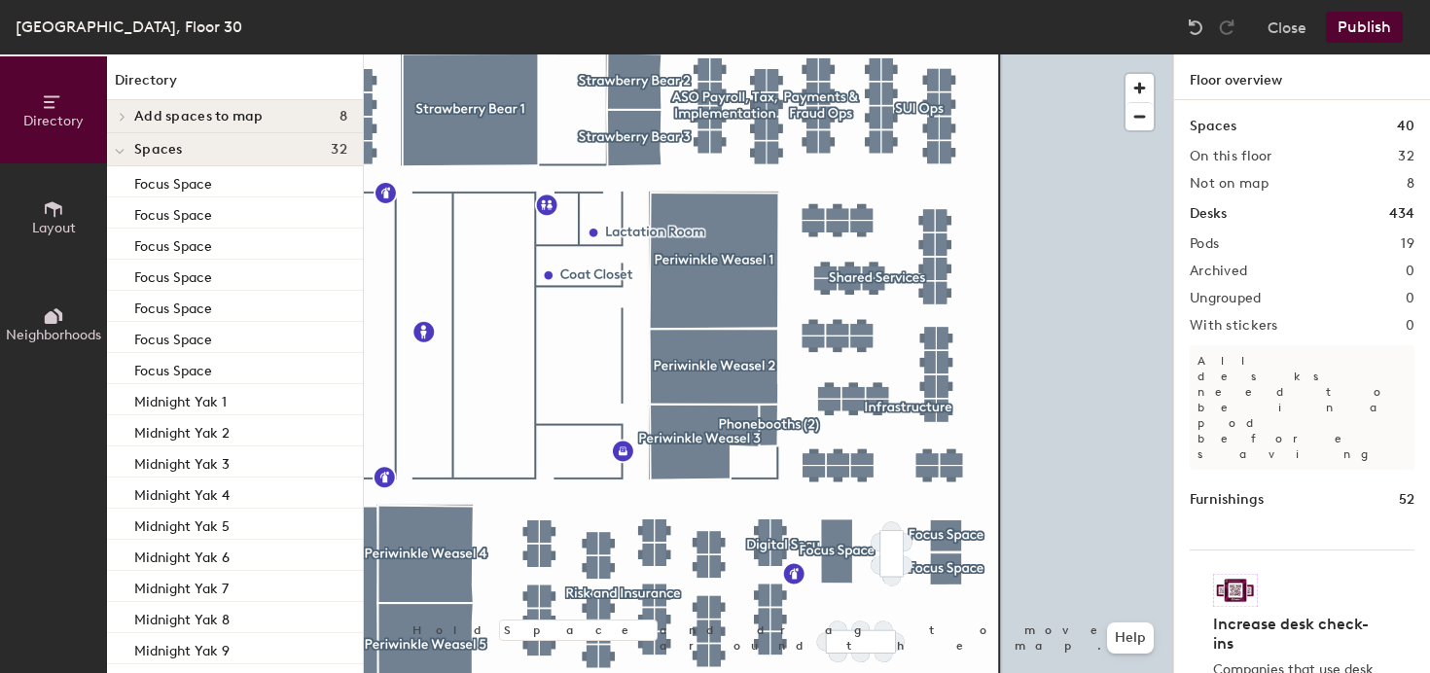
click at [791, 54] on div at bounding box center [769, 54] width 810 height 0
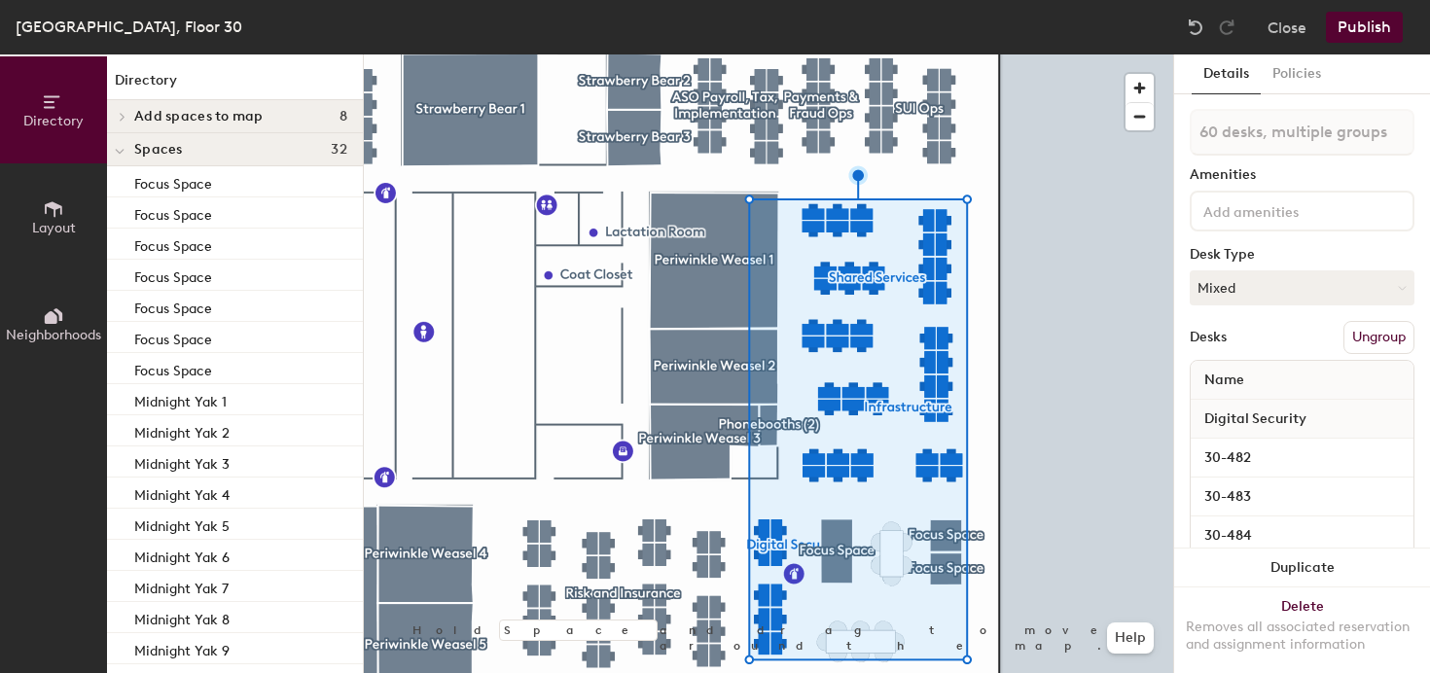
click at [1382, 341] on button "Ungroup" at bounding box center [1379, 337] width 71 height 33
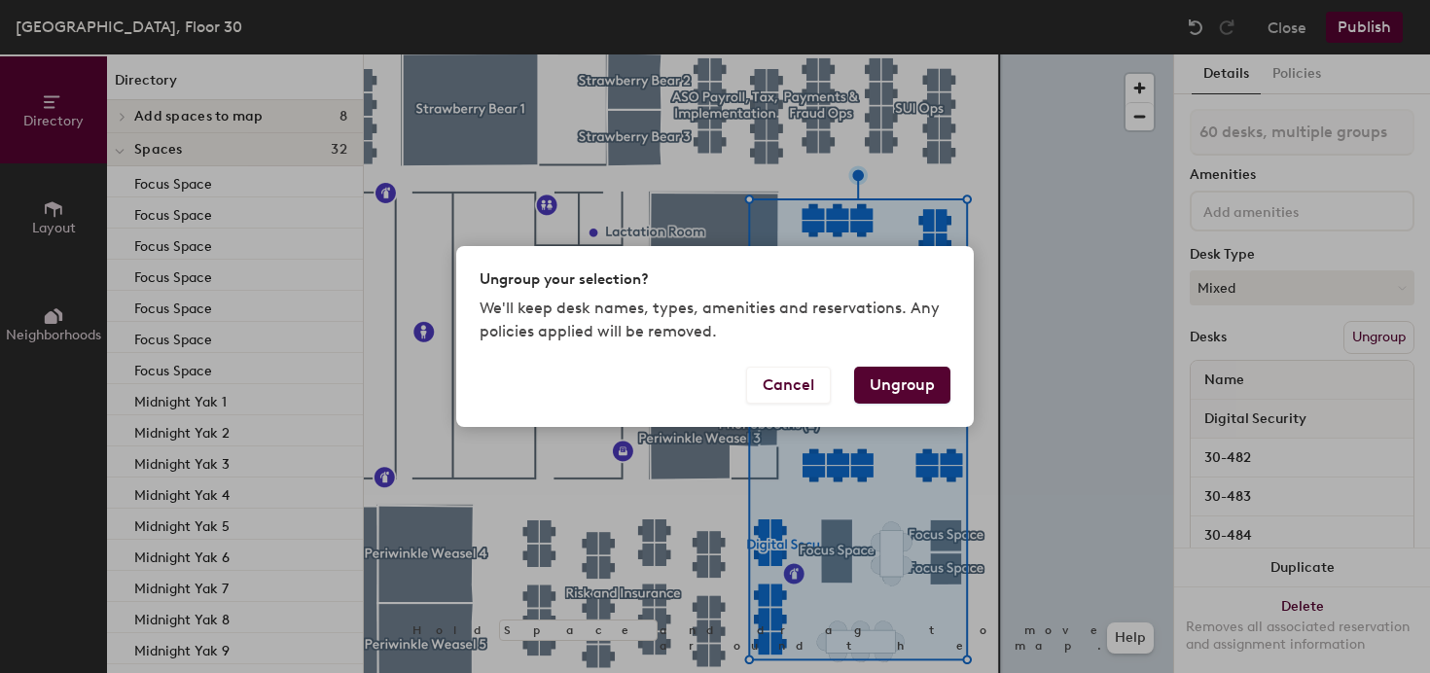
click at [907, 383] on button "Ungroup" at bounding box center [902, 385] width 96 height 37
type input "60 desks"
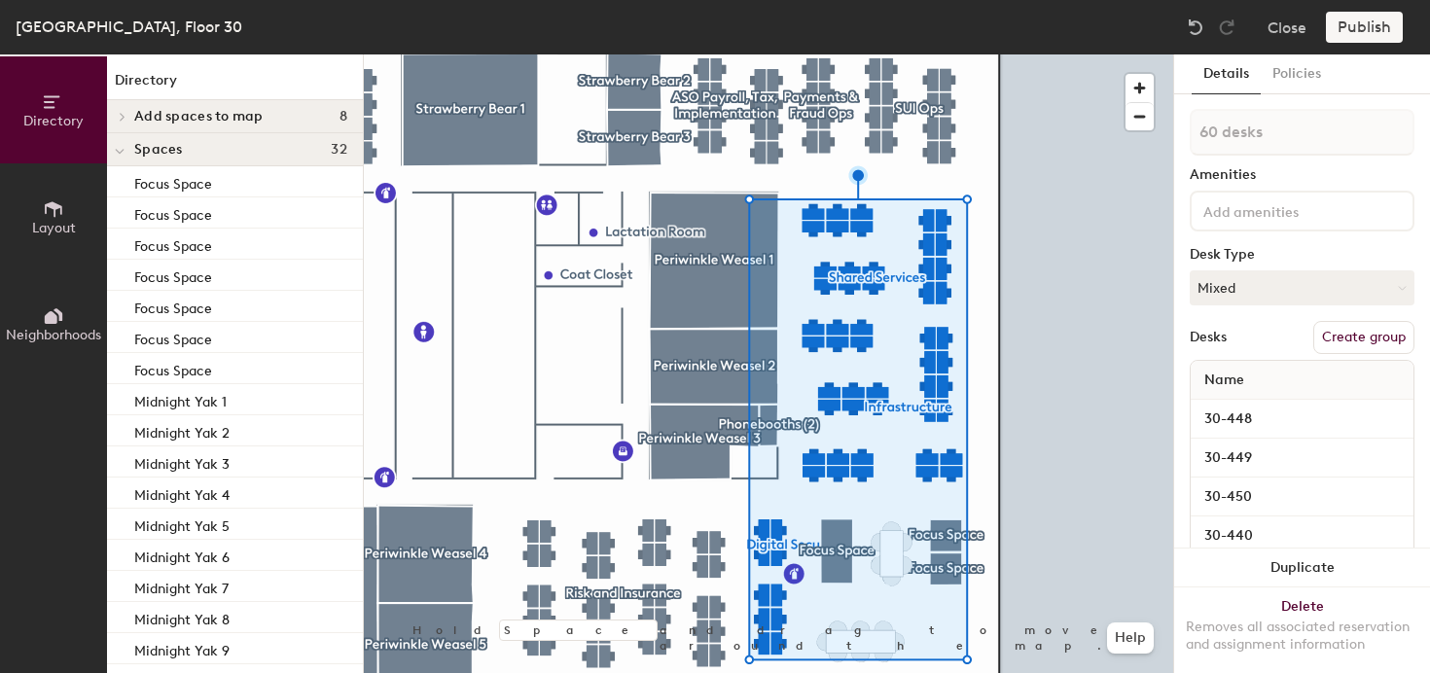
click at [997, 54] on div at bounding box center [769, 54] width 810 height 0
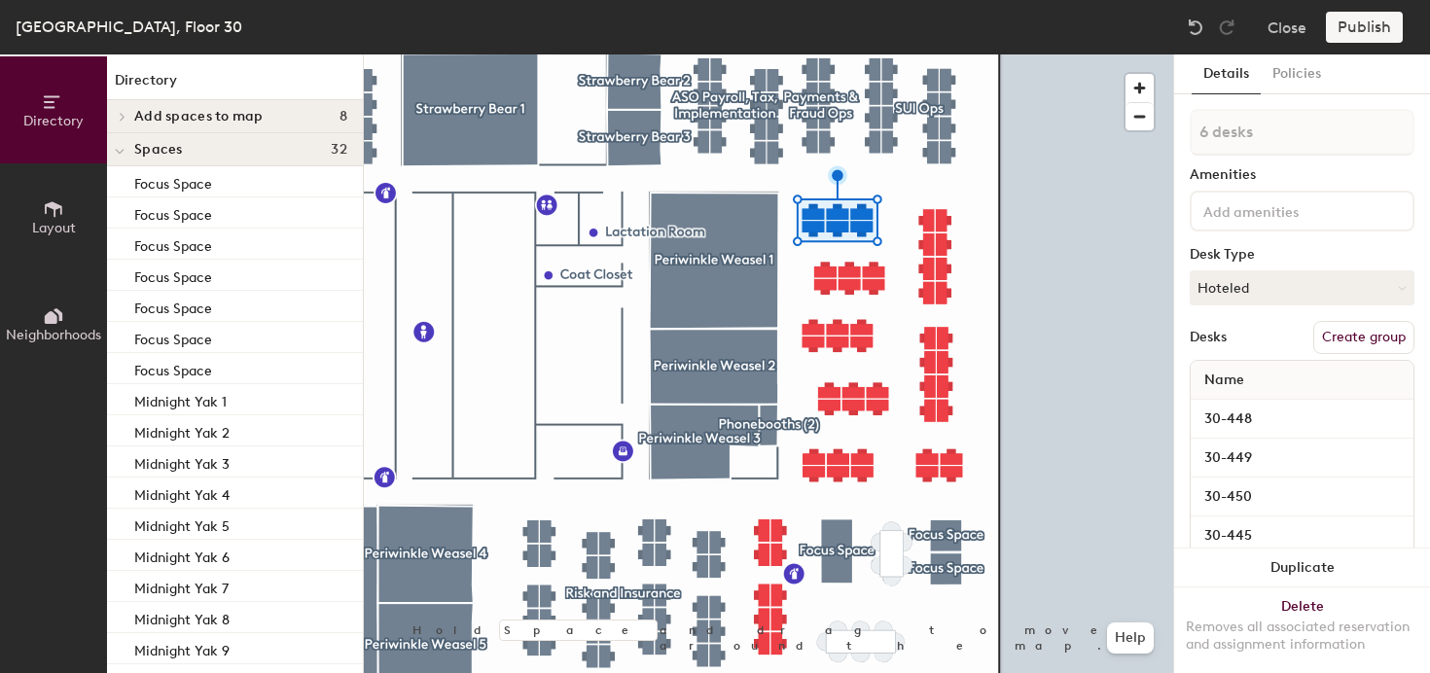
click at [1374, 333] on button "Create group" at bounding box center [1364, 337] width 101 height 33
click at [1269, 131] on input "Pod 17" at bounding box center [1302, 132] width 225 height 47
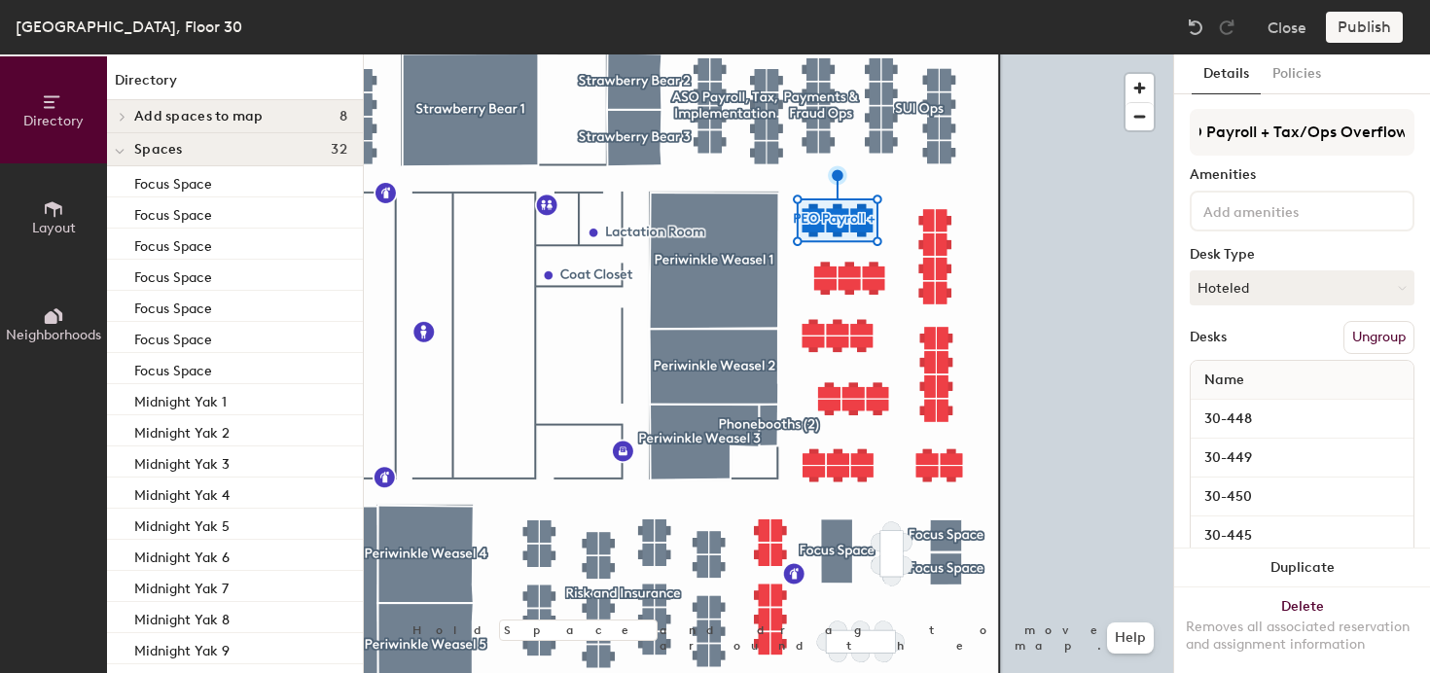
type input "PEO Payroll + Tax/Ops Overflow"
click at [1105, 54] on div at bounding box center [769, 54] width 810 height 0
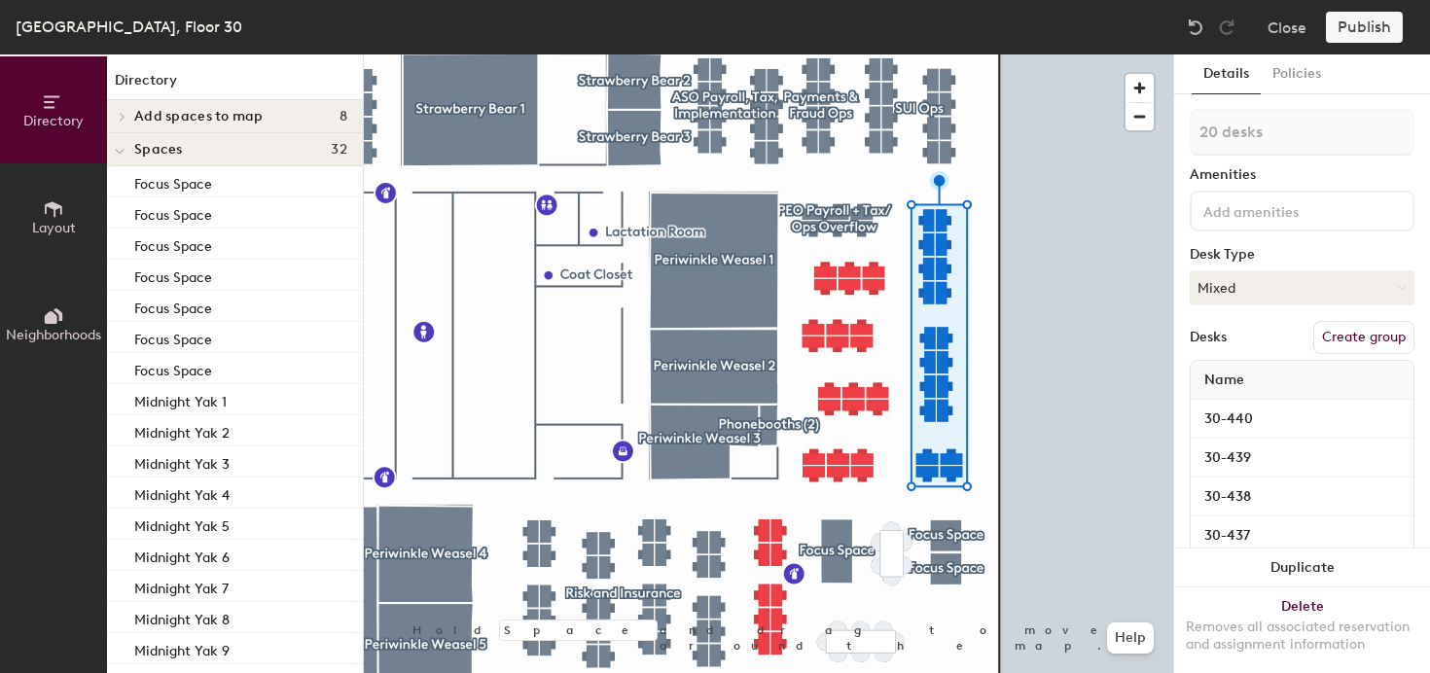
click at [1395, 349] on button "Create group" at bounding box center [1364, 337] width 101 height 33
click at [1278, 134] on input "Pod 18" at bounding box center [1302, 132] width 225 height 47
type input "Benefits Ops"
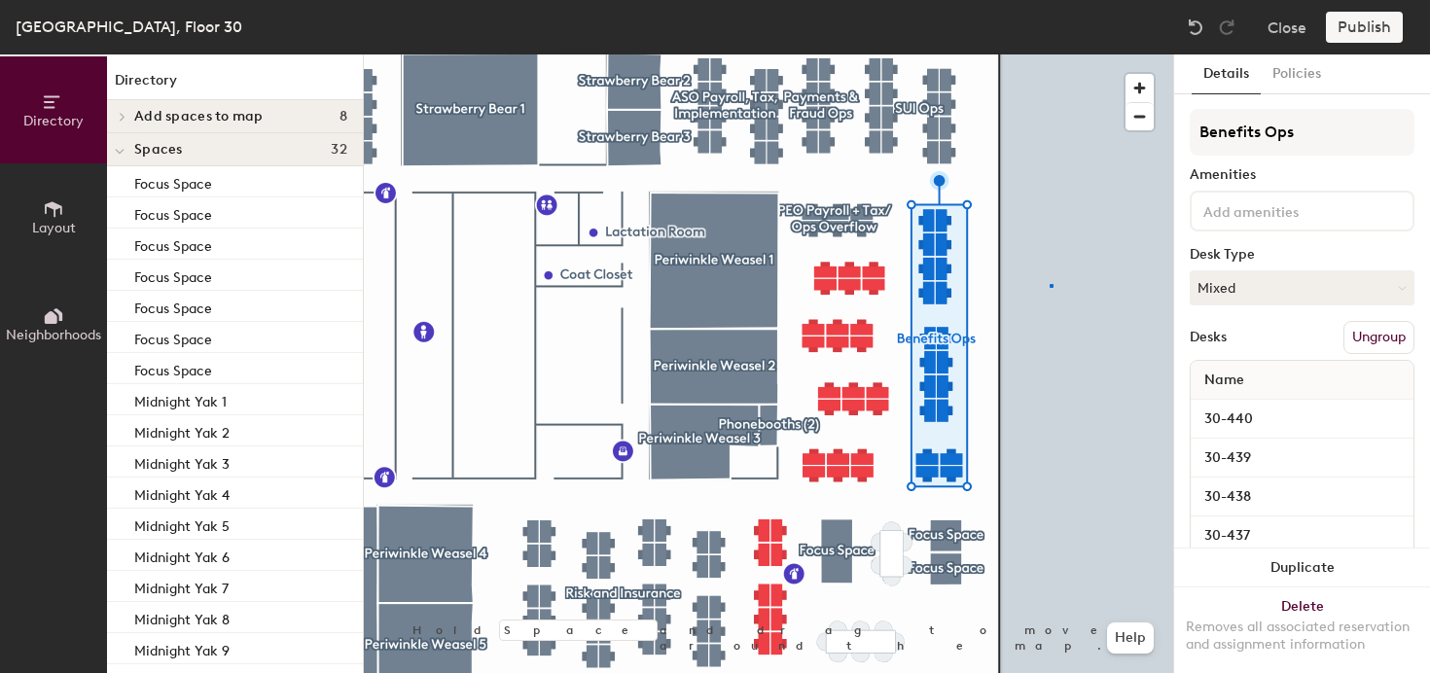
click at [1050, 54] on div at bounding box center [769, 54] width 810 height 0
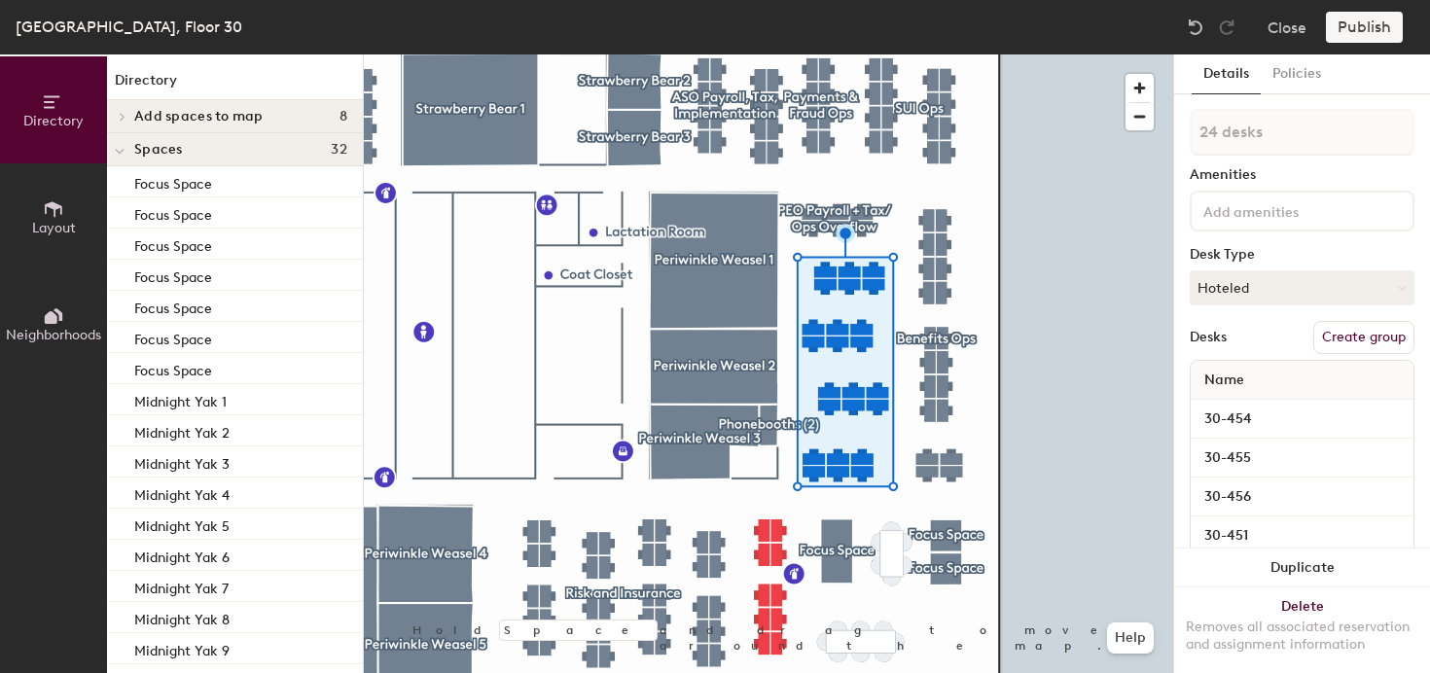
click at [1347, 340] on button "Create group" at bounding box center [1364, 337] width 101 height 33
click at [1287, 133] on input "Pod 19" at bounding box center [1302, 132] width 225 height 47
type input "B"
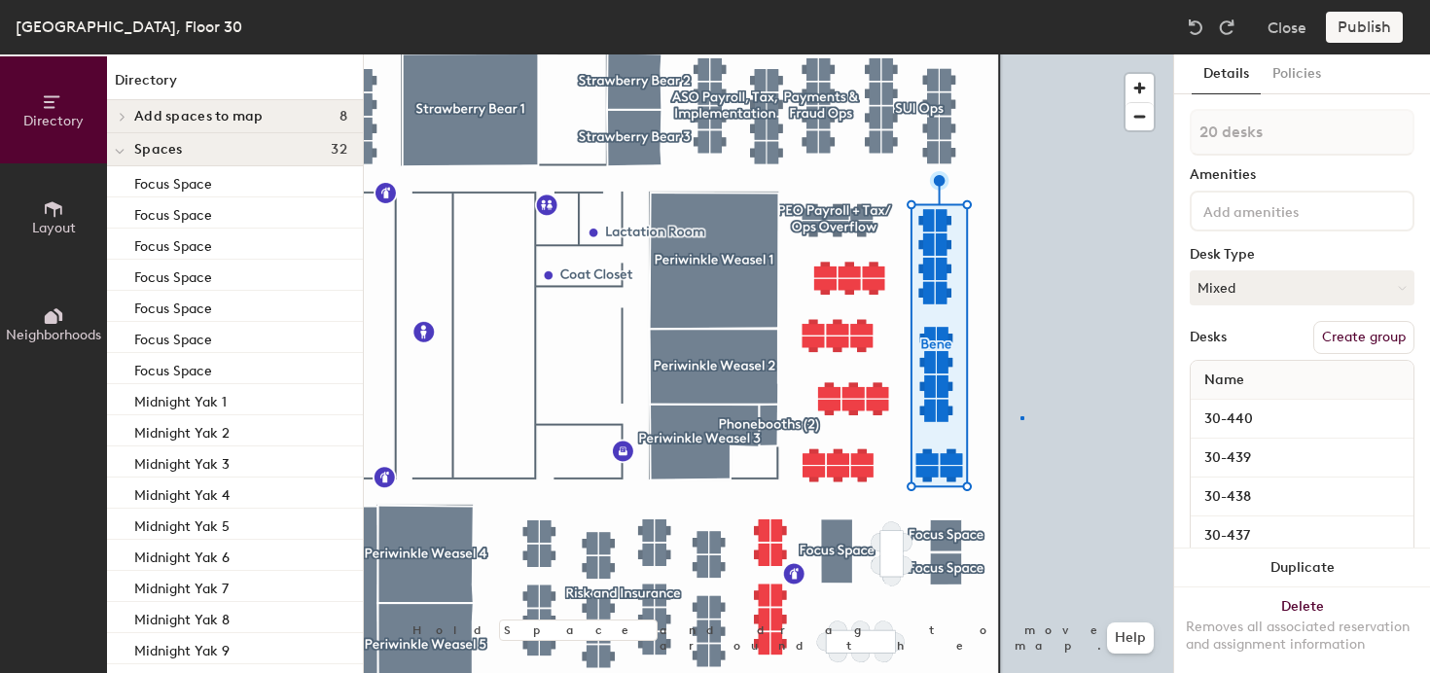
click at [1021, 54] on div at bounding box center [769, 54] width 810 height 0
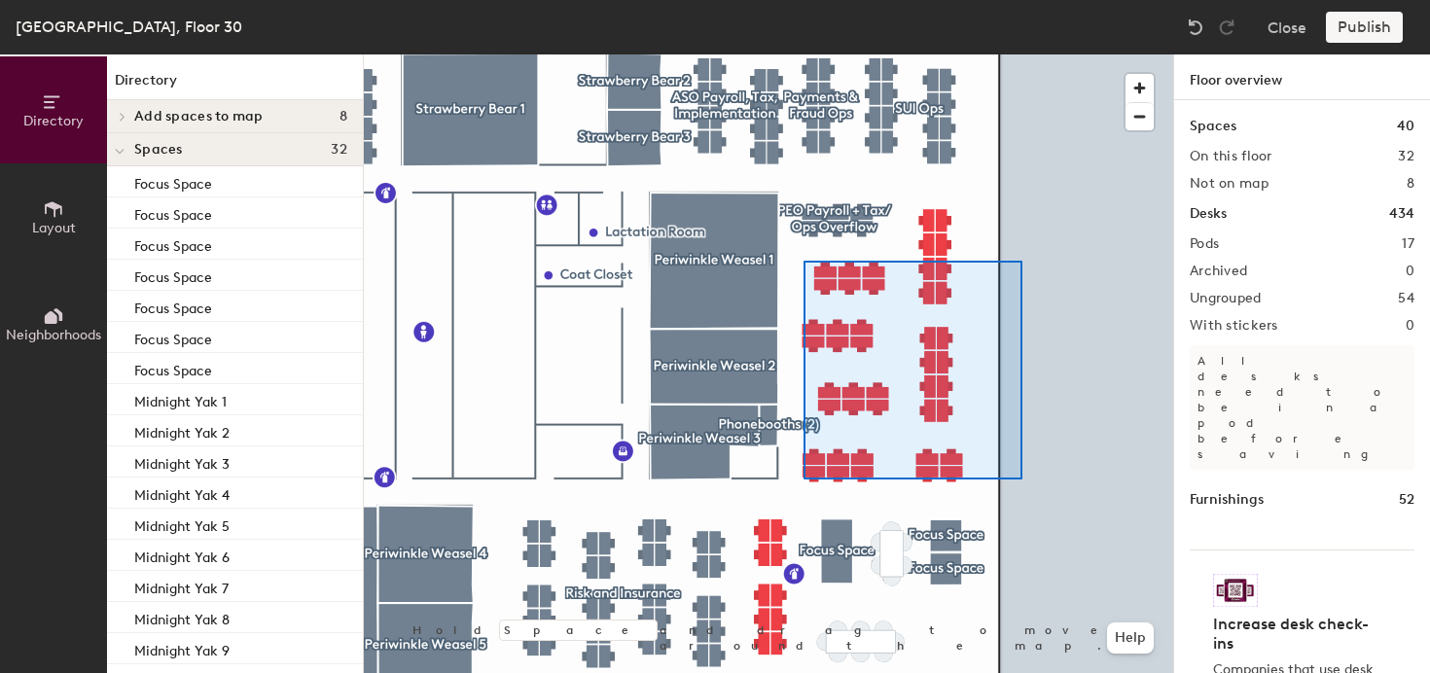
click at [804, 54] on div at bounding box center [769, 54] width 810 height 0
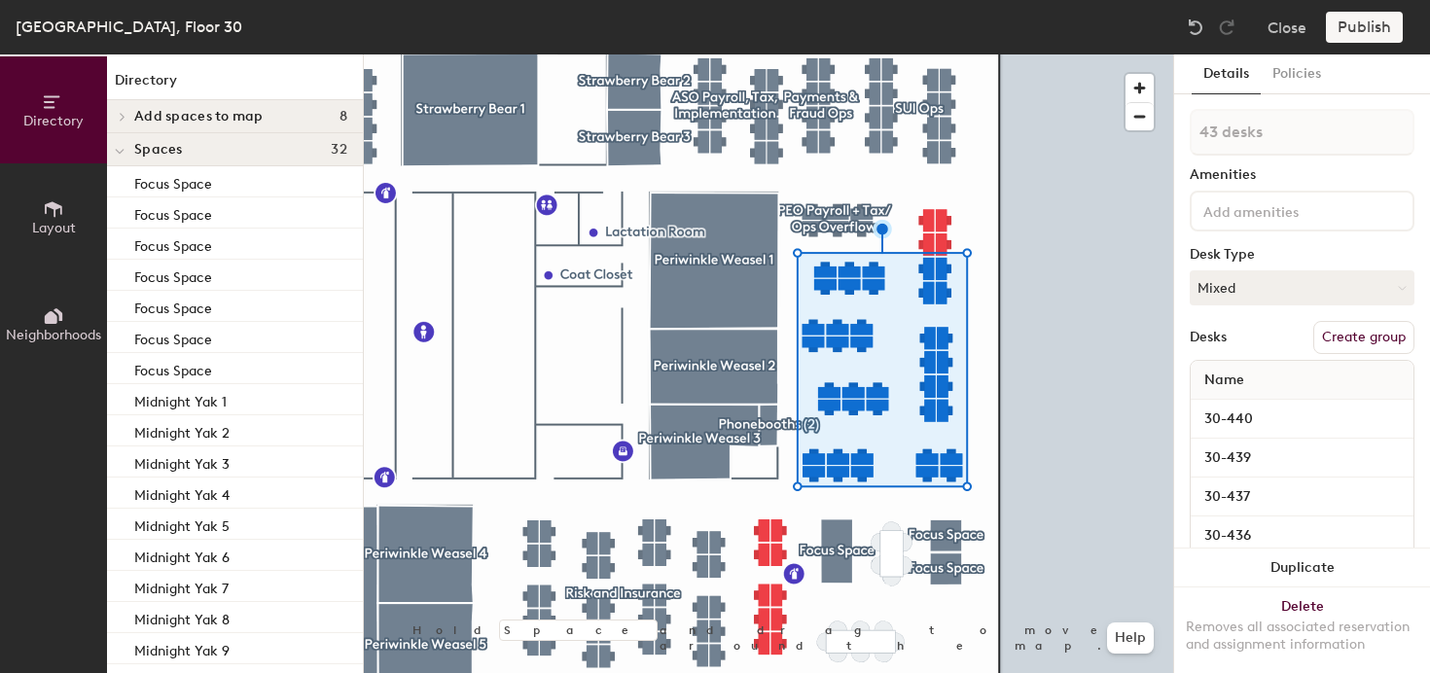
type input "44 desks"
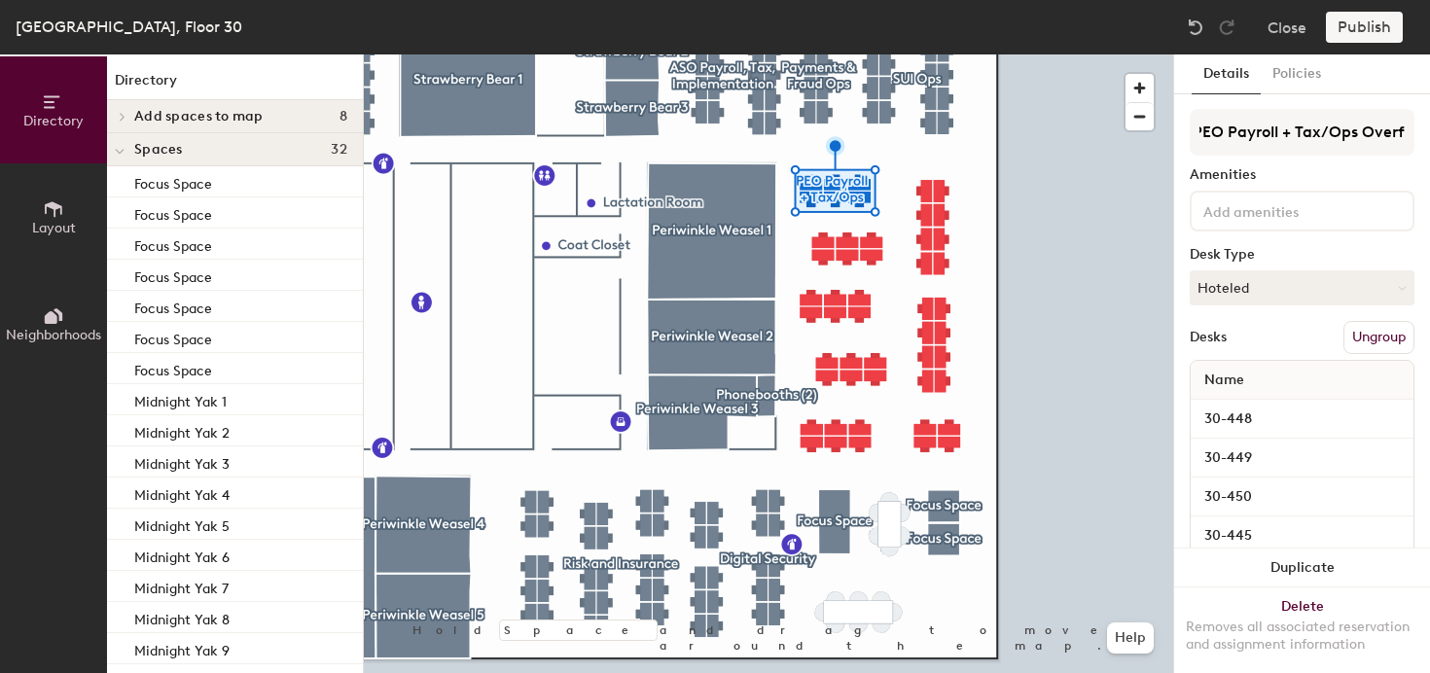
scroll to position [0, 28]
type input "PEO Payroll + Tax/Ops Overflow"
click at [1072, 54] on div at bounding box center [769, 54] width 810 height 0
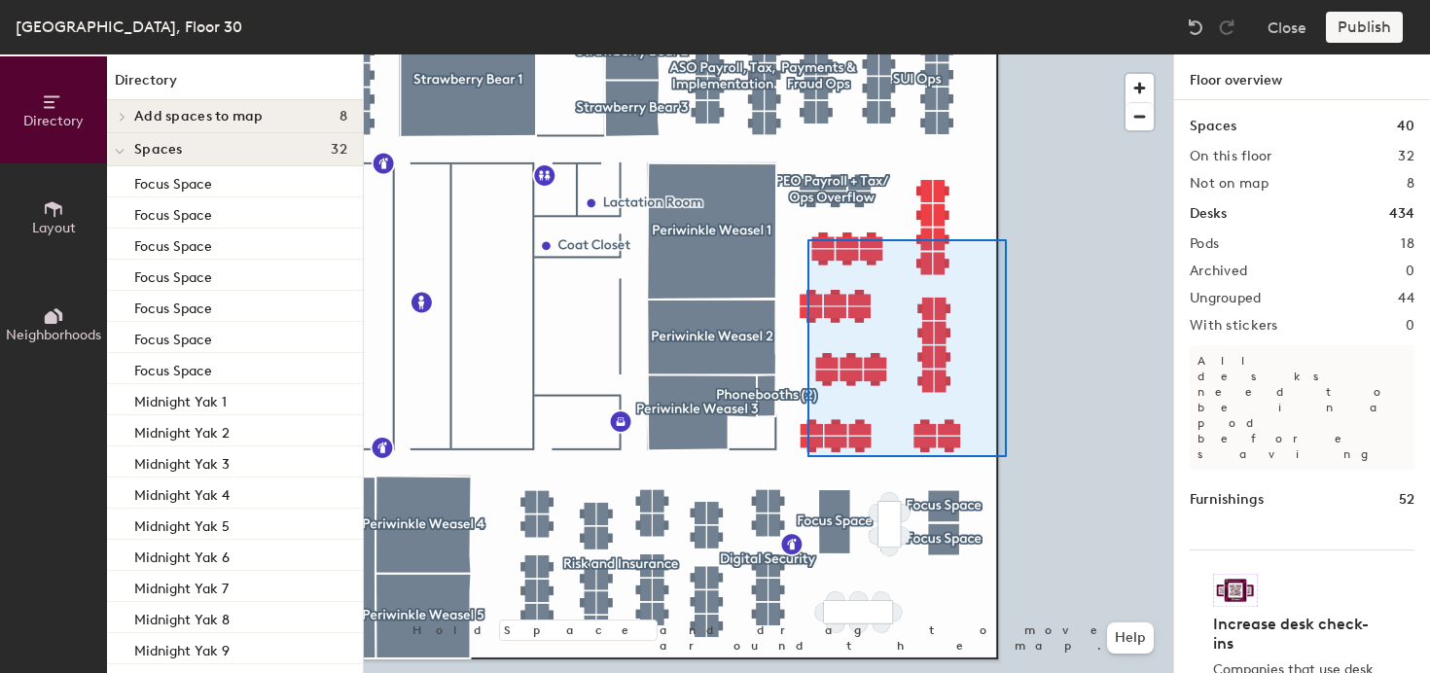
click at [809, 54] on div at bounding box center [769, 54] width 810 height 0
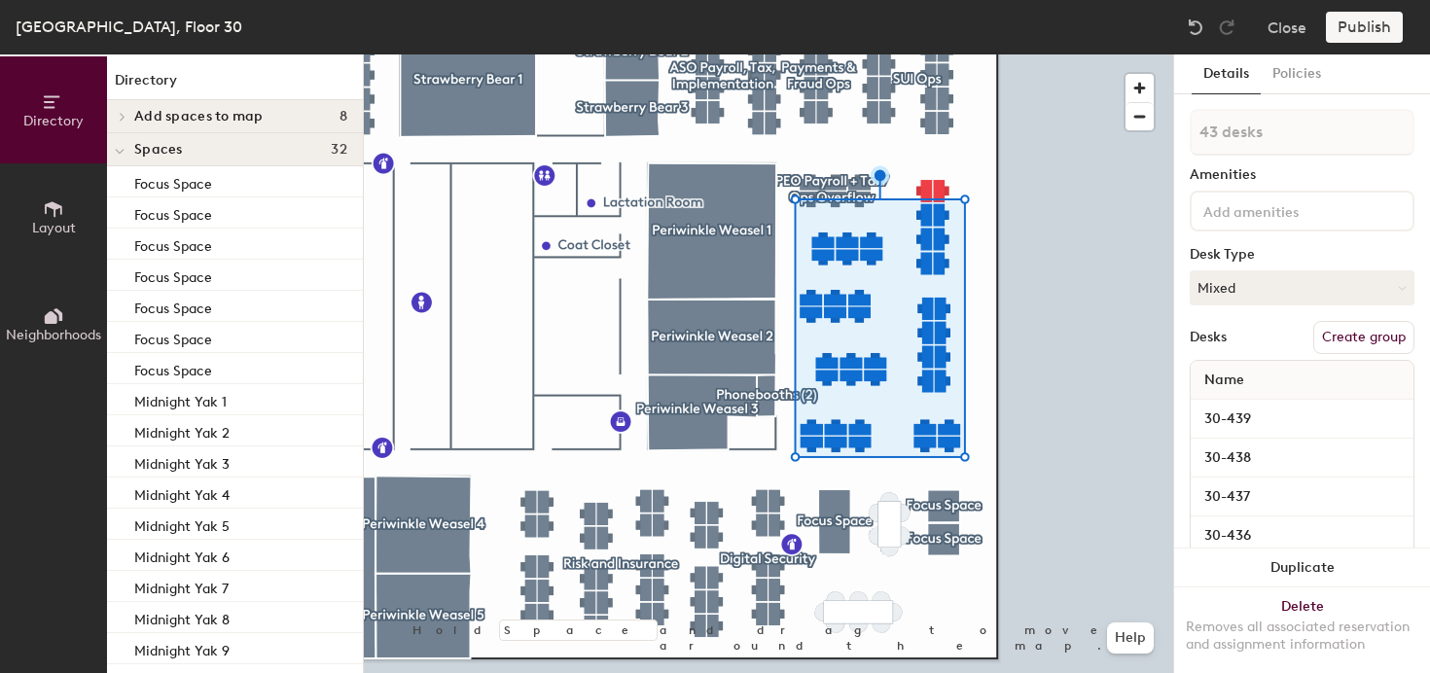
type input "44 desks"
click at [1393, 330] on button "Create group" at bounding box center [1364, 337] width 101 height 33
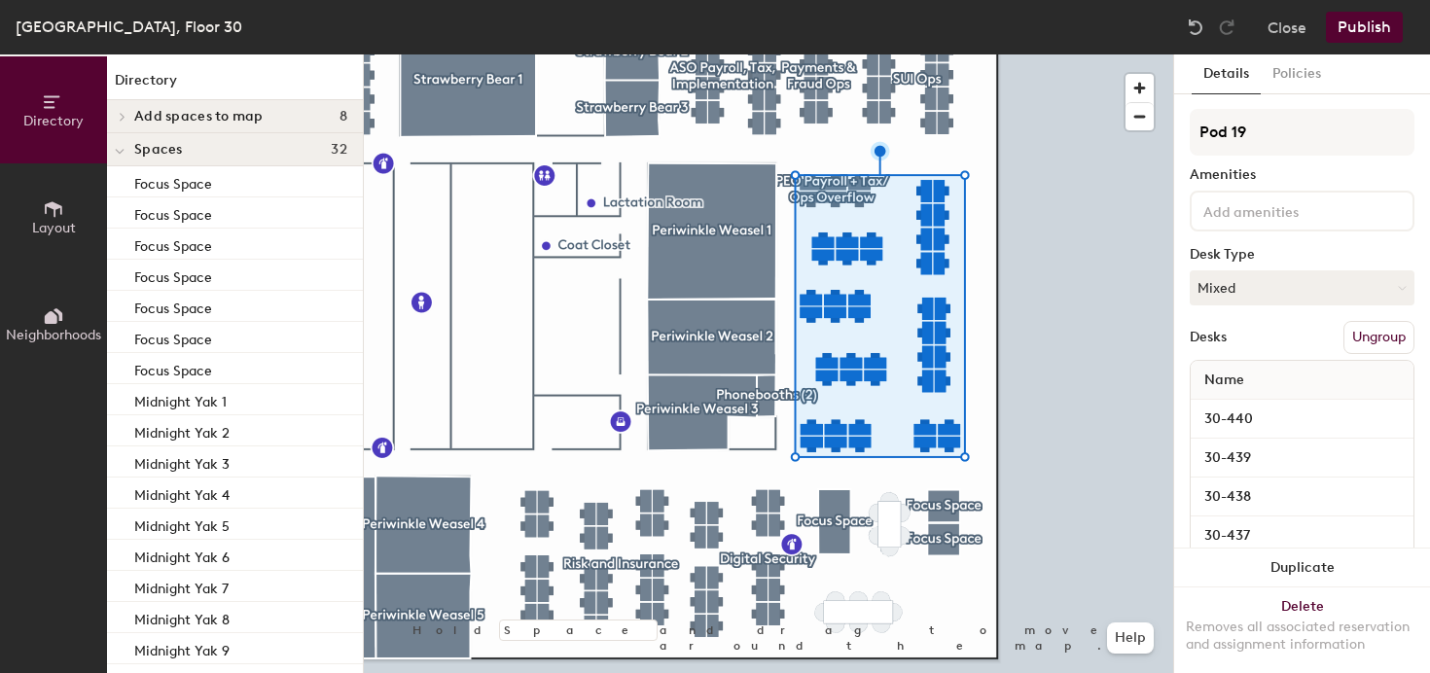
click at [1316, 107] on div "Details Policies Pod 19 Amenities Desk Type Mixed Desks Ungroup Name 30-440 30-…" at bounding box center [1302, 363] width 256 height 619
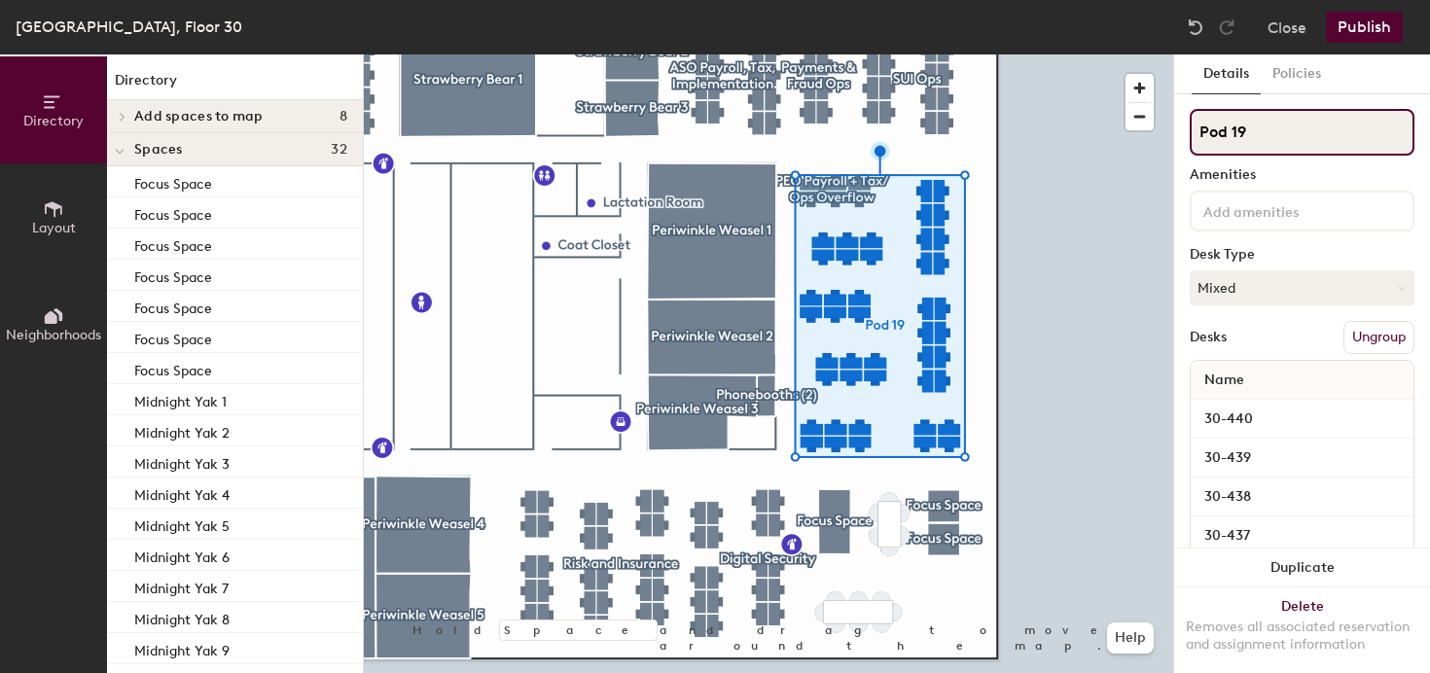
click at [1313, 121] on input "Pod 19" at bounding box center [1302, 132] width 225 height 47
type input "Benefits Ops"
click at [1091, 54] on div at bounding box center [769, 54] width 810 height 0
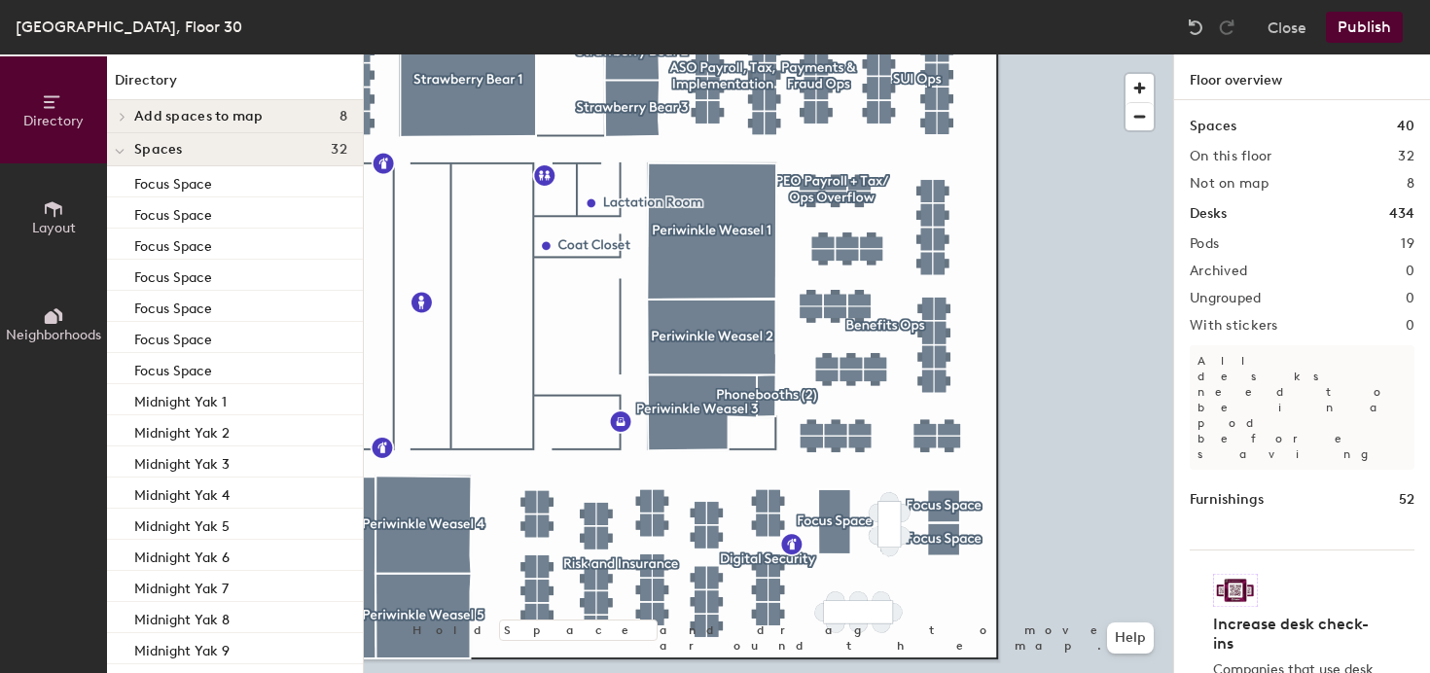
click at [1352, 30] on button "Publish" at bounding box center [1364, 27] width 77 height 31
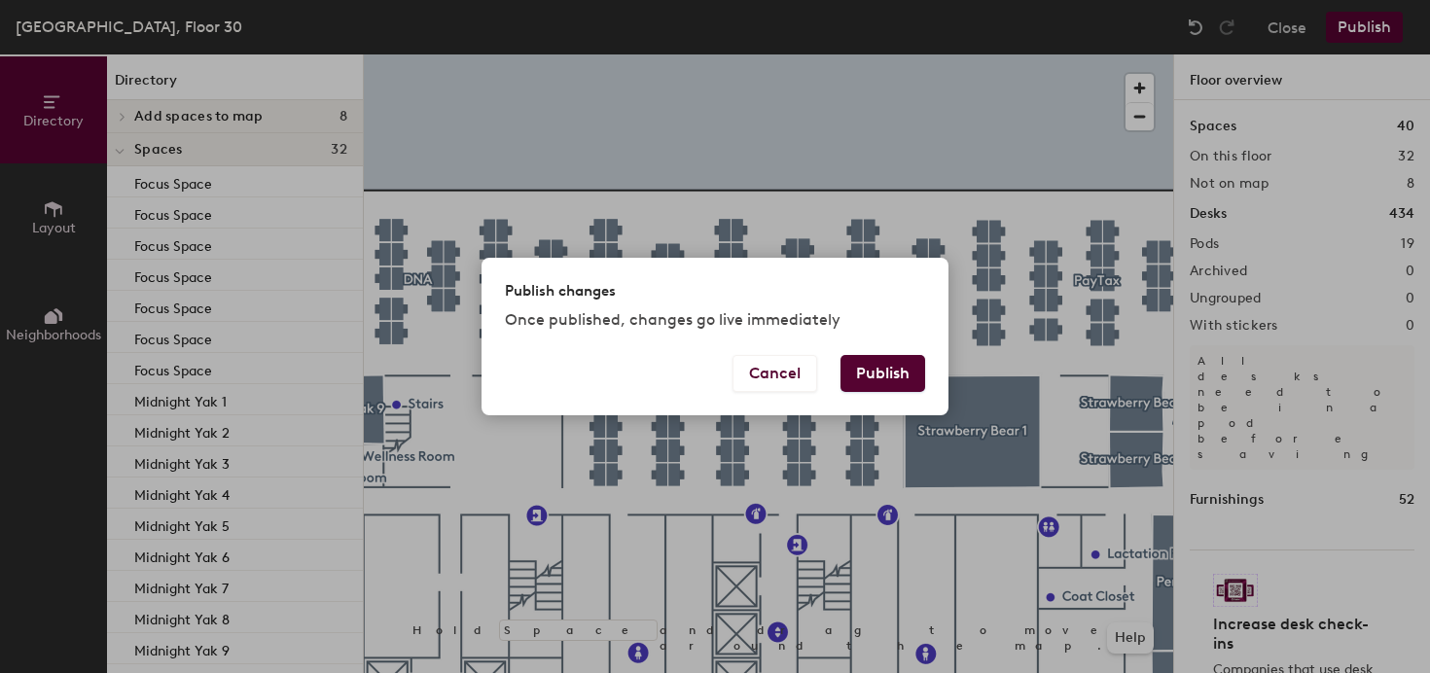
click at [879, 379] on button "Publish" at bounding box center [883, 373] width 85 height 37
